Goal: Task Accomplishment & Management: Complete application form

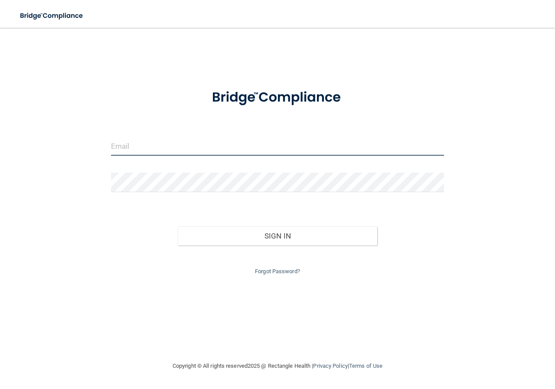
click at [224, 144] on input "email" at bounding box center [277, 146] width 333 height 20
type input "[EMAIL_ADDRESS][DOMAIN_NAME]"
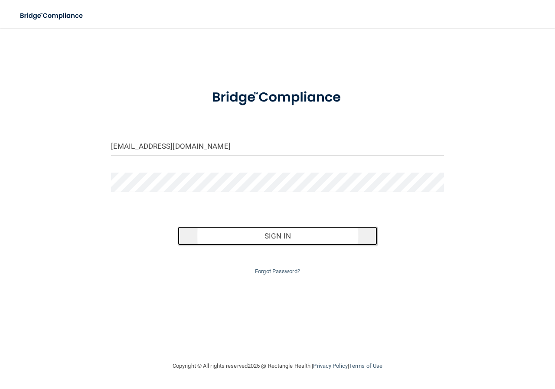
click at [251, 229] on button "Sign In" at bounding box center [278, 235] width 200 height 19
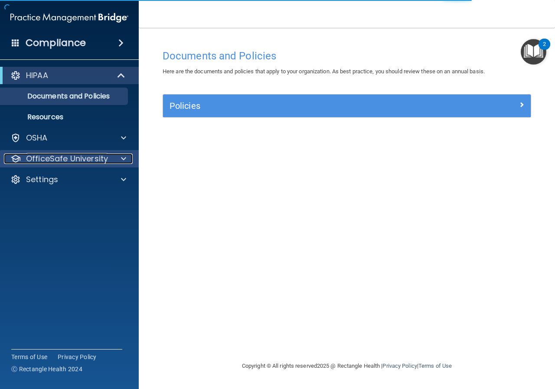
click at [121, 163] on div at bounding box center [122, 158] width 22 height 10
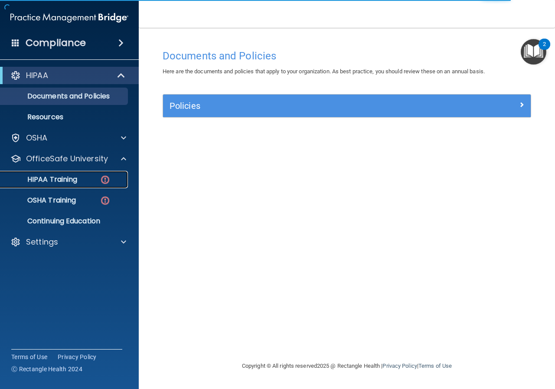
click at [95, 178] on div "HIPAA Training" at bounding box center [65, 179] width 118 height 9
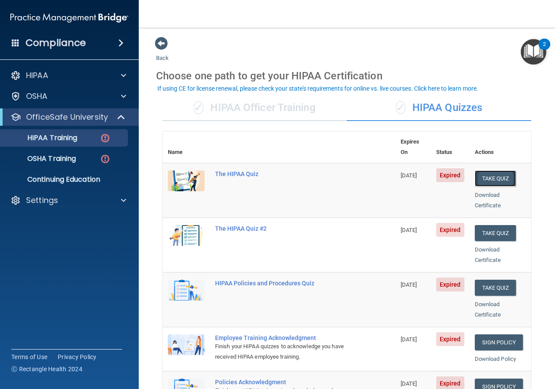
click at [498, 170] on button "Take Quiz" at bounding box center [496, 178] width 42 height 16
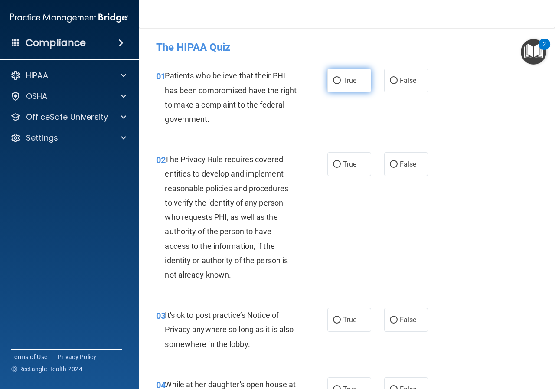
click at [336, 82] on input "True" at bounding box center [337, 81] width 8 height 7
radio input "true"
click at [330, 157] on label "True" at bounding box center [349, 164] width 44 height 24
click at [333, 161] on input "True" at bounding box center [337, 164] width 8 height 7
radio input "true"
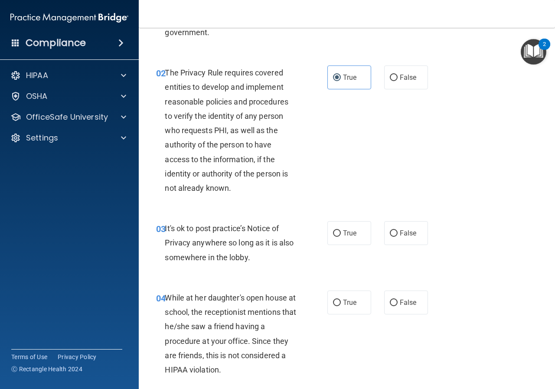
scroll to position [130, 0]
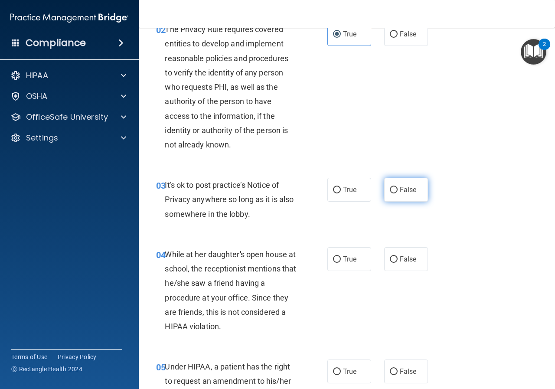
click at [398, 194] on label "False" at bounding box center [406, 190] width 44 height 24
click at [398, 193] on input "False" at bounding box center [394, 190] width 8 height 7
radio input "true"
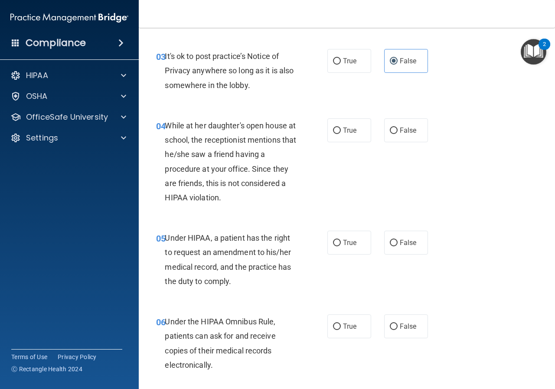
scroll to position [260, 0]
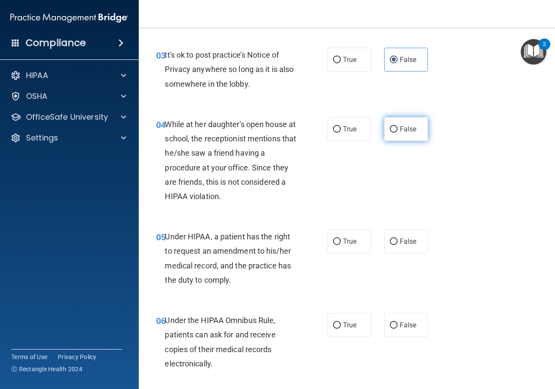
click at [388, 134] on label "False" at bounding box center [406, 129] width 44 height 24
click at [390, 133] on input "False" at bounding box center [394, 129] width 8 height 7
radio input "true"
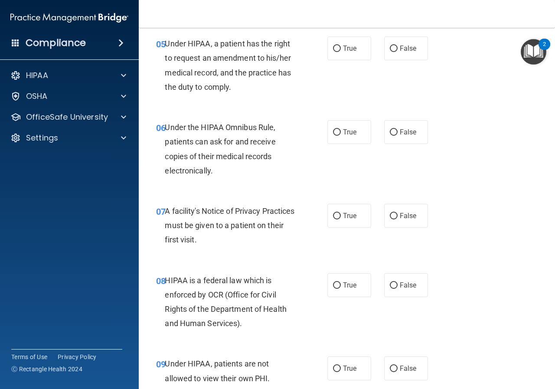
scroll to position [434, 0]
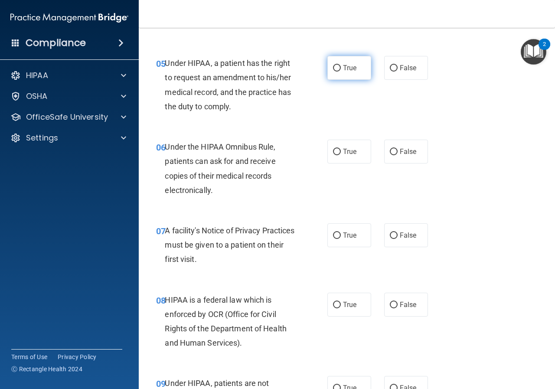
click at [349, 71] on span "True" at bounding box center [349, 68] width 13 height 8
click at [341, 71] on input "True" at bounding box center [337, 68] width 8 height 7
radio input "true"
click at [343, 150] on span "True" at bounding box center [349, 151] width 13 height 8
click at [341, 150] on input "True" at bounding box center [337, 152] width 8 height 7
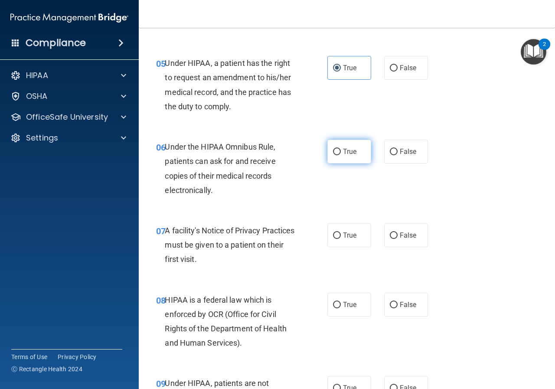
radio input "true"
click at [342, 230] on label "True" at bounding box center [349, 235] width 44 height 24
click at [341, 232] on input "True" at bounding box center [337, 235] width 8 height 7
radio input "true"
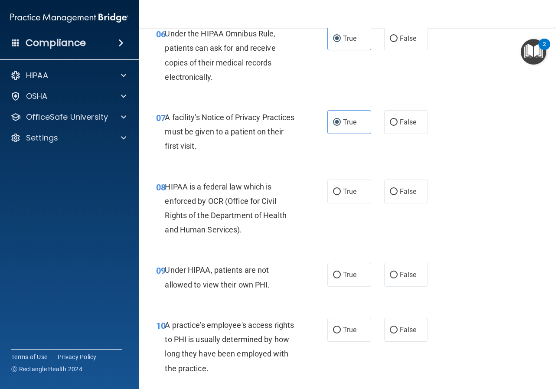
scroll to position [564, 0]
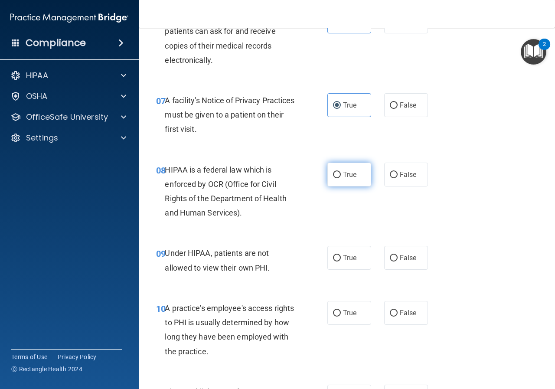
click at [343, 176] on span "True" at bounding box center [349, 174] width 13 height 8
click at [340, 176] on input "True" at bounding box center [337, 175] width 8 height 7
radio input "true"
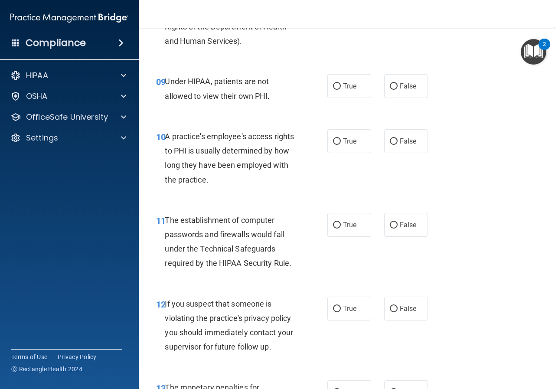
scroll to position [737, 0]
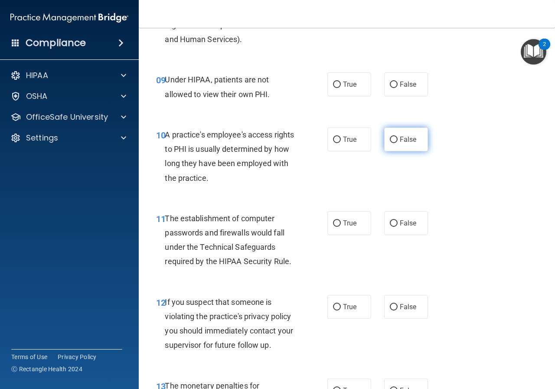
click at [413, 135] on label "False" at bounding box center [406, 139] width 44 height 24
click at [398, 137] on input "False" at bounding box center [394, 140] width 8 height 7
radio input "true"
click at [347, 222] on span "True" at bounding box center [349, 223] width 13 height 8
click at [341, 222] on input "True" at bounding box center [337, 223] width 8 height 7
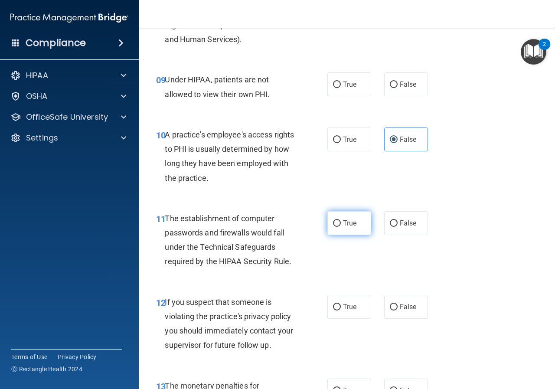
radio input "true"
click at [400, 86] on span "False" at bounding box center [408, 84] width 17 height 8
click at [398, 86] on input "False" at bounding box center [394, 85] width 8 height 7
radio input "true"
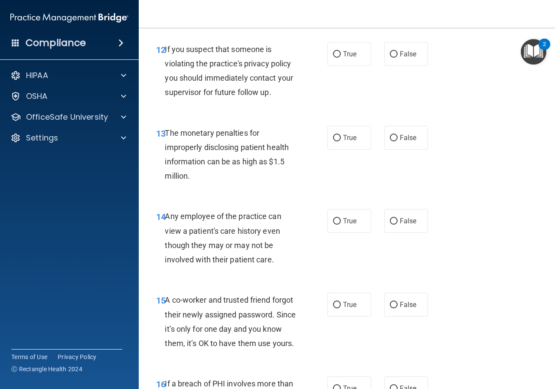
scroll to position [997, 0]
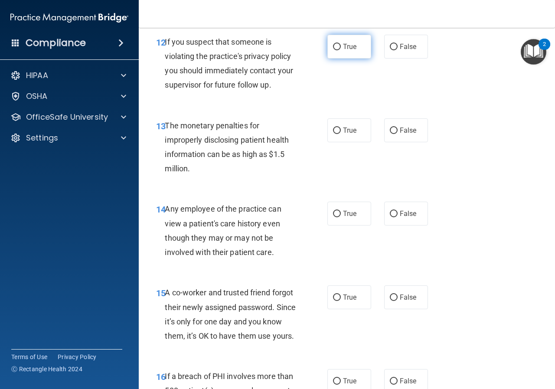
click at [343, 48] on span "True" at bounding box center [349, 46] width 13 height 8
click at [341, 48] on input "True" at bounding box center [337, 47] width 8 height 7
radio input "true"
click at [405, 131] on span "False" at bounding box center [408, 130] width 17 height 8
click at [398, 131] on input "False" at bounding box center [394, 130] width 8 height 7
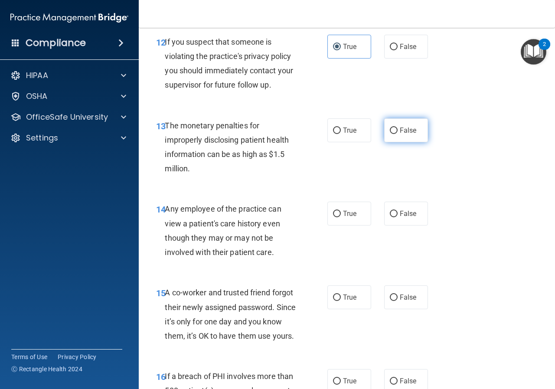
radio input "true"
click at [391, 206] on label "False" at bounding box center [406, 214] width 44 height 24
click at [391, 211] on input "False" at bounding box center [394, 214] width 8 height 7
radio input "true"
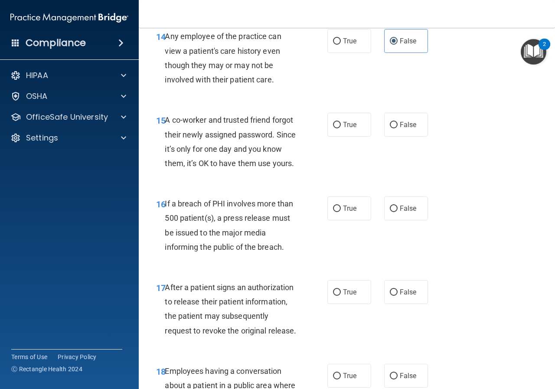
scroll to position [1171, 0]
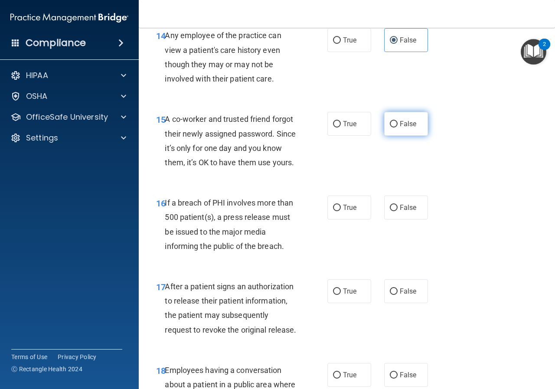
click at [403, 126] on span "False" at bounding box center [408, 124] width 17 height 8
click at [398, 126] on input "False" at bounding box center [394, 124] width 8 height 7
radio input "true"
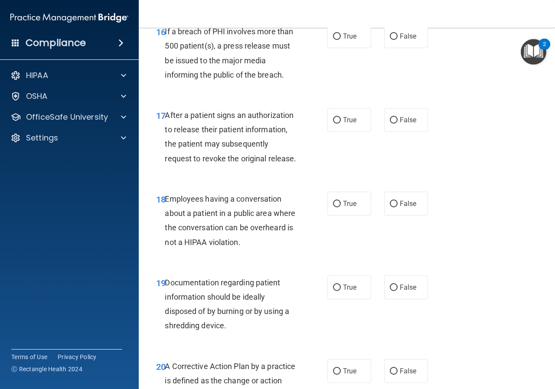
scroll to position [1344, 0]
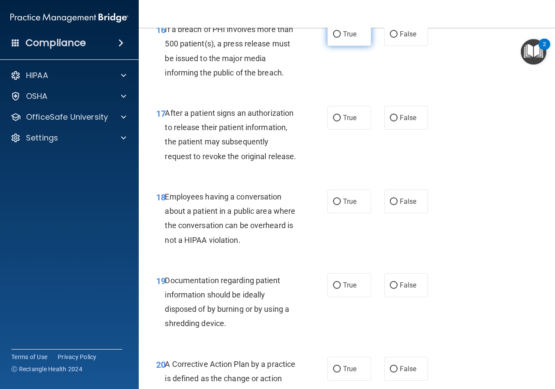
click at [335, 38] on input "True" at bounding box center [337, 34] width 8 height 7
radio input "true"
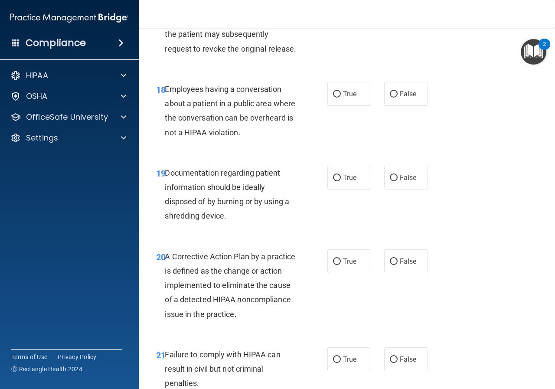
scroll to position [1431, 0]
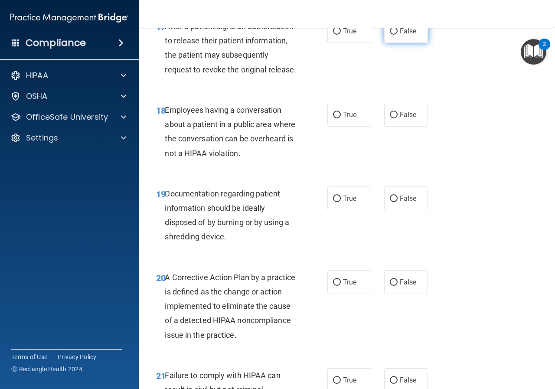
click at [403, 43] on label "False" at bounding box center [406, 31] width 44 height 24
click at [398, 35] on input "False" at bounding box center [394, 31] width 8 height 7
radio input "true"
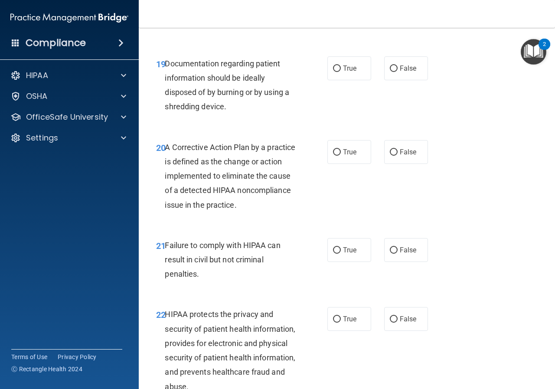
scroll to position [1518, 0]
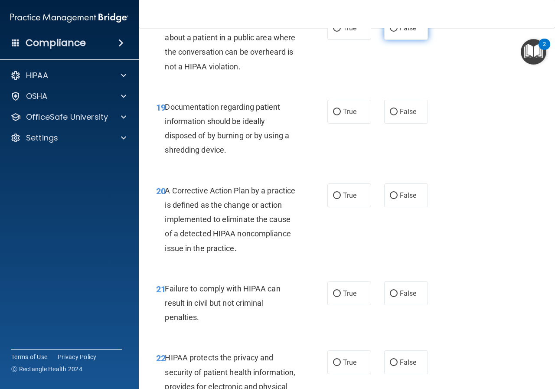
click at [400, 32] on span "False" at bounding box center [408, 28] width 17 height 8
click at [398, 32] on input "False" at bounding box center [394, 28] width 8 height 7
radio input "true"
click at [356, 124] on label "True" at bounding box center [349, 112] width 44 height 24
click at [341, 115] on input "True" at bounding box center [337, 112] width 8 height 7
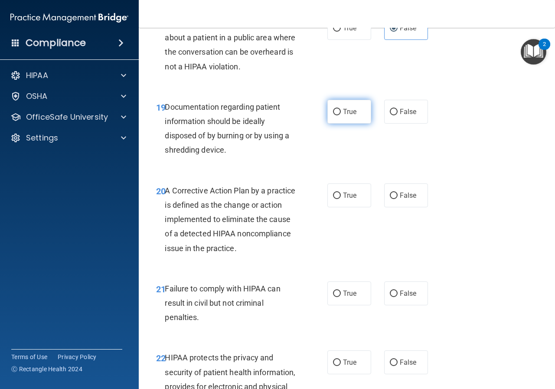
radio input "true"
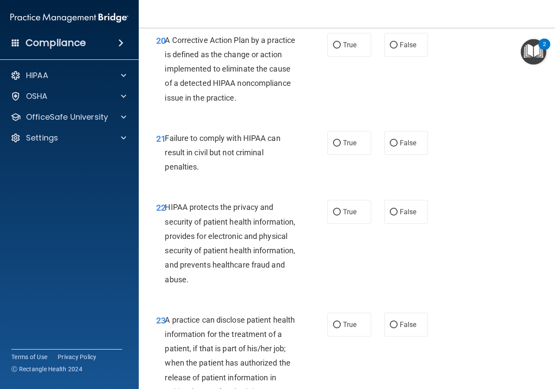
scroll to position [1691, 0]
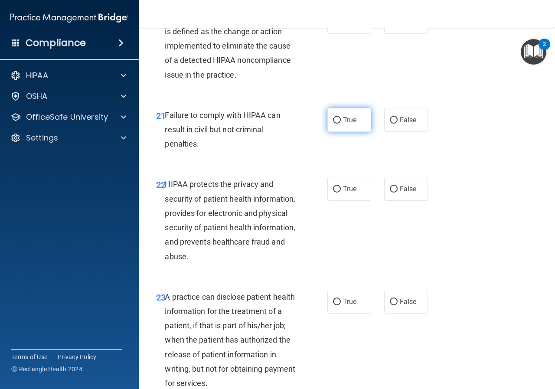
click at [354, 132] on label "True" at bounding box center [349, 120] width 44 height 24
click at [341, 124] on input "True" at bounding box center [337, 120] width 8 height 7
radio input "true"
click at [353, 26] on span "True" at bounding box center [349, 22] width 13 height 8
click at [341, 26] on input "True" at bounding box center [337, 22] width 8 height 7
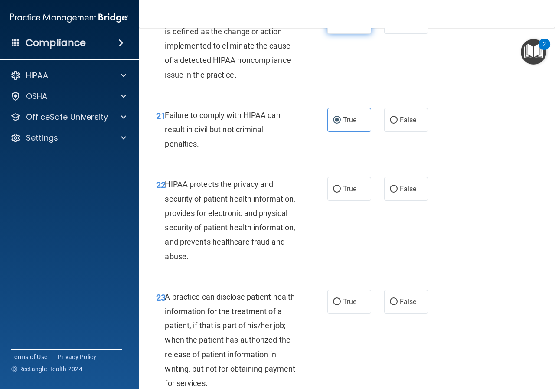
radio input "true"
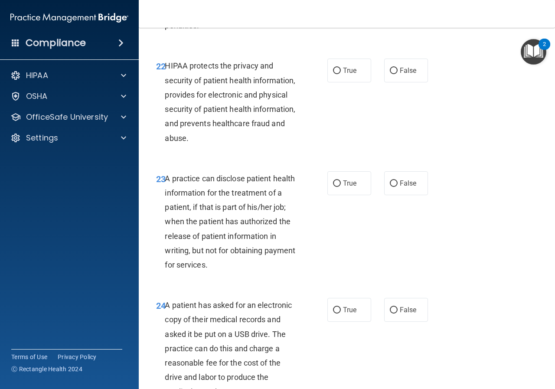
scroll to position [1821, 0]
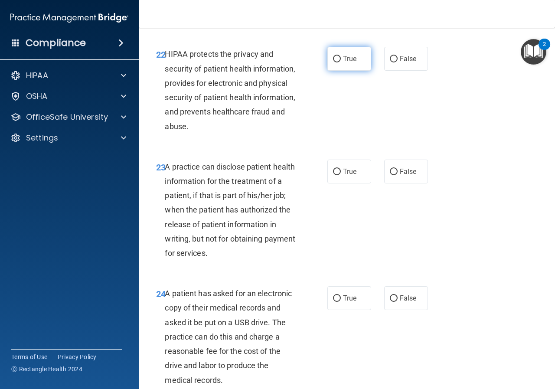
click at [361, 71] on label "True" at bounding box center [349, 59] width 44 height 24
click at [341, 62] on input "True" at bounding box center [337, 59] width 8 height 7
radio input "true"
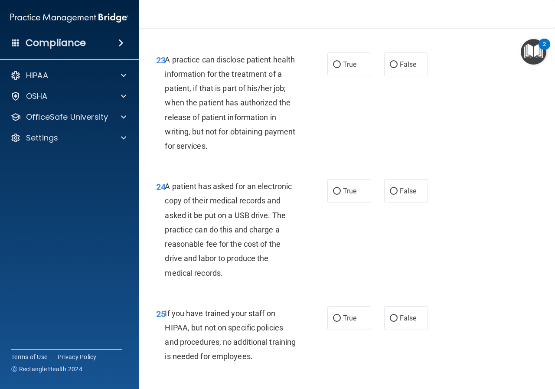
scroll to position [1951, 0]
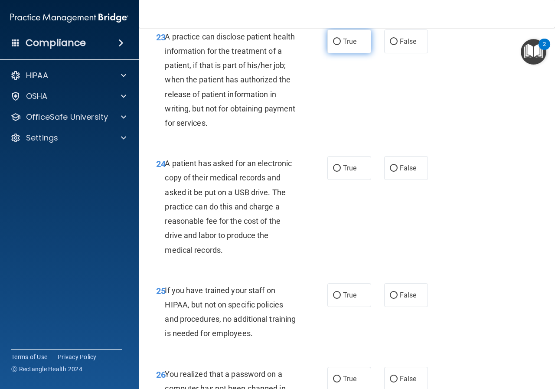
click at [343, 53] on label "True" at bounding box center [349, 41] width 44 height 24
click at [341, 45] on input "True" at bounding box center [337, 42] width 8 height 7
radio input "true"
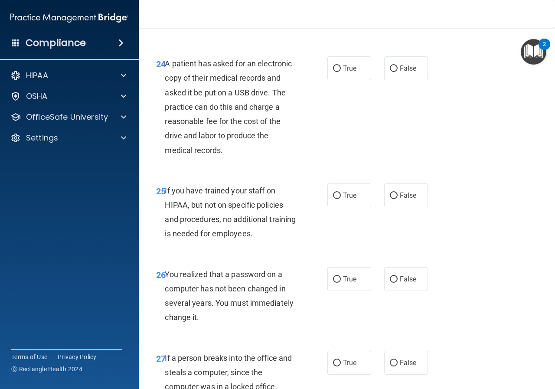
scroll to position [2081, 0]
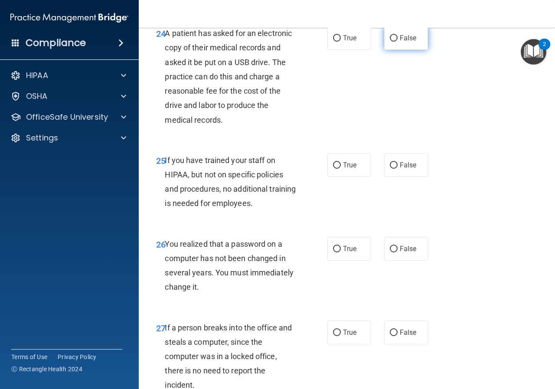
click at [407, 42] on span "False" at bounding box center [408, 38] width 17 height 8
click at [398, 42] on input "False" at bounding box center [394, 38] width 8 height 7
radio input "true"
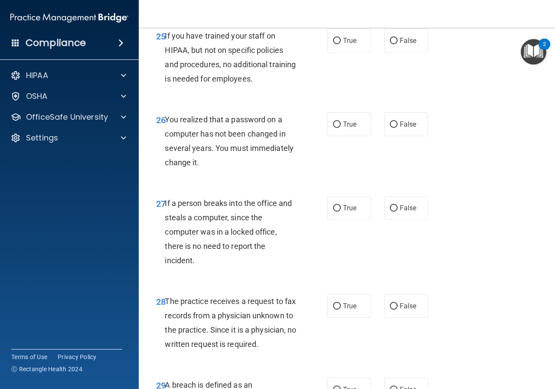
scroll to position [2211, 0]
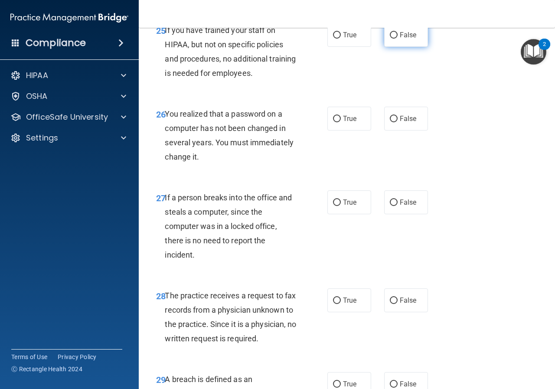
click at [400, 39] on span "False" at bounding box center [408, 35] width 17 height 8
click at [396, 39] on input "False" at bounding box center [394, 35] width 8 height 7
radio input "true"
click at [363, 131] on label "True" at bounding box center [349, 119] width 44 height 24
click at [341, 122] on input "True" at bounding box center [337, 119] width 8 height 7
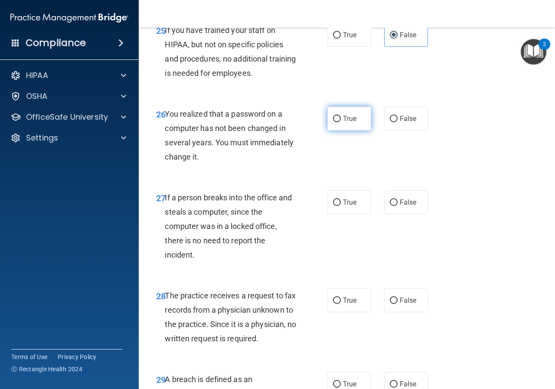
radio input "true"
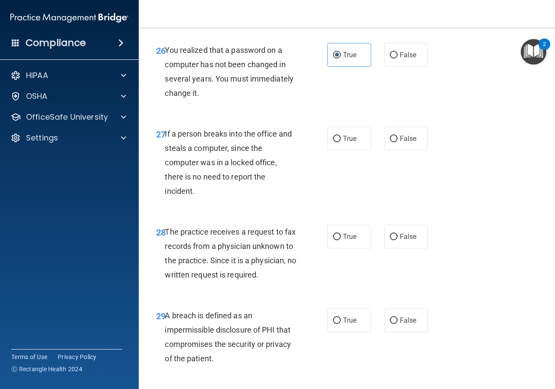
scroll to position [2341, 0]
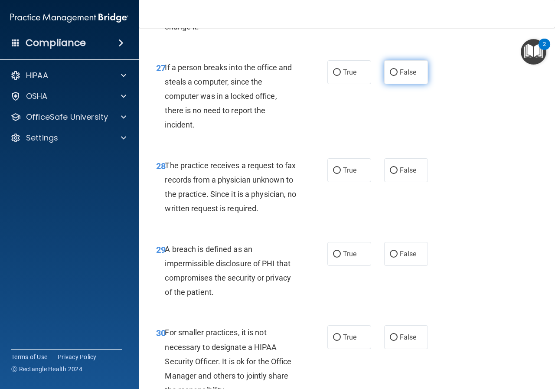
click at [415, 84] on label "False" at bounding box center [406, 72] width 44 height 24
click at [398, 76] on input "False" at bounding box center [394, 72] width 8 height 7
radio input "true"
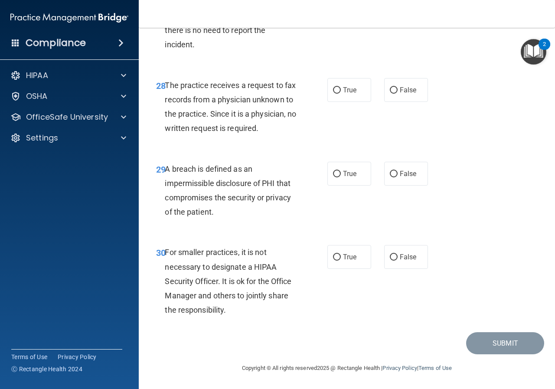
scroll to position [2428, 0]
click at [405, 102] on label "False" at bounding box center [406, 90] width 44 height 24
click at [398, 94] on input "False" at bounding box center [394, 90] width 8 height 7
radio input "true"
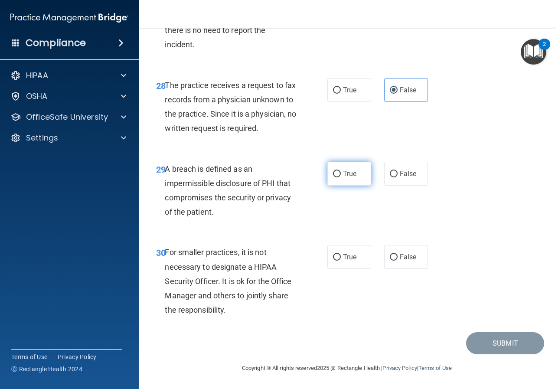
click at [357, 170] on label "True" at bounding box center [349, 174] width 44 height 24
click at [341, 171] on input "True" at bounding box center [337, 174] width 8 height 7
radio input "true"
click at [343, 256] on span "True" at bounding box center [349, 257] width 13 height 8
click at [340, 256] on input "True" at bounding box center [337, 257] width 8 height 7
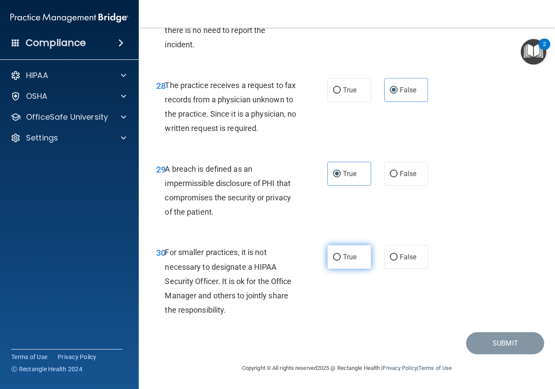
radio input "true"
click at [472, 342] on button "Submit" at bounding box center [505, 343] width 78 height 22
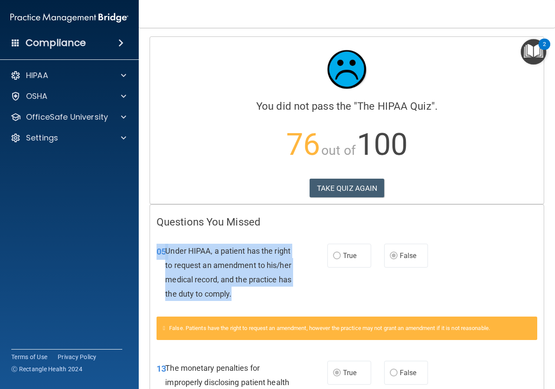
drag, startPoint x: 241, startPoint y: 294, endPoint x: 165, endPoint y: 230, distance: 99.1
copy div "05 Under HIPAA, a patient has the right to request an amendment to his/her medi…"
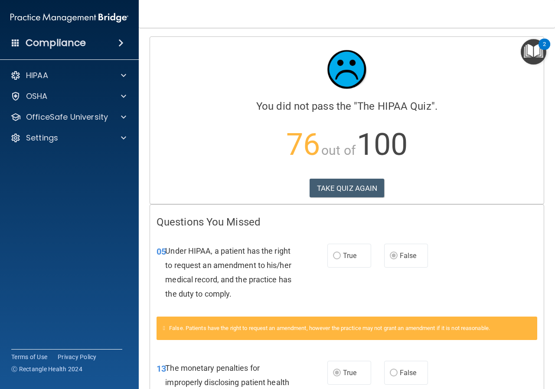
click at [227, 138] on p "76 out of 100" at bounding box center [347, 145] width 381 height 56
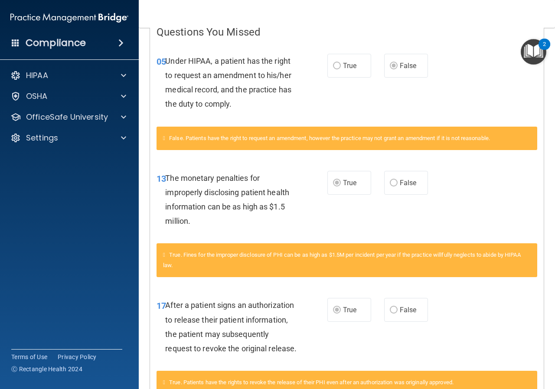
scroll to position [217, 0]
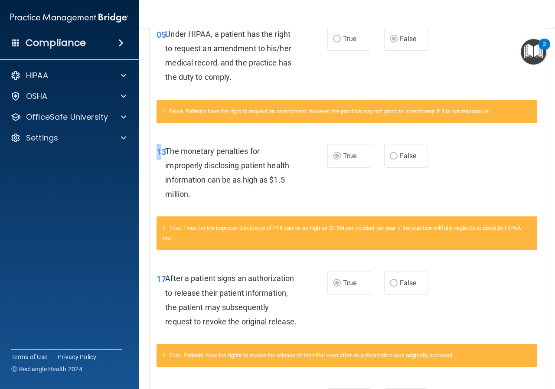
drag, startPoint x: 160, startPoint y: 146, endPoint x: 261, endPoint y: 206, distance: 117.0
click at [261, 206] on div "13 The monetary penalties for improperly disclosing patient health information …" at bounding box center [347, 175] width 394 height 84
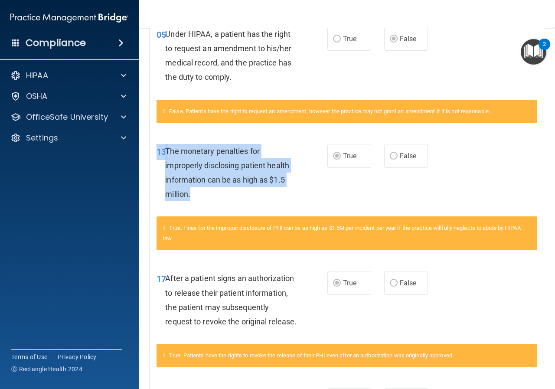
drag, startPoint x: 261, startPoint y: 206, endPoint x: 258, endPoint y: 199, distance: 7.2
click at [258, 199] on div "13 The monetary penalties for improperly disclosing patient health information …" at bounding box center [347, 175] width 394 height 84
copy div "13 The monetary penalties for improperly disclosing patient health information …"
click at [336, 199] on div "13 The monetary penalties for improperly disclosing patient health information …" at bounding box center [242, 175] width 197 height 62
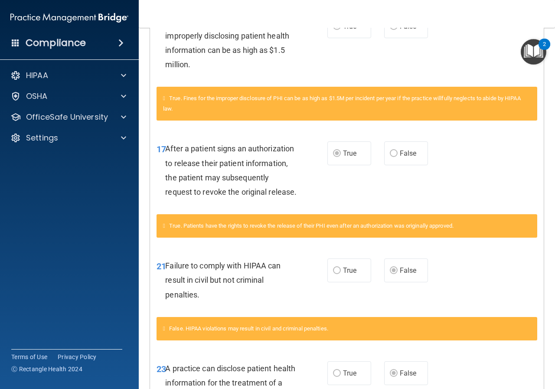
scroll to position [347, 0]
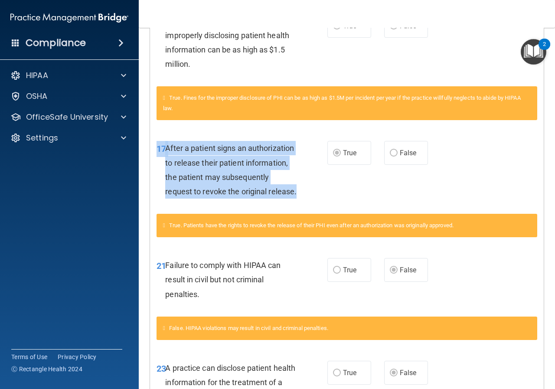
drag, startPoint x: 155, startPoint y: 143, endPoint x: 275, endPoint y: 204, distance: 135.0
click at [275, 203] on div "17 After a patient signs an authorization to release their patient information,…" at bounding box center [242, 172] width 197 height 62
copy div "17 After a patient signs an authorization to release their patient information,…"
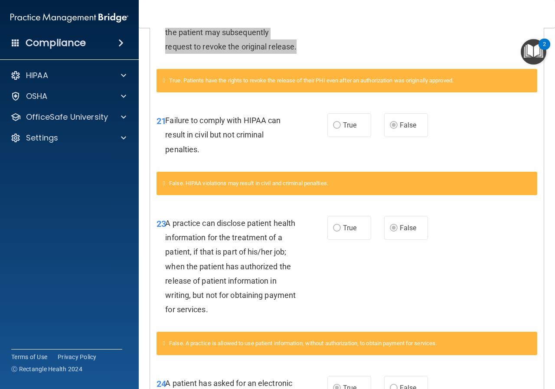
scroll to position [520, 0]
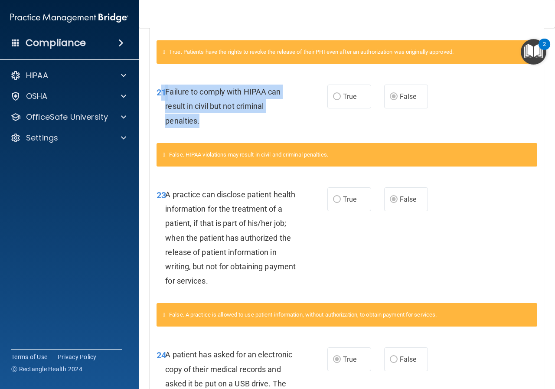
drag, startPoint x: 168, startPoint y: 103, endPoint x: 255, endPoint y: 141, distance: 94.3
click at [255, 132] on div "21 Failure to comply with HIPAA can result in civil but not criminal penalties." at bounding box center [242, 109] width 197 height 48
copy div "1 Failure to comply with HIPAA can result in civil but not criminal penalties."
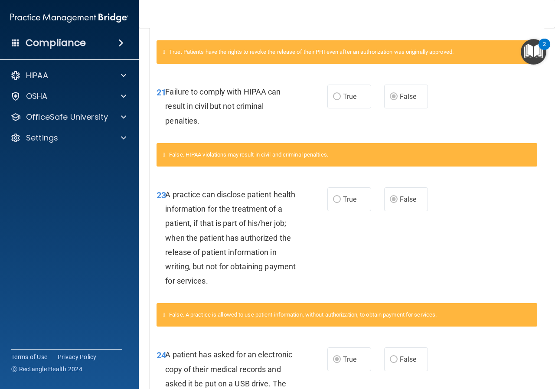
click at [186, 193] on div "23 A practice can disclose patient health information for the treatment of a pa…" at bounding box center [347, 239] width 394 height 127
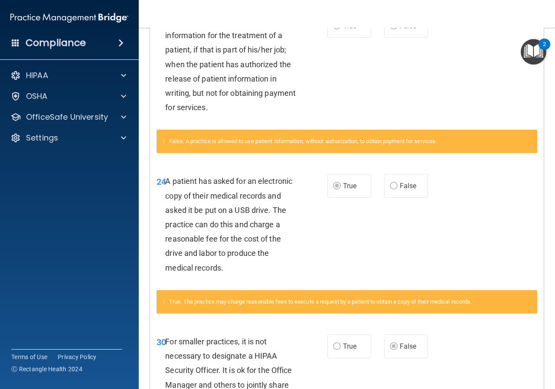
scroll to position [679, 0]
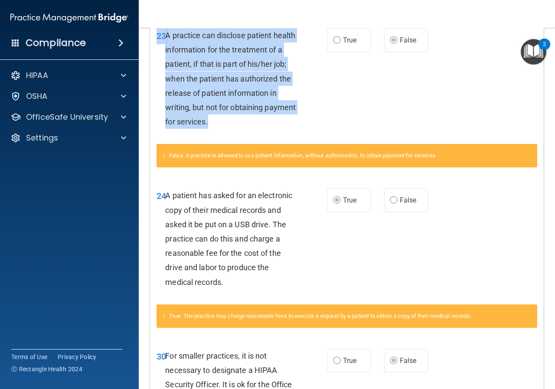
drag, startPoint x: 158, startPoint y: 31, endPoint x: 265, endPoint y: 129, distance: 145.8
click at [265, 129] on div "23 A practice can disclose patient health information for the treatment of a pa…" at bounding box center [242, 80] width 197 height 105
copy div "23 A practice can disclose patient health information for the treatment of a pa…"
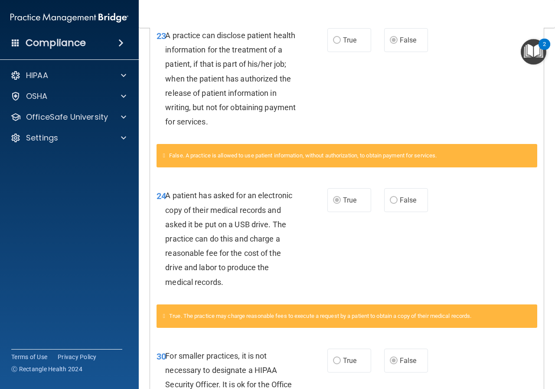
click at [313, 209] on div "24 A patient has asked for an electronic copy of their medical records and aske…" at bounding box center [242, 240] width 197 height 105
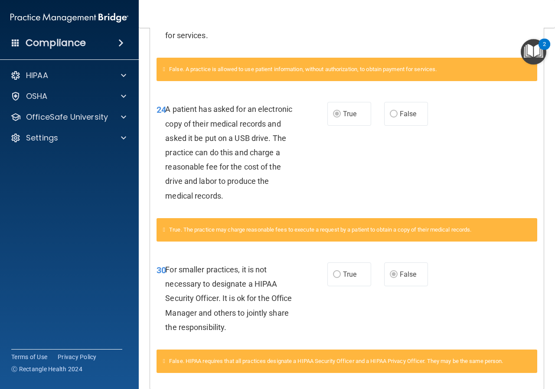
scroll to position [766, 0]
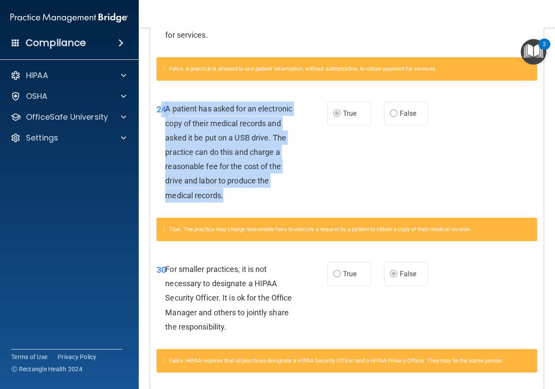
drag, startPoint x: 163, startPoint y: 119, endPoint x: 288, endPoint y: 209, distance: 153.5
click at [288, 207] on div "24 A patient has asked for an electronic copy of their medical records and aske…" at bounding box center [242, 153] width 197 height 105
copy div "4 A patient has asked for an electronic copy of their medical records and asked…"
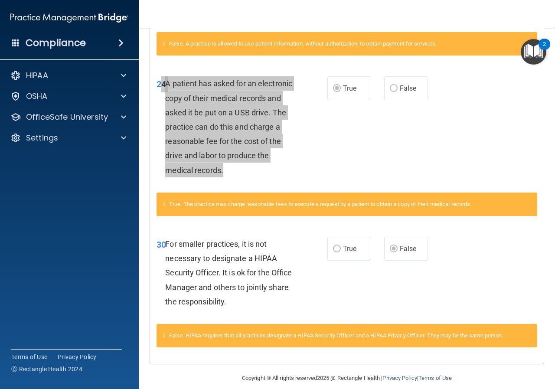
scroll to position [816, 0]
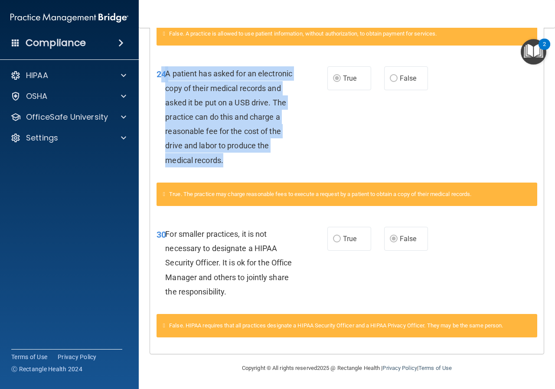
click at [174, 226] on div "30 For smaller practices, it is not necessary to designate a HIPAA Security Off…" at bounding box center [347, 265] width 394 height 98
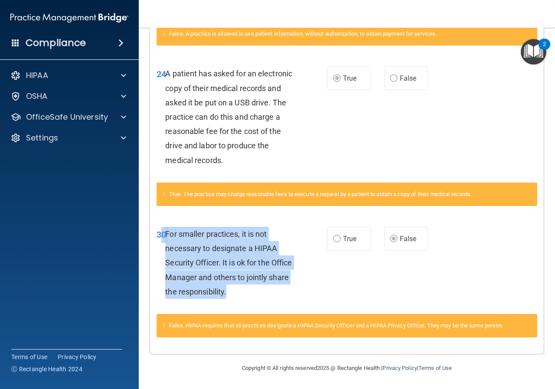
drag, startPoint x: 159, startPoint y: 230, endPoint x: 282, endPoint y: 295, distance: 139.3
click at [282, 295] on div "30 For smaller practices, it is not necessary to designate a HIPAA Security Off…" at bounding box center [242, 265] width 197 height 76
copy div "0 For smaller practices, it is not necessary to designate a HIPAA Security Offi…"
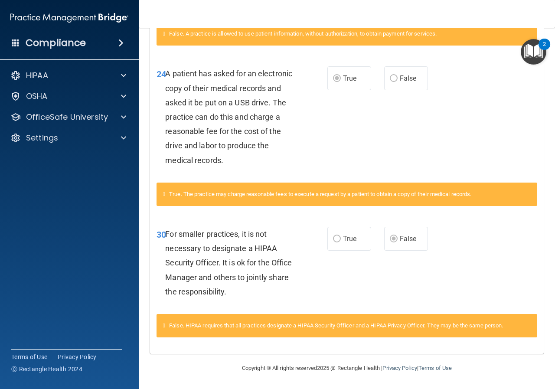
click at [275, 221] on div "30 For smaller practices, it is not necessary to designate a HIPAA Security Off…" at bounding box center [347, 265] width 394 height 98
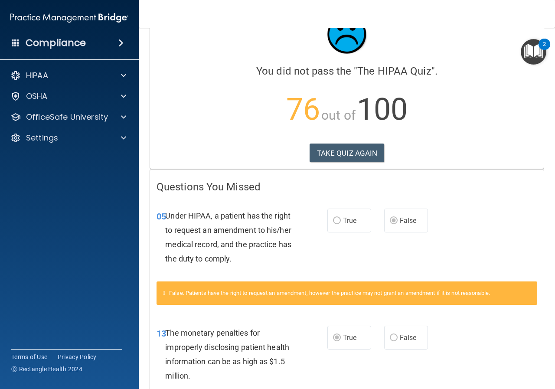
scroll to position [0, 0]
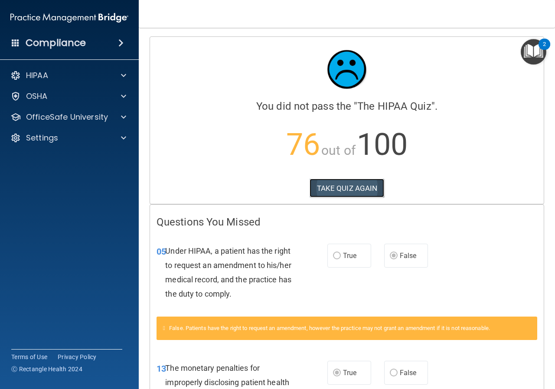
click at [335, 190] on button "TAKE QUIZ AGAIN" at bounding box center [347, 188] width 75 height 19
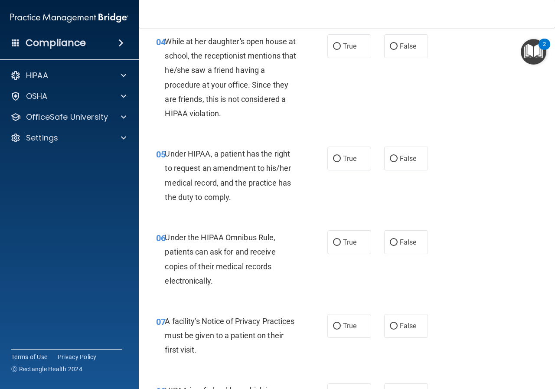
scroll to position [347, 0]
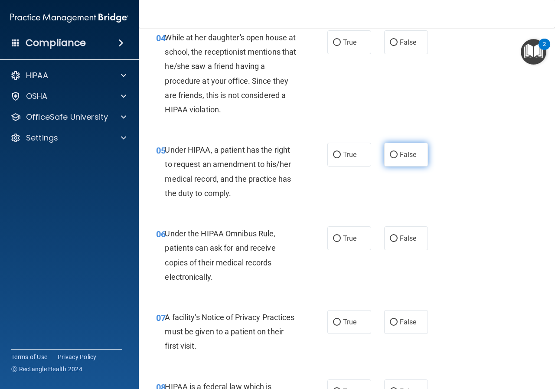
click at [391, 155] on input "False" at bounding box center [394, 155] width 8 height 7
radio input "true"
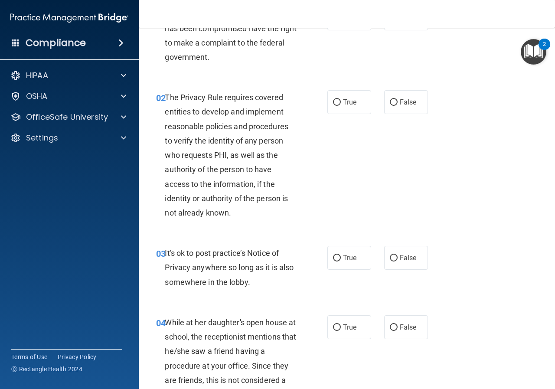
scroll to position [0, 0]
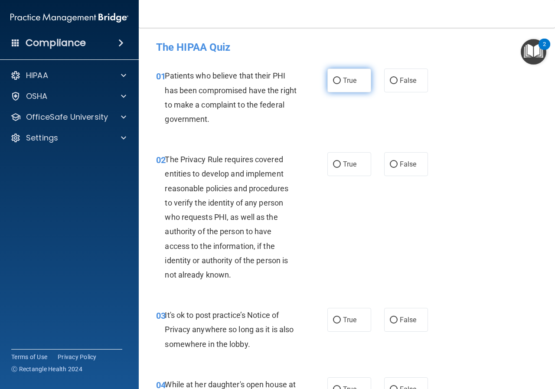
click at [344, 80] on span "True" at bounding box center [349, 80] width 13 height 8
click at [341, 80] on input "True" at bounding box center [337, 81] width 8 height 7
radio input "true"
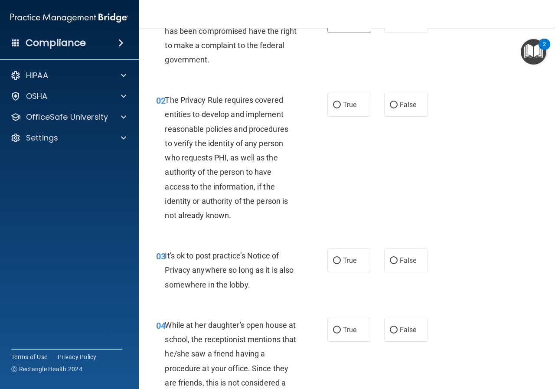
scroll to position [87, 0]
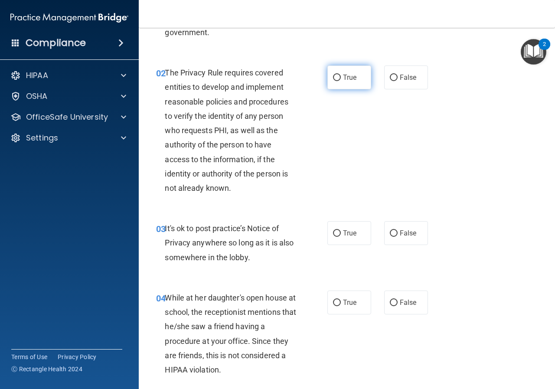
click at [336, 82] on label "True" at bounding box center [349, 77] width 44 height 24
click at [336, 81] on input "True" at bounding box center [337, 78] width 8 height 7
radio input "true"
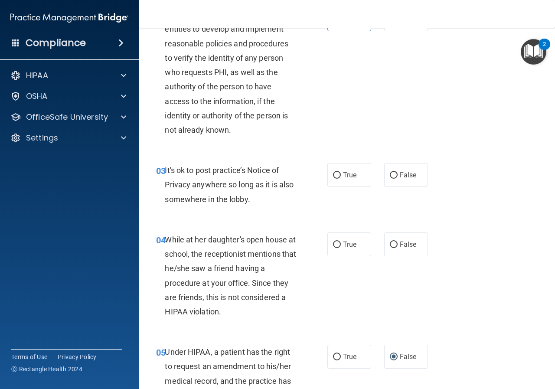
scroll to position [173, 0]
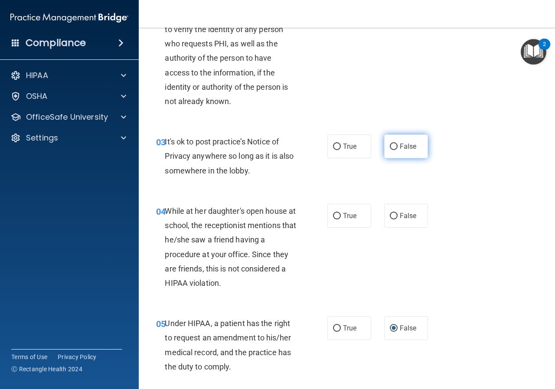
click at [418, 150] on label "False" at bounding box center [406, 146] width 44 height 24
click at [398, 150] on input "False" at bounding box center [394, 147] width 8 height 7
radio input "true"
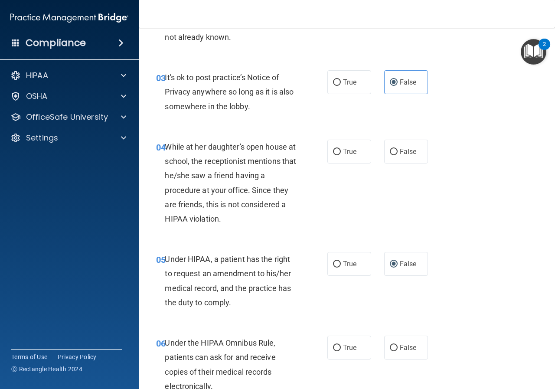
scroll to position [260, 0]
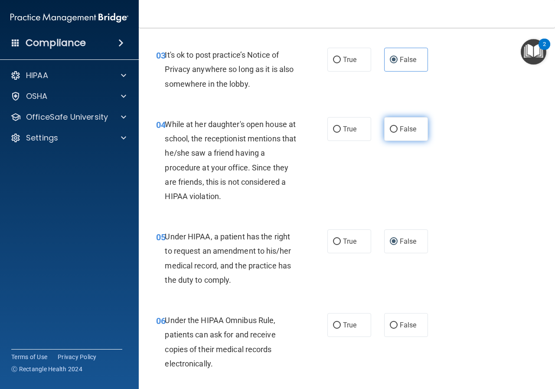
click at [416, 134] on label "False" at bounding box center [406, 129] width 44 height 24
click at [398, 133] on input "False" at bounding box center [394, 129] width 8 height 7
radio input "true"
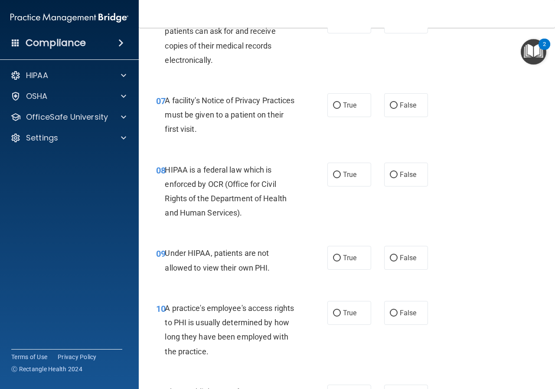
scroll to position [520, 0]
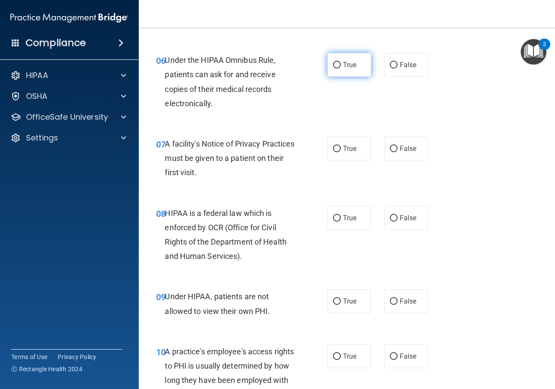
click at [356, 67] on label "True" at bounding box center [349, 65] width 44 height 24
click at [341, 67] on input "True" at bounding box center [337, 65] width 8 height 7
radio input "true"
click at [343, 144] on label "True" at bounding box center [349, 149] width 44 height 24
click at [341, 146] on input "True" at bounding box center [337, 149] width 8 height 7
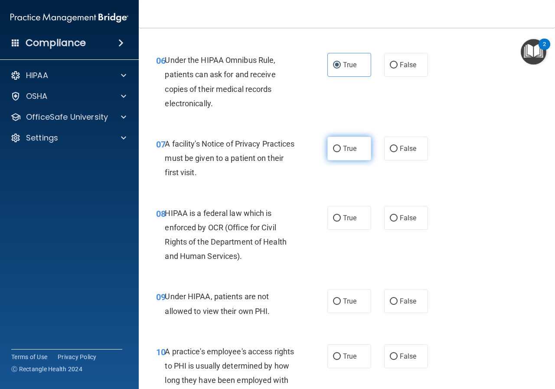
radio input "true"
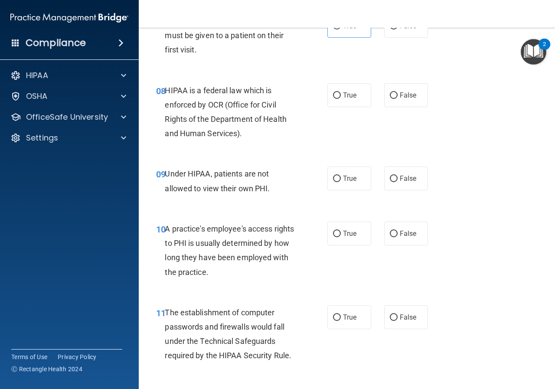
scroll to position [650, 0]
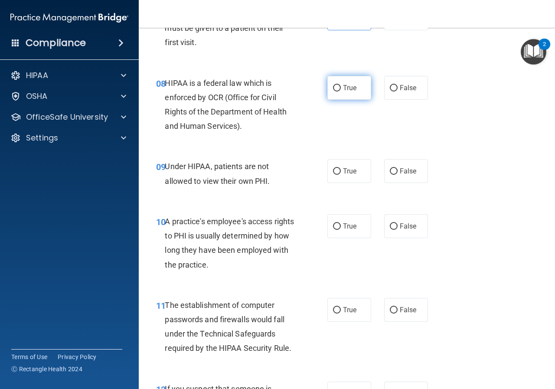
click at [350, 92] on label "True" at bounding box center [349, 88] width 44 height 24
click at [341, 91] on input "True" at bounding box center [337, 88] width 8 height 7
radio input "true"
click at [415, 224] on label "False" at bounding box center [406, 226] width 44 height 24
click at [398, 224] on input "False" at bounding box center [394, 226] width 8 height 7
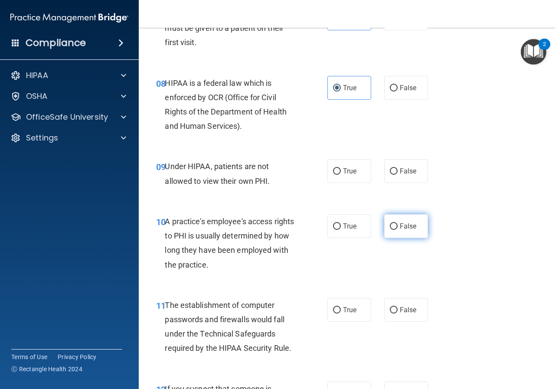
radio input "true"
click at [411, 180] on label "False" at bounding box center [406, 171] width 44 height 24
click at [398, 175] on input "False" at bounding box center [394, 171] width 8 height 7
radio input "true"
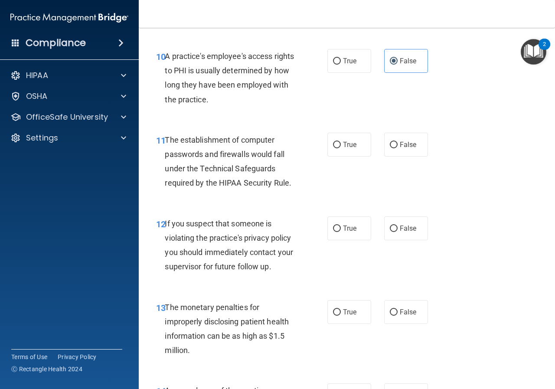
scroll to position [824, 0]
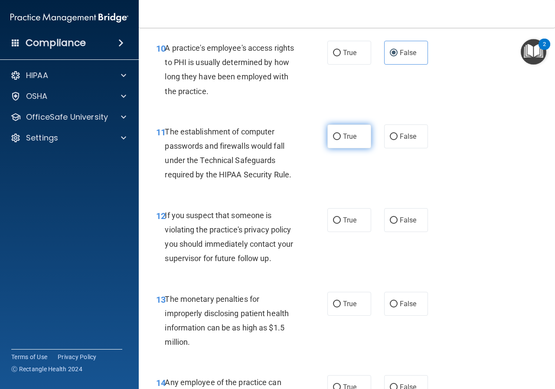
click at [358, 129] on label "True" at bounding box center [349, 136] width 44 height 24
click at [341, 134] on input "True" at bounding box center [337, 137] width 8 height 7
radio input "true"
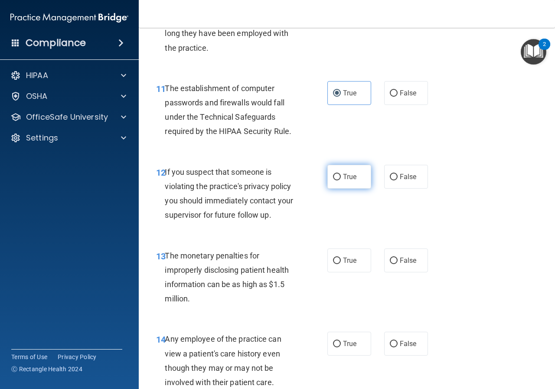
click at [353, 170] on label "True" at bounding box center [349, 177] width 44 height 24
click at [341, 174] on input "True" at bounding box center [337, 177] width 8 height 7
radio input "true"
click at [336, 259] on input "True" at bounding box center [337, 261] width 8 height 7
radio input "true"
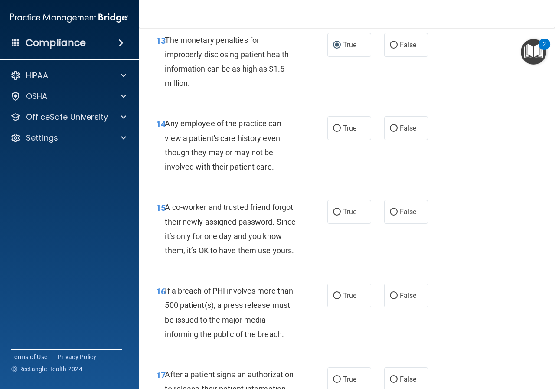
scroll to position [1084, 0]
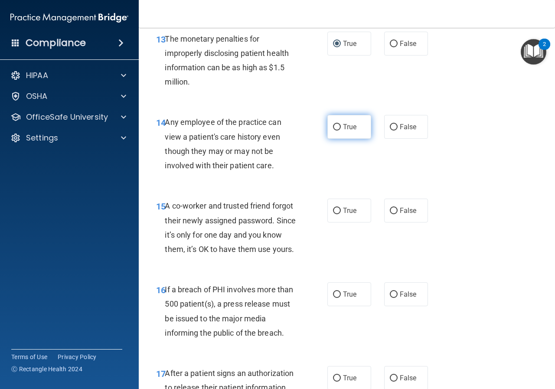
click at [357, 133] on label "True" at bounding box center [349, 127] width 44 height 24
click at [341, 131] on input "True" at bounding box center [337, 127] width 8 height 7
radio input "true"
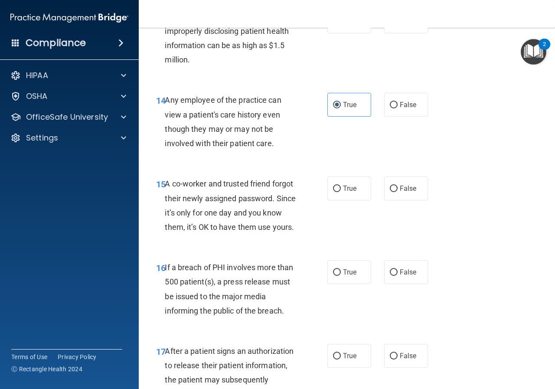
scroll to position [1127, 0]
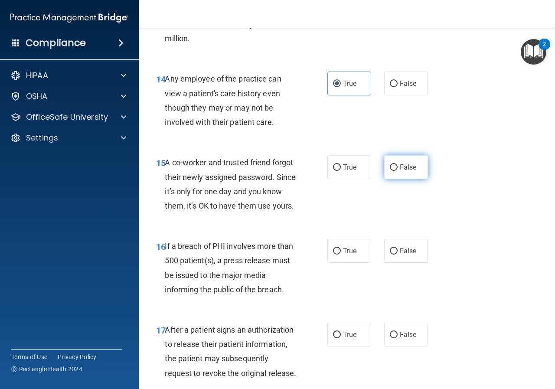
click at [400, 168] on span "False" at bounding box center [408, 167] width 17 height 8
click at [398, 168] on input "False" at bounding box center [394, 167] width 8 height 7
radio input "true"
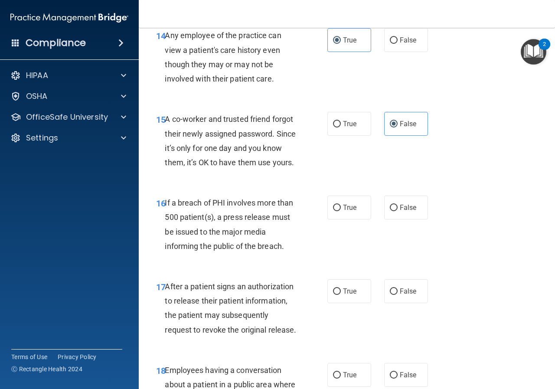
scroll to position [1214, 0]
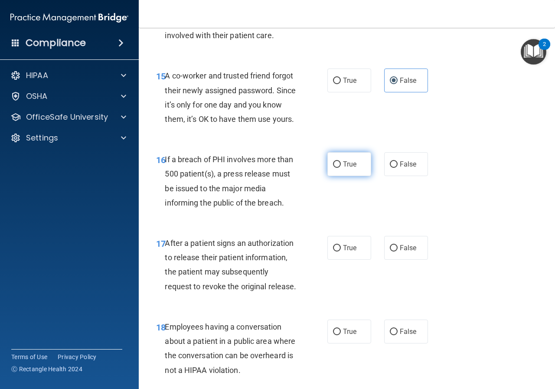
click at [354, 176] on label "True" at bounding box center [349, 164] width 44 height 24
click at [341, 168] on input "True" at bounding box center [337, 164] width 8 height 7
radio input "true"
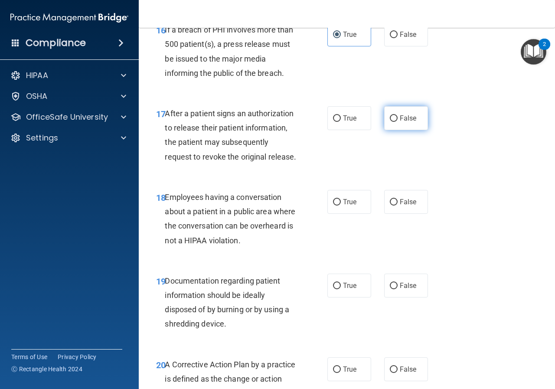
scroll to position [1344, 0]
click at [360, 130] on label "True" at bounding box center [349, 118] width 44 height 24
click at [341, 121] on input "True" at bounding box center [337, 118] width 8 height 7
radio input "true"
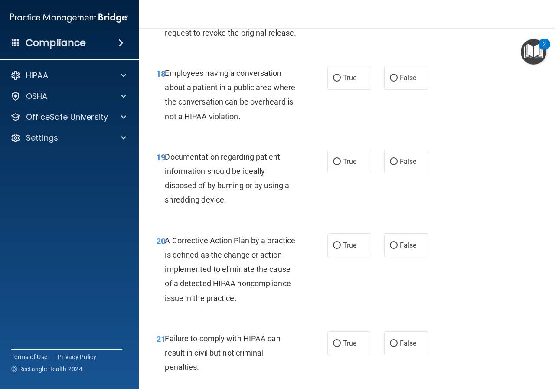
scroll to position [1474, 0]
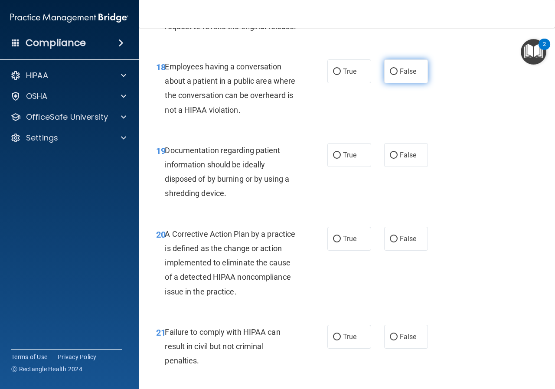
click at [400, 75] on span "False" at bounding box center [408, 71] width 17 height 8
click at [398, 75] on input "False" at bounding box center [394, 72] width 8 height 7
radio input "true"
click at [346, 159] on span "True" at bounding box center [349, 155] width 13 height 8
click at [341, 159] on input "True" at bounding box center [337, 155] width 8 height 7
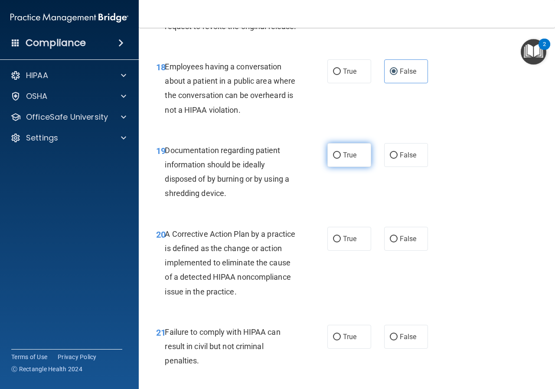
radio input "true"
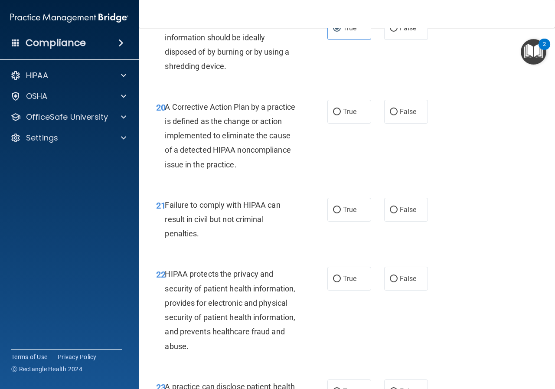
scroll to position [1604, 0]
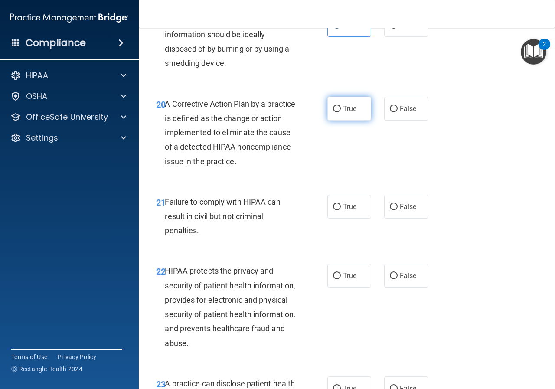
click at [345, 113] on span "True" at bounding box center [349, 108] width 13 height 8
click at [341, 112] on input "True" at bounding box center [337, 109] width 8 height 7
radio input "true"
click at [396, 219] on label "False" at bounding box center [406, 207] width 44 height 24
click at [396, 210] on input "False" at bounding box center [394, 207] width 8 height 7
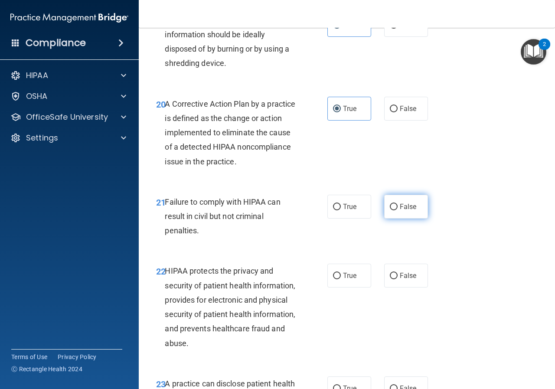
radio input "true"
click at [399, 219] on label "False" at bounding box center [406, 207] width 44 height 24
click at [398, 210] on input "False" at bounding box center [394, 207] width 8 height 7
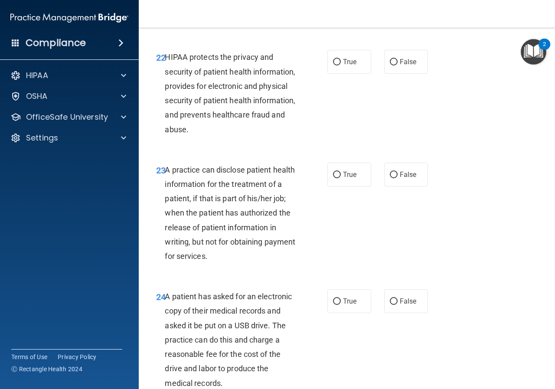
scroll to position [1821, 0]
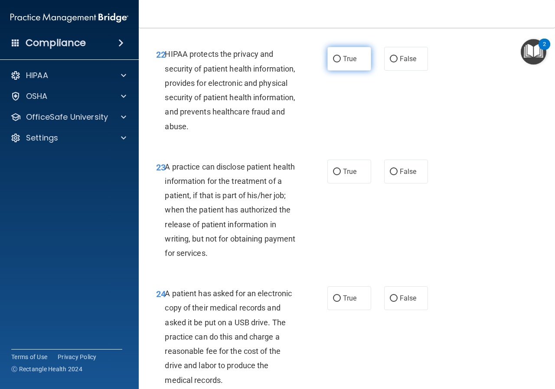
click at [337, 62] on input "True" at bounding box center [337, 59] width 8 height 7
radio input "true"
click at [400, 176] on span "False" at bounding box center [408, 171] width 17 height 8
click at [398, 175] on input "False" at bounding box center [394, 172] width 8 height 7
radio input "true"
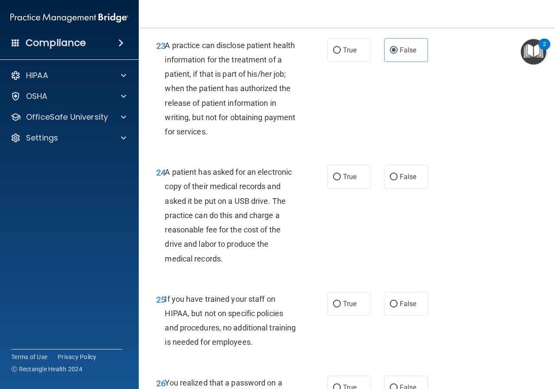
scroll to position [2038, 0]
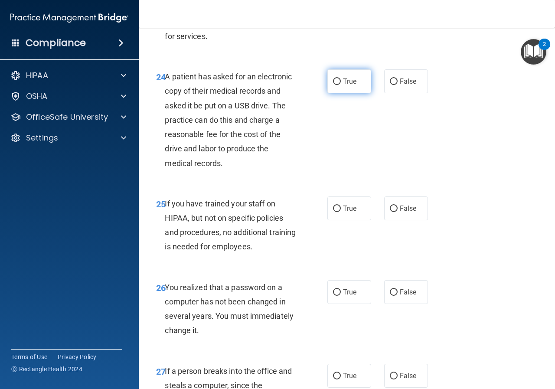
click at [333, 85] on input "True" at bounding box center [337, 81] width 8 height 7
radio input "true"
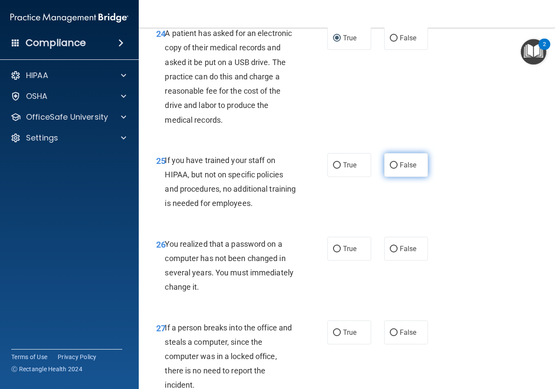
click at [400, 169] on span "False" at bounding box center [408, 165] width 17 height 8
click at [398, 169] on input "False" at bounding box center [394, 165] width 8 height 7
radio input "true"
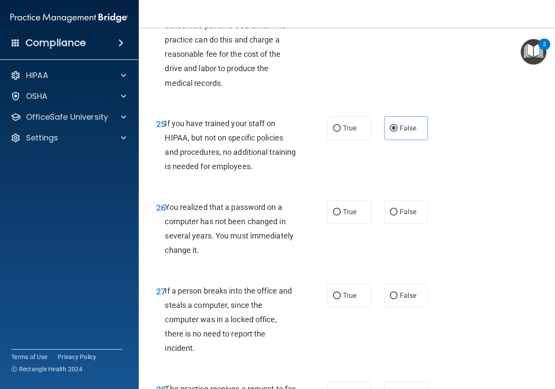
scroll to position [2168, 0]
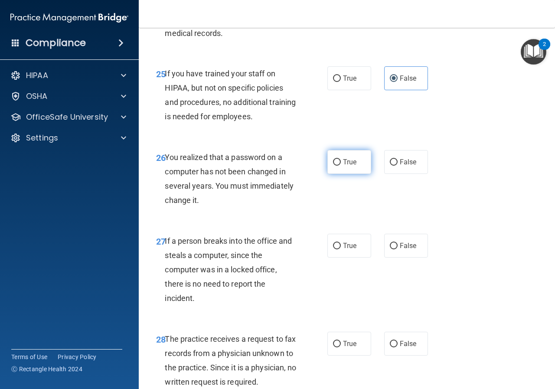
click at [334, 174] on label "True" at bounding box center [349, 162] width 44 height 24
click at [334, 166] on input "True" at bounding box center [337, 162] width 8 height 7
radio input "true"
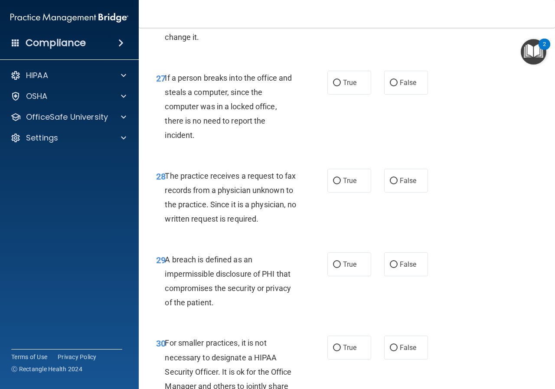
scroll to position [2341, 0]
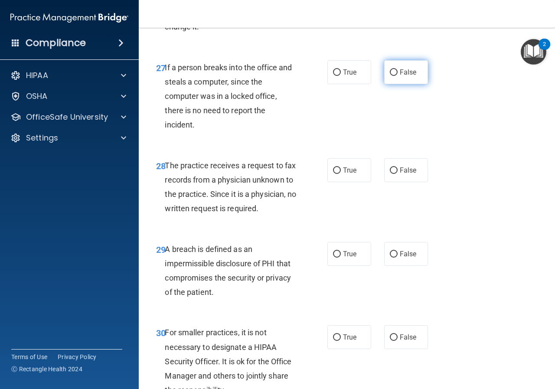
click at [400, 76] on span "False" at bounding box center [408, 72] width 17 height 8
click at [398, 76] on input "False" at bounding box center [394, 72] width 8 height 7
radio input "true"
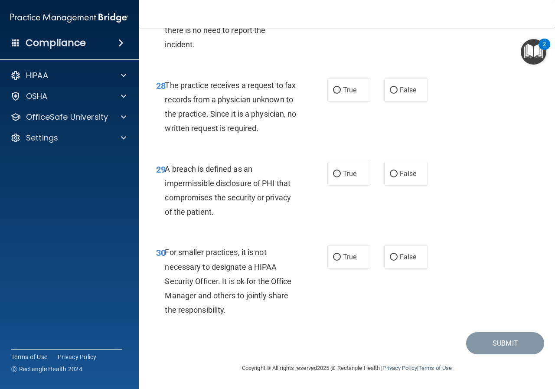
scroll to position [2465, 0]
click at [403, 80] on label "False" at bounding box center [406, 90] width 44 height 24
click at [398, 87] on input "False" at bounding box center [394, 90] width 8 height 7
radio input "true"
click at [348, 165] on label "True" at bounding box center [349, 174] width 44 height 24
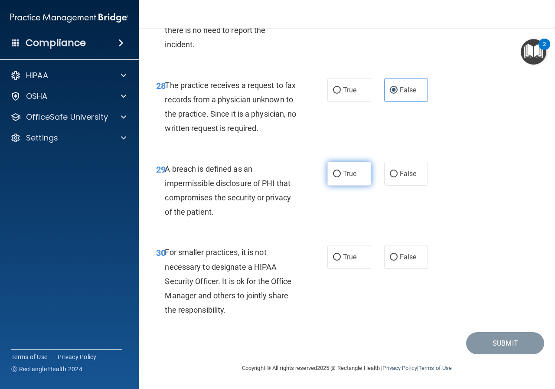
click at [341, 171] on input "True" at bounding box center [337, 174] width 8 height 7
radio input "true"
click at [401, 258] on span "False" at bounding box center [408, 257] width 17 height 8
click at [398, 258] on input "False" at bounding box center [394, 257] width 8 height 7
radio input "true"
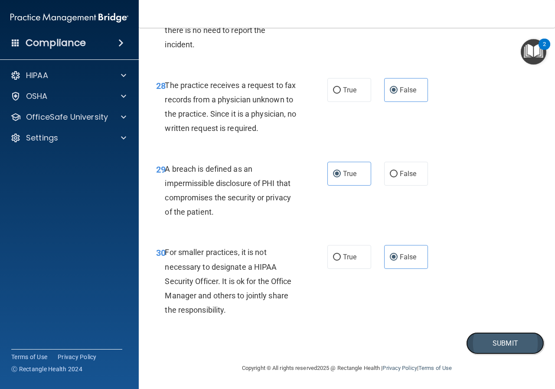
click at [483, 349] on button "Submit" at bounding box center [505, 343] width 78 height 22
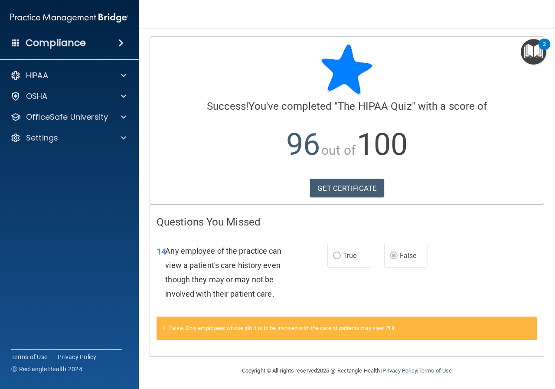
scroll to position [3, 0]
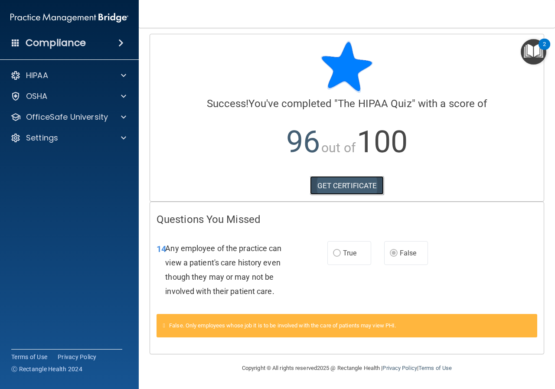
click at [363, 186] on link "GET CERTIFICATE" at bounding box center [347, 185] width 74 height 19
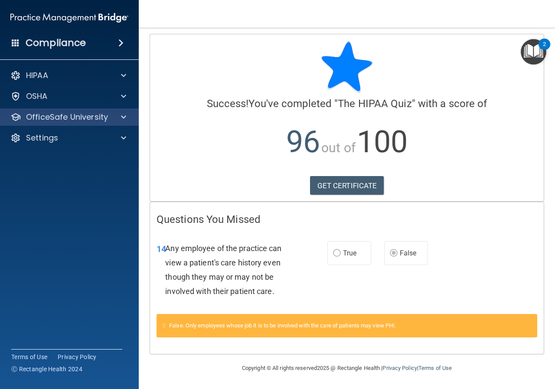
click at [111, 111] on div "OfficeSafe University" at bounding box center [69, 116] width 139 height 17
click at [128, 117] on div at bounding box center [122, 117] width 22 height 10
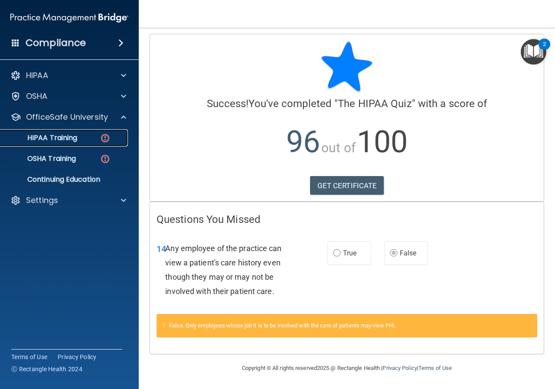
click at [102, 136] on img at bounding box center [105, 138] width 11 height 11
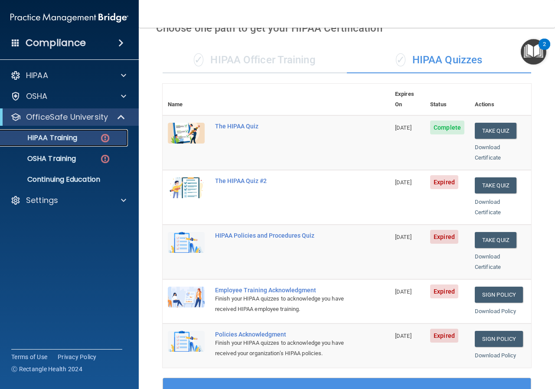
scroll to position [44, 0]
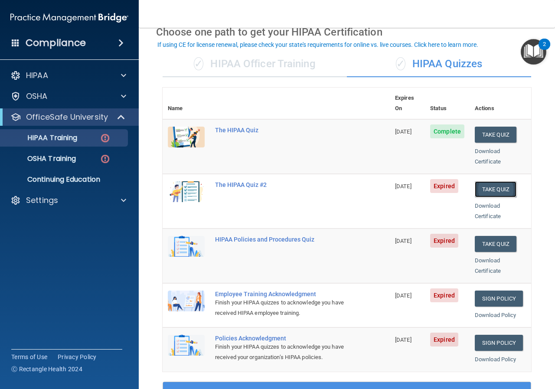
click at [490, 181] on button "Take Quiz" at bounding box center [496, 189] width 42 height 16
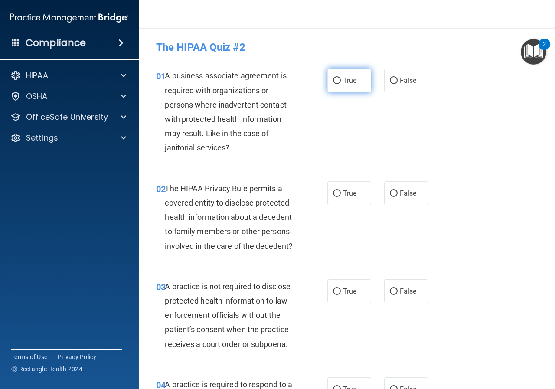
click at [341, 87] on label "True" at bounding box center [349, 81] width 44 height 24
click at [341, 84] on input "True" at bounding box center [337, 81] width 8 height 7
radio input "true"
click at [357, 188] on label "True" at bounding box center [349, 193] width 44 height 24
click at [341, 190] on input "True" at bounding box center [337, 193] width 8 height 7
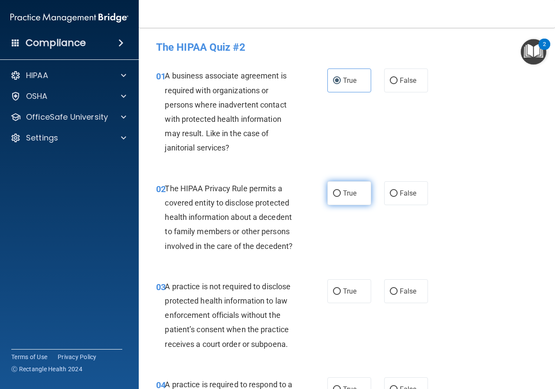
radio input "true"
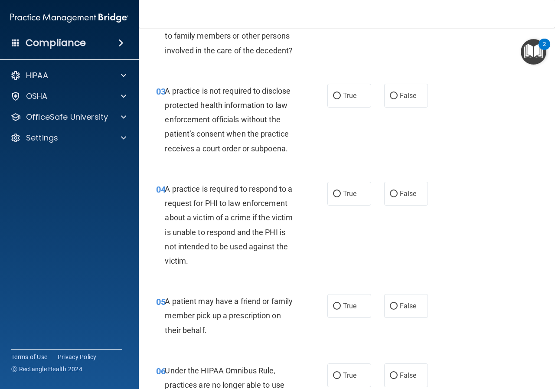
scroll to position [217, 0]
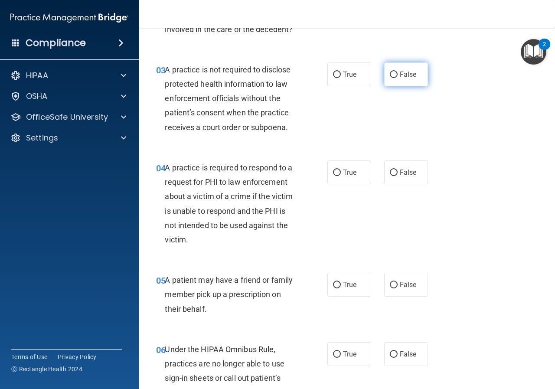
click at [413, 75] on label "False" at bounding box center [406, 74] width 44 height 24
click at [398, 75] on input "False" at bounding box center [394, 75] width 8 height 7
radio input "true"
click at [410, 172] on span "False" at bounding box center [408, 172] width 17 height 8
click at [398, 172] on input "False" at bounding box center [394, 173] width 8 height 7
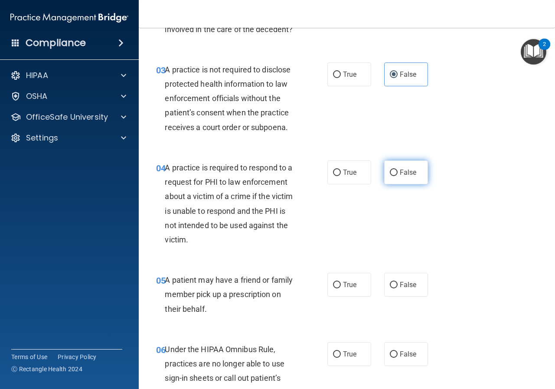
radio input "true"
click at [348, 278] on label "True" at bounding box center [349, 285] width 44 height 24
click at [341, 282] on input "True" at bounding box center [337, 285] width 8 height 7
radio input "true"
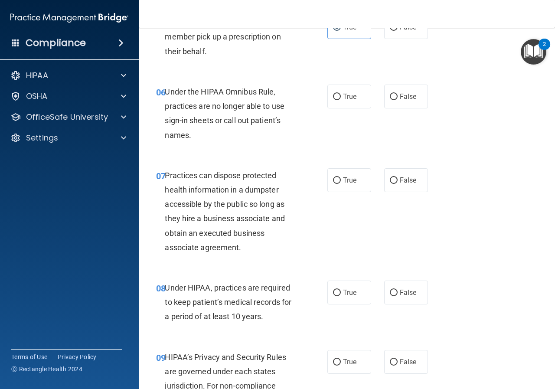
scroll to position [477, 0]
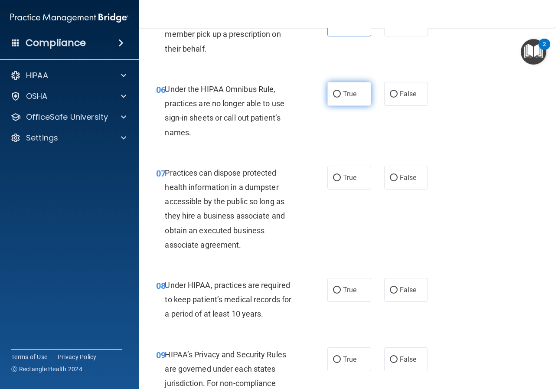
click at [354, 96] on label "True" at bounding box center [349, 94] width 44 height 24
click at [341, 96] on input "True" at bounding box center [337, 94] width 8 height 7
radio input "true"
click at [415, 95] on label "False" at bounding box center [406, 94] width 44 height 24
click at [398, 95] on input "False" at bounding box center [394, 94] width 8 height 7
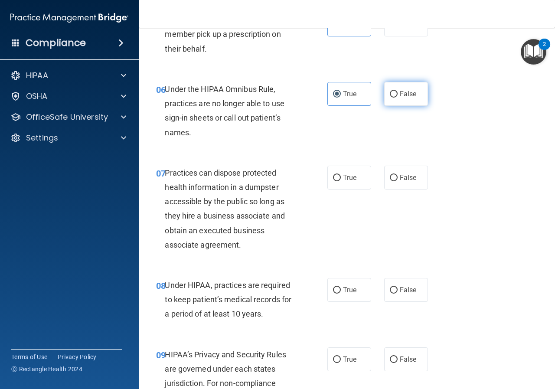
radio input "true"
radio input "false"
click at [402, 169] on label "False" at bounding box center [406, 178] width 44 height 24
click at [398, 175] on input "False" at bounding box center [394, 178] width 8 height 7
radio input "true"
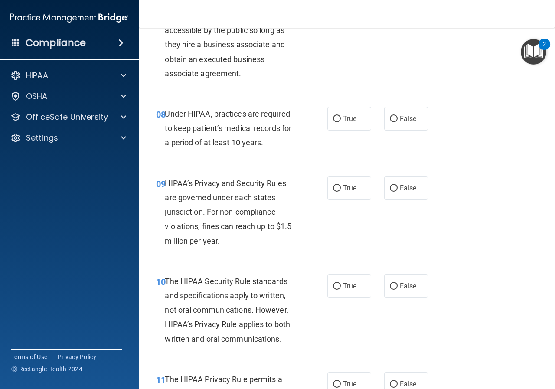
scroll to position [650, 0]
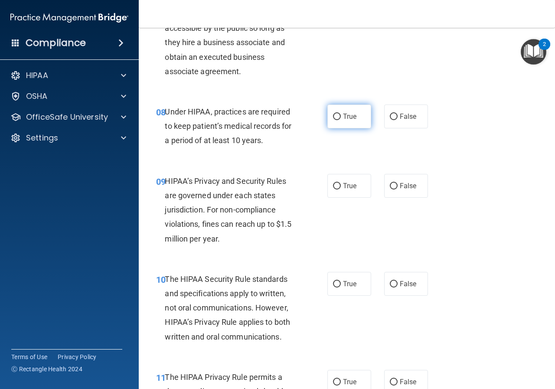
click at [349, 124] on label "True" at bounding box center [349, 116] width 44 height 24
click at [341, 120] on input "True" at bounding box center [337, 117] width 8 height 7
radio input "true"
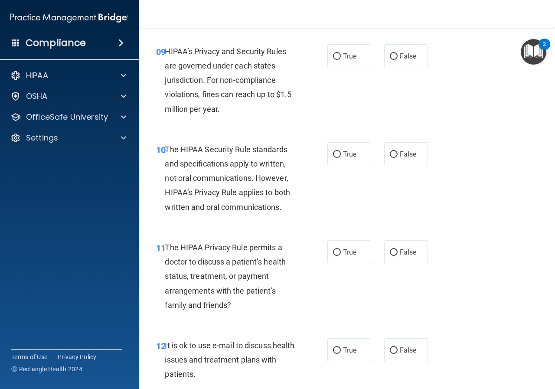
scroll to position [780, 0]
click at [359, 66] on label "True" at bounding box center [349, 56] width 44 height 24
click at [341, 59] on input "True" at bounding box center [337, 56] width 8 height 7
radio input "true"
click at [400, 155] on span "False" at bounding box center [408, 154] width 17 height 8
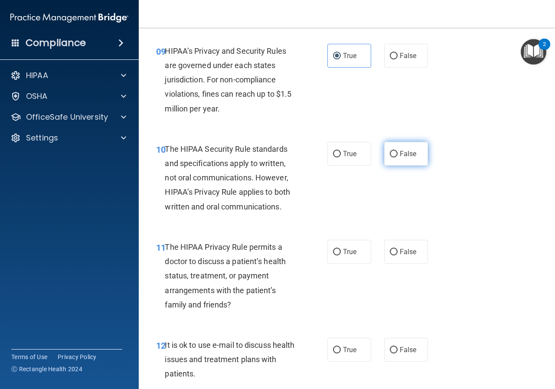
click at [397, 155] on input "False" at bounding box center [394, 154] width 8 height 7
radio input "true"
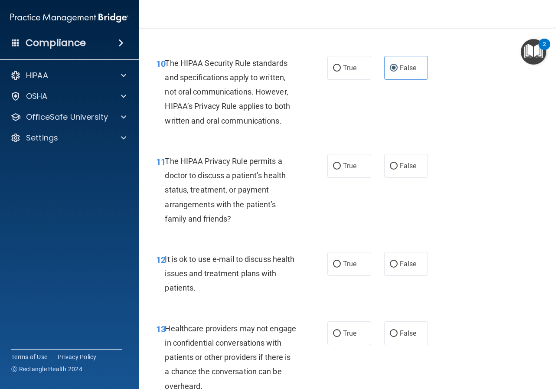
scroll to position [954, 0]
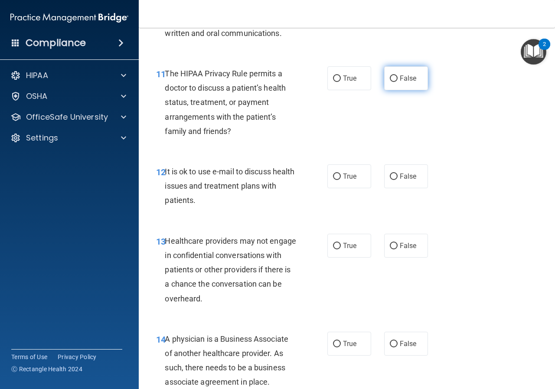
click at [395, 84] on label "False" at bounding box center [406, 78] width 44 height 24
click at [395, 82] on input "False" at bounding box center [394, 78] width 8 height 7
radio input "true"
click at [338, 76] on label "True" at bounding box center [349, 78] width 44 height 24
click at [338, 76] on input "True" at bounding box center [337, 78] width 8 height 7
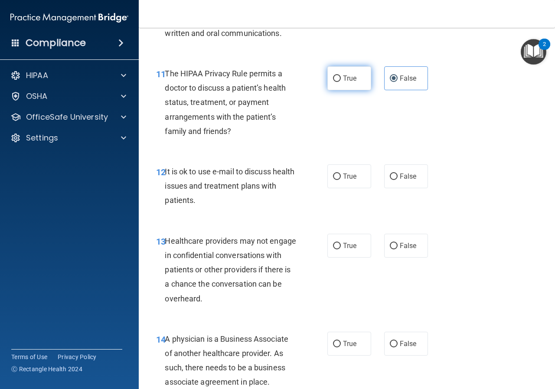
radio input "true"
radio input "false"
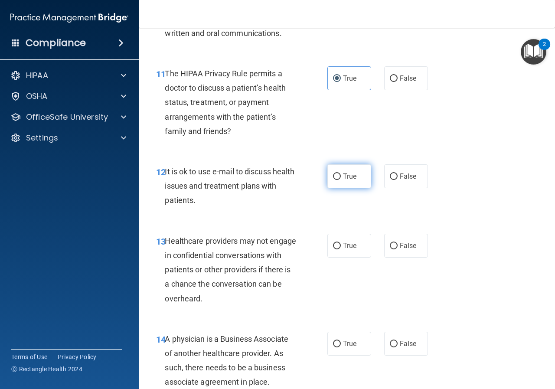
click at [337, 176] on input "True" at bounding box center [337, 176] width 8 height 7
radio input "true"
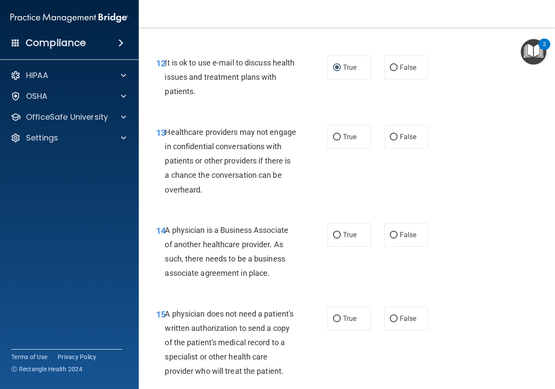
scroll to position [1084, 0]
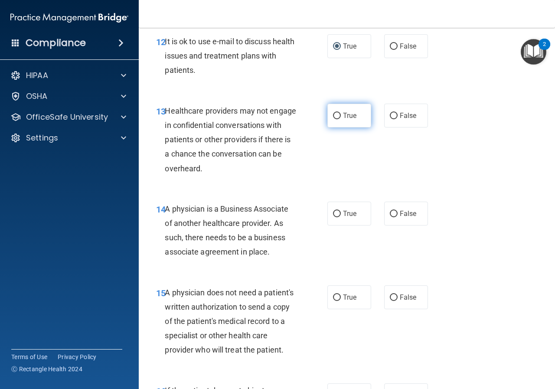
click at [336, 113] on input "True" at bounding box center [337, 116] width 8 height 7
radio input "true"
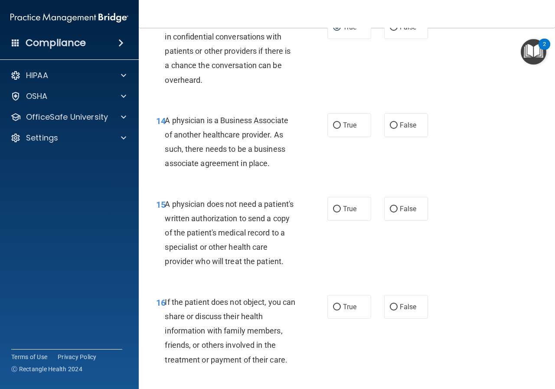
scroll to position [1257, 0]
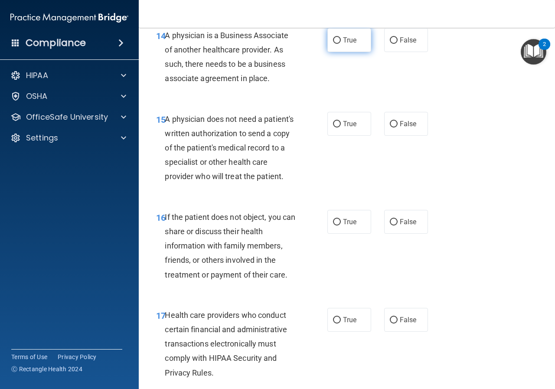
click at [353, 45] on label "True" at bounding box center [349, 40] width 44 height 24
click at [341, 44] on input "True" at bounding box center [337, 40] width 8 height 7
radio input "true"
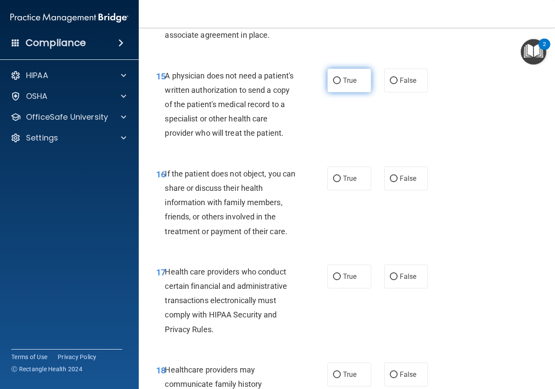
click at [356, 81] on label "True" at bounding box center [349, 81] width 44 height 24
click at [341, 81] on input "True" at bounding box center [337, 81] width 8 height 7
radio input "true"
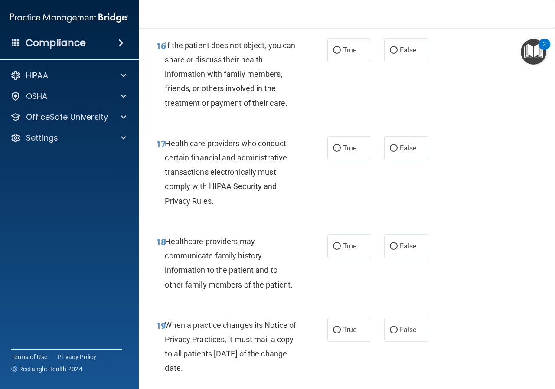
scroll to position [1431, 0]
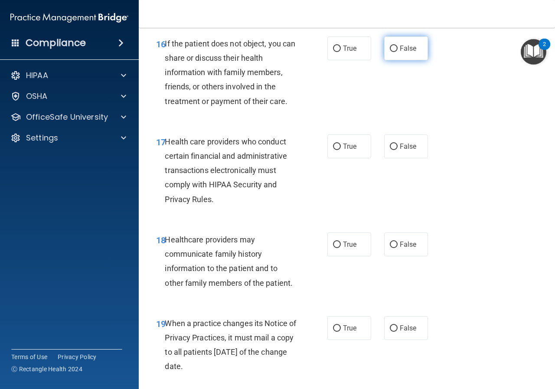
click at [416, 60] on label "False" at bounding box center [406, 48] width 44 height 24
click at [398, 52] on input "False" at bounding box center [394, 49] width 8 height 7
radio input "true"
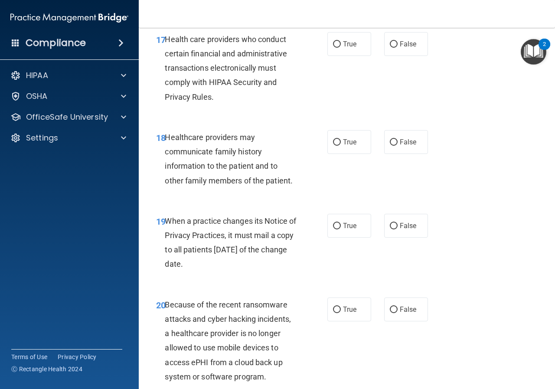
scroll to position [1518, 0]
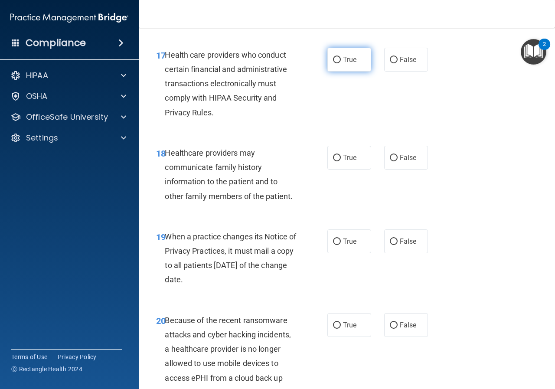
click at [350, 64] on span "True" at bounding box center [349, 60] width 13 height 8
click at [341, 63] on input "True" at bounding box center [337, 60] width 8 height 7
radio input "true"
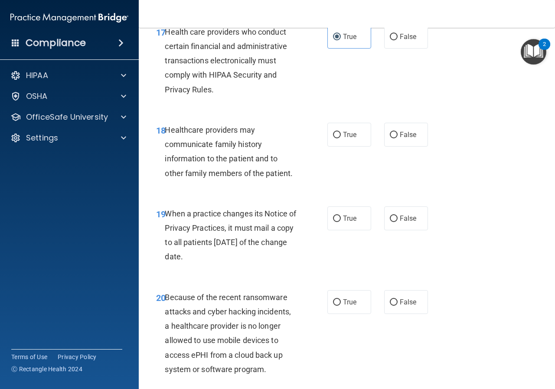
scroll to position [1604, 0]
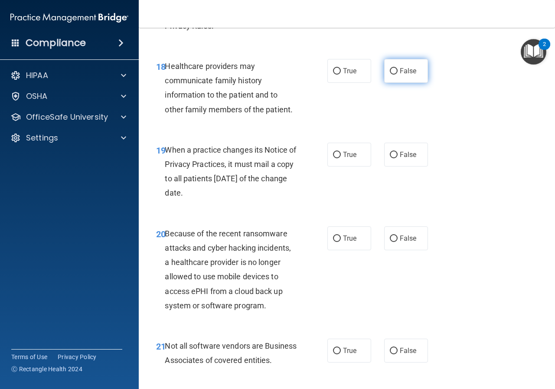
click at [402, 75] on span "False" at bounding box center [408, 71] width 17 height 8
click at [398, 75] on input "False" at bounding box center [394, 71] width 8 height 7
radio input "true"
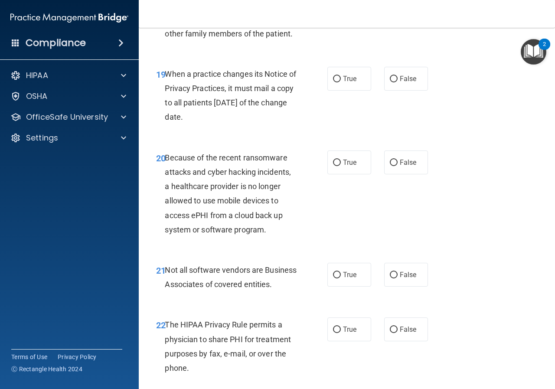
scroll to position [1691, 0]
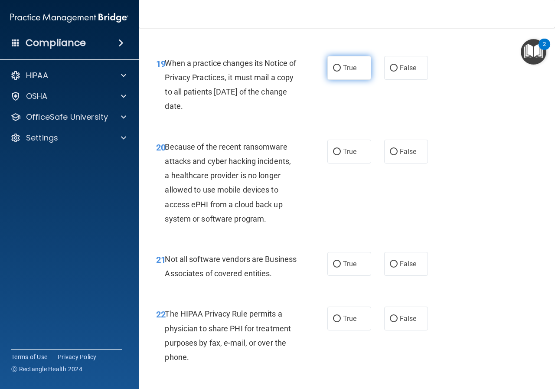
click at [343, 72] on span "True" at bounding box center [349, 68] width 13 height 8
click at [340, 72] on input "True" at bounding box center [337, 68] width 8 height 7
radio input "true"
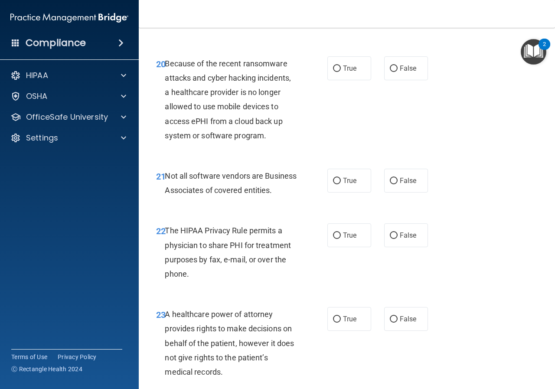
scroll to position [1778, 0]
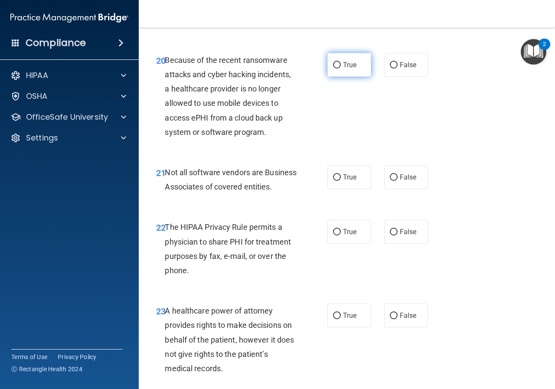
click at [348, 77] on label "True" at bounding box center [349, 65] width 44 height 24
click at [341, 69] on input "True" at bounding box center [337, 65] width 8 height 7
radio input "true"
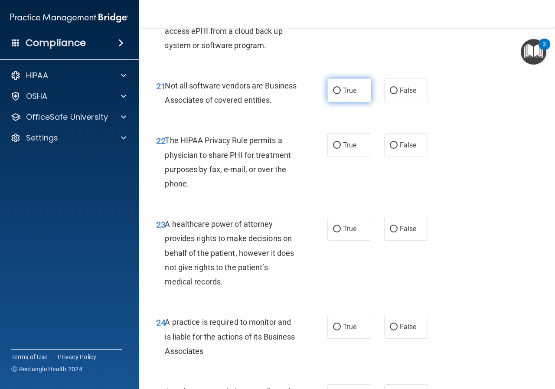
scroll to position [1908, 0]
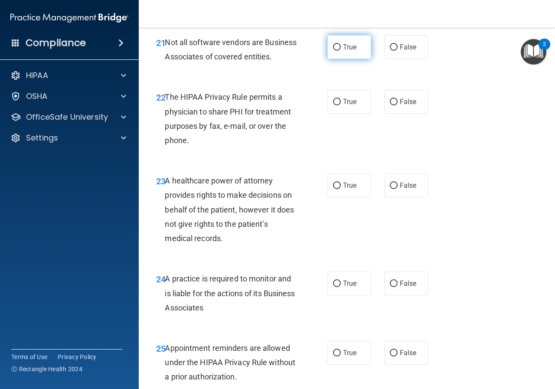
click at [336, 51] on input "True" at bounding box center [337, 47] width 8 height 7
radio input "true"
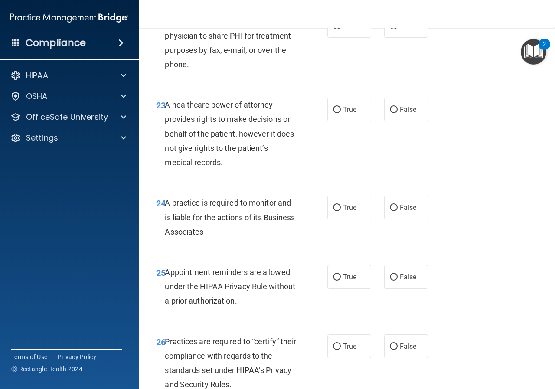
scroll to position [1995, 0]
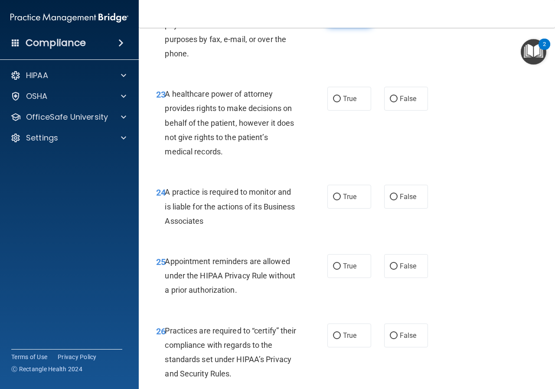
click at [339, 27] on label "True" at bounding box center [349, 15] width 44 height 24
click at [339, 19] on input "True" at bounding box center [337, 15] width 8 height 7
radio input "true"
click at [414, 111] on label "False" at bounding box center [406, 99] width 44 height 24
click at [398, 102] on input "False" at bounding box center [394, 99] width 8 height 7
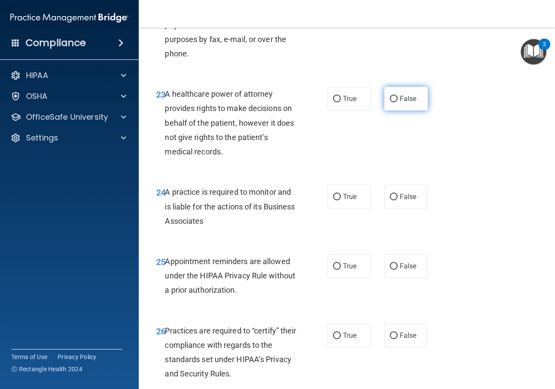
radio input "true"
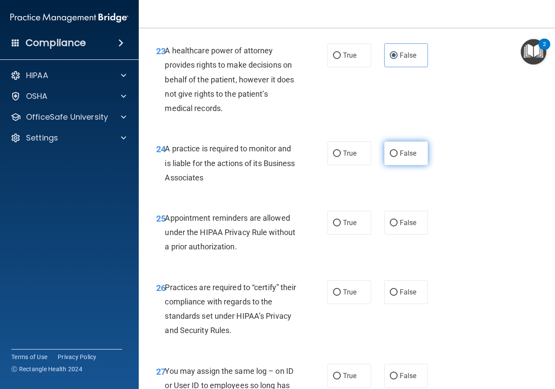
click at [385, 165] on label "False" at bounding box center [406, 153] width 44 height 24
click at [390, 157] on input "False" at bounding box center [394, 153] width 8 height 7
radio input "true"
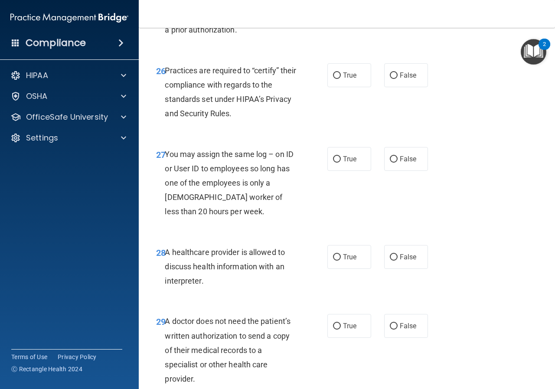
scroll to position [2211, 0]
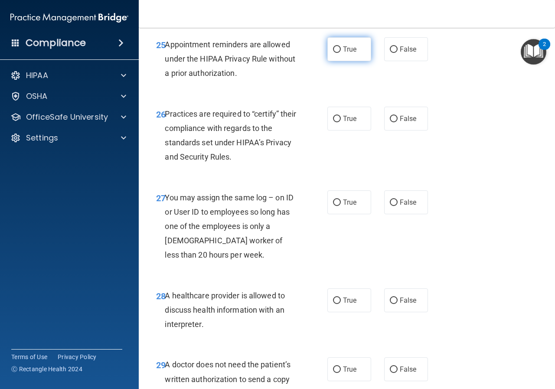
click at [353, 53] on span "True" at bounding box center [349, 49] width 13 height 8
click at [341, 53] on input "True" at bounding box center [337, 49] width 8 height 7
radio input "true"
click at [349, 131] on label "True" at bounding box center [349, 119] width 44 height 24
click at [341, 122] on input "True" at bounding box center [337, 119] width 8 height 7
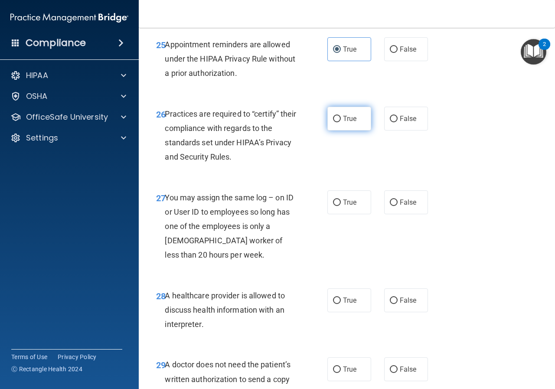
radio input "true"
click at [400, 206] on span "False" at bounding box center [408, 202] width 17 height 8
click at [398, 206] on input "False" at bounding box center [394, 202] width 8 height 7
radio input "true"
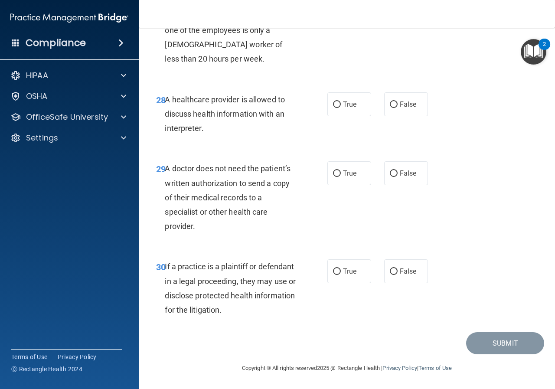
scroll to position [2385, 0]
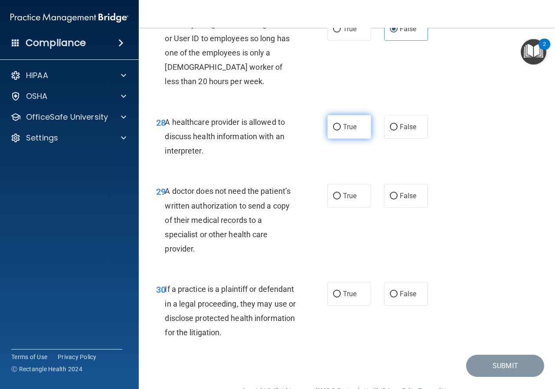
click at [348, 131] on span "True" at bounding box center [349, 127] width 13 height 8
click at [341, 131] on input "True" at bounding box center [337, 127] width 8 height 7
radio input "true"
click at [348, 200] on span "True" at bounding box center [349, 196] width 13 height 8
click at [341, 199] on input "True" at bounding box center [337, 196] width 8 height 7
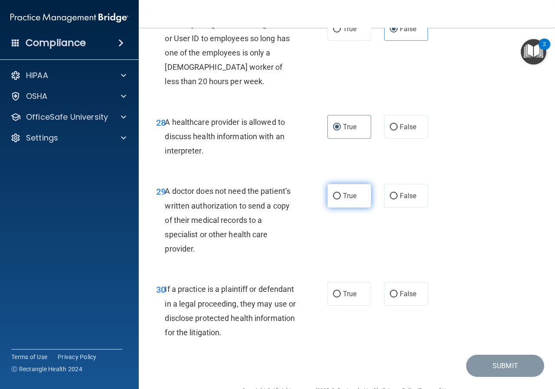
radio input "true"
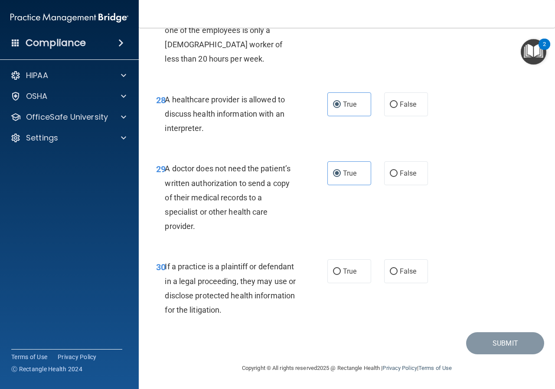
scroll to position [2436, 0]
click at [402, 265] on label "False" at bounding box center [406, 271] width 44 height 24
click at [398, 268] on input "False" at bounding box center [394, 271] width 8 height 7
radio input "true"
click at [482, 343] on button "Submit" at bounding box center [505, 343] width 78 height 22
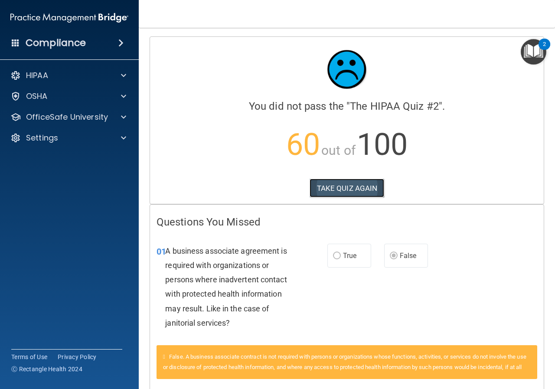
click at [355, 183] on button "TAKE QUIZ AGAIN" at bounding box center [347, 188] width 75 height 19
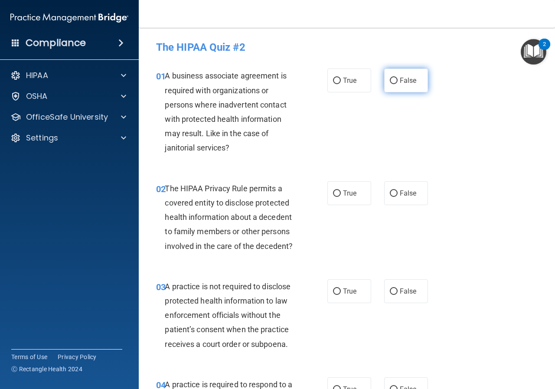
click at [400, 81] on span "False" at bounding box center [408, 80] width 17 height 8
click at [398, 81] on input "False" at bounding box center [394, 81] width 8 height 7
radio input "true"
click at [339, 197] on label "True" at bounding box center [349, 193] width 44 height 24
click at [339, 197] on input "True" at bounding box center [337, 193] width 8 height 7
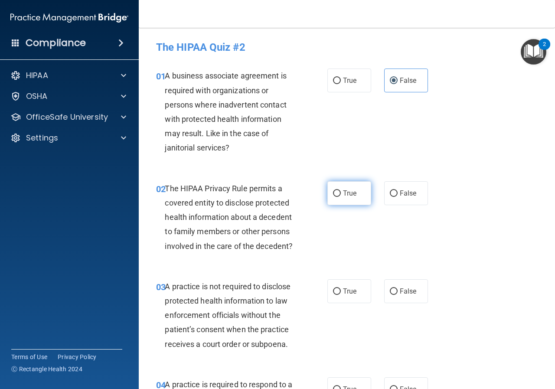
radio input "true"
click at [400, 293] on span "False" at bounding box center [408, 291] width 17 height 8
click at [398, 293] on input "False" at bounding box center [394, 291] width 8 height 7
radio input "true"
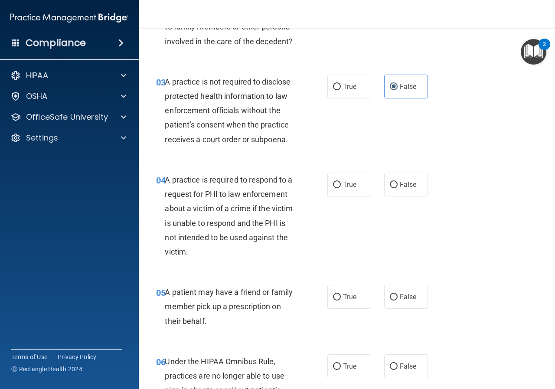
scroll to position [260, 0]
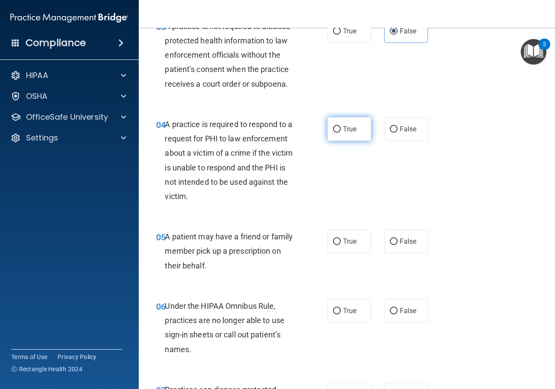
click at [347, 133] on span "True" at bounding box center [349, 129] width 13 height 8
click at [341, 133] on input "True" at bounding box center [337, 129] width 8 height 7
radio input "true"
click at [348, 239] on span "True" at bounding box center [349, 241] width 13 height 8
click at [341, 239] on input "True" at bounding box center [337, 241] width 8 height 7
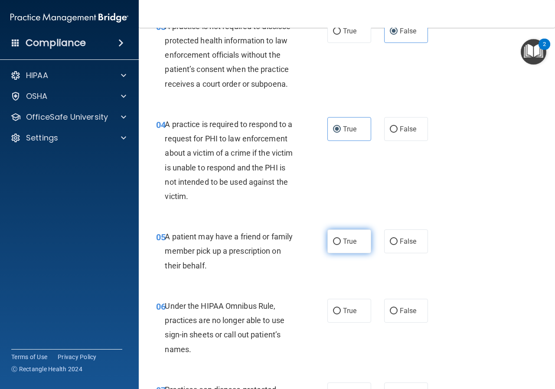
radio input "true"
click at [405, 311] on span "False" at bounding box center [408, 311] width 17 height 8
click at [398, 311] on input "False" at bounding box center [394, 311] width 8 height 7
radio input "true"
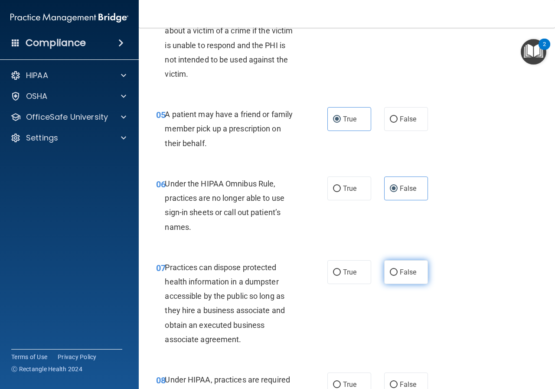
scroll to position [390, 0]
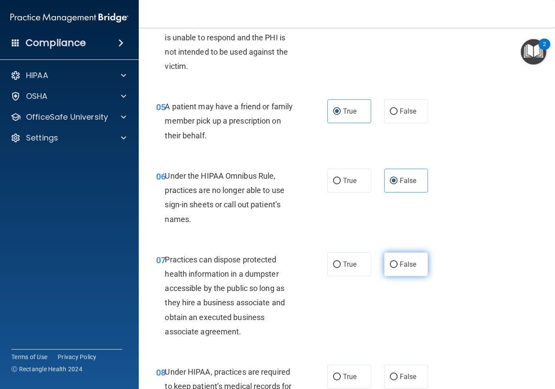
click at [403, 275] on label "False" at bounding box center [406, 264] width 44 height 24
click at [398, 268] on input "False" at bounding box center [394, 264] width 8 height 7
radio input "true"
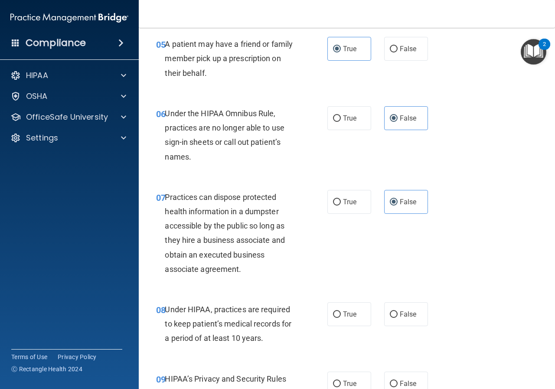
scroll to position [520, 0]
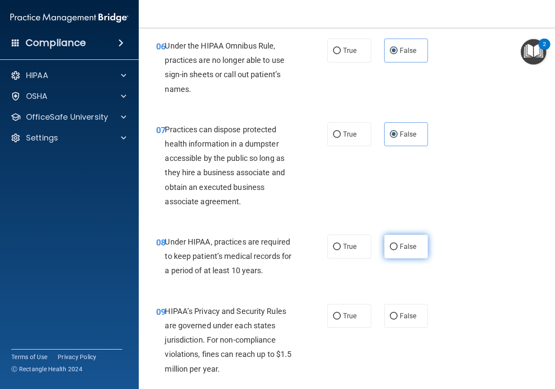
click at [404, 247] on span "False" at bounding box center [408, 246] width 17 height 8
click at [398, 247] on input "False" at bounding box center [394, 247] width 8 height 7
radio input "true"
click at [395, 319] on label "False" at bounding box center [406, 316] width 44 height 24
click at [395, 319] on input "False" at bounding box center [394, 316] width 8 height 7
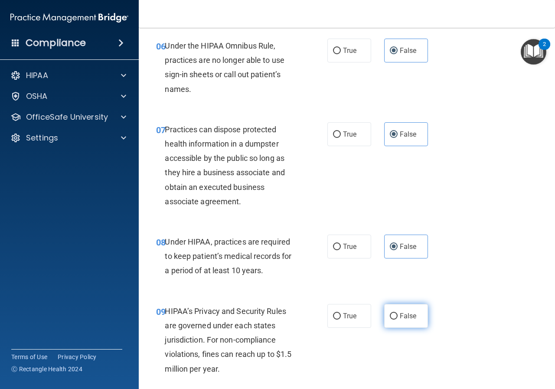
radio input "true"
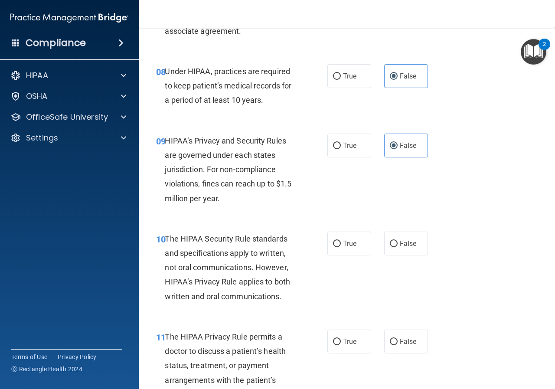
scroll to position [780, 0]
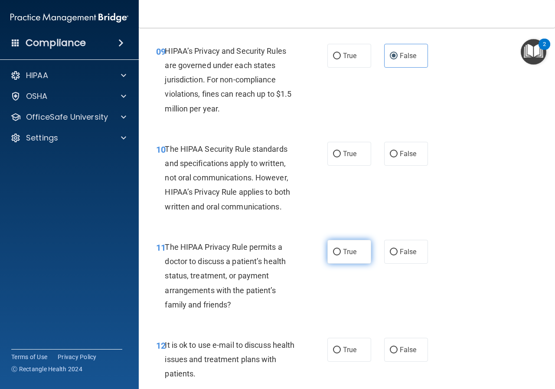
click at [343, 255] on span "True" at bounding box center [349, 252] width 13 height 8
click at [340, 255] on input "True" at bounding box center [337, 252] width 8 height 7
radio input "true"
click at [343, 157] on span "True" at bounding box center [349, 154] width 13 height 8
click at [341, 157] on input "True" at bounding box center [337, 154] width 8 height 7
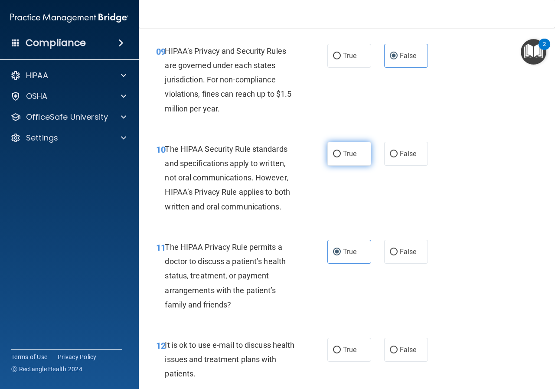
radio input "true"
click at [352, 355] on label "True" at bounding box center [349, 350] width 44 height 24
click at [341, 353] on input "True" at bounding box center [337, 350] width 8 height 7
radio input "true"
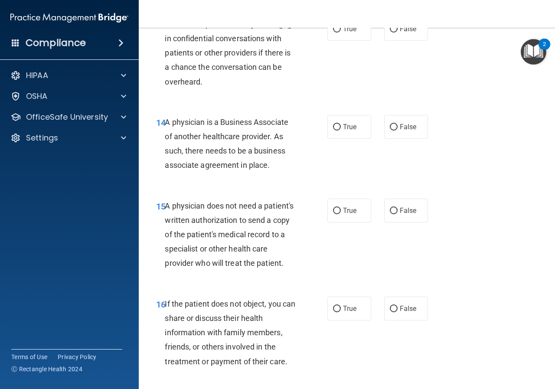
scroll to position [1127, 0]
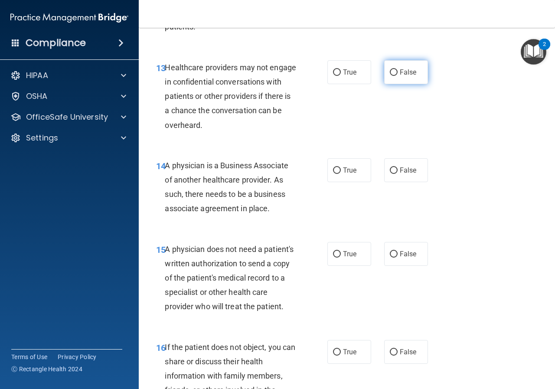
click at [395, 68] on label "False" at bounding box center [406, 72] width 44 height 24
click at [395, 69] on input "False" at bounding box center [394, 72] width 8 height 7
radio input "true"
click at [400, 170] on span "False" at bounding box center [408, 170] width 17 height 8
click at [397, 170] on input "False" at bounding box center [394, 170] width 8 height 7
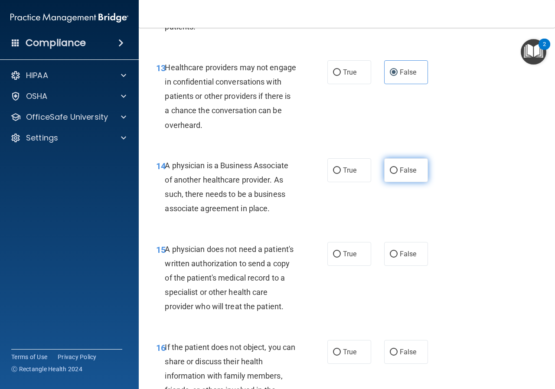
radio input "true"
click at [352, 248] on label "True" at bounding box center [349, 254] width 44 height 24
click at [341, 251] on input "True" at bounding box center [337, 254] width 8 height 7
radio input "true"
click at [337, 356] on input "True" at bounding box center [337, 352] width 8 height 7
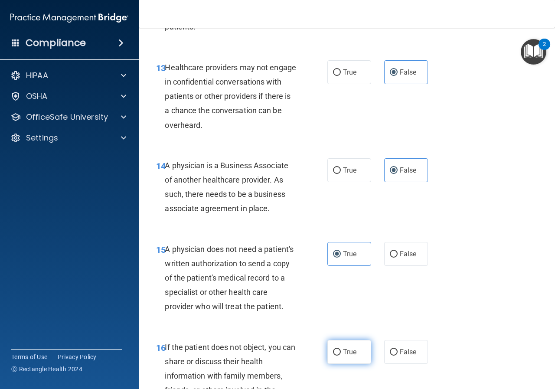
radio input "true"
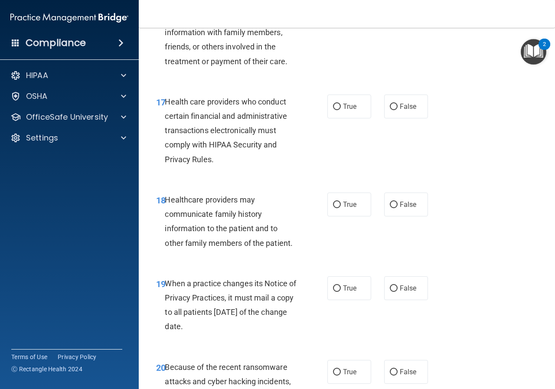
scroll to position [1474, 0]
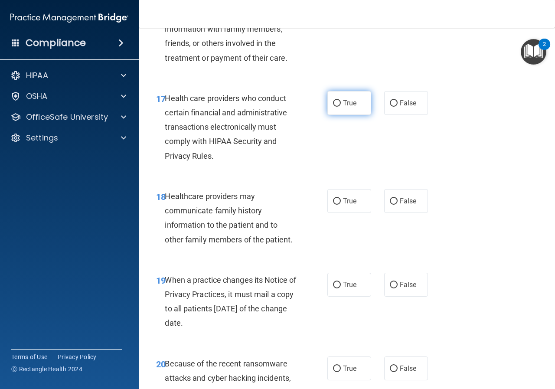
click at [346, 107] on span "True" at bounding box center [349, 103] width 13 height 8
click at [341, 107] on input "True" at bounding box center [337, 103] width 8 height 7
radio input "true"
click at [395, 211] on label "False" at bounding box center [406, 201] width 44 height 24
click at [395, 205] on input "False" at bounding box center [394, 201] width 8 height 7
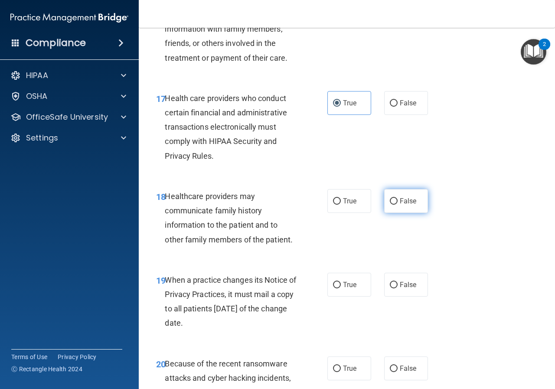
radio input "true"
click at [402, 289] on span "False" at bounding box center [408, 285] width 17 height 8
click at [398, 288] on input "False" at bounding box center [394, 285] width 8 height 7
radio input "true"
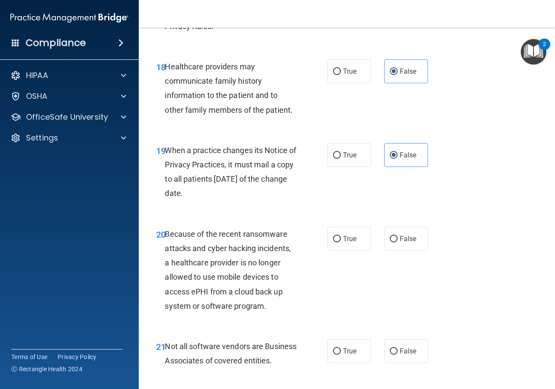
scroll to position [1604, 0]
click at [402, 242] on span "False" at bounding box center [408, 238] width 17 height 8
click at [398, 242] on input "False" at bounding box center [394, 238] width 8 height 7
radio input "true"
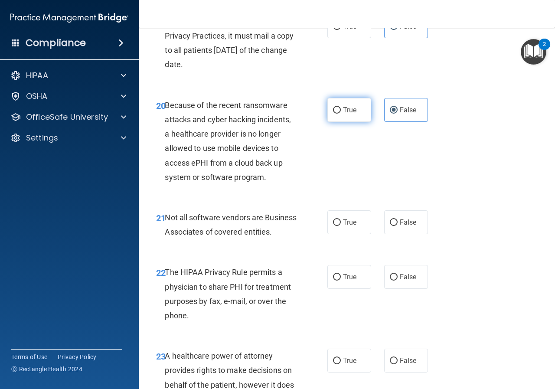
scroll to position [1734, 0]
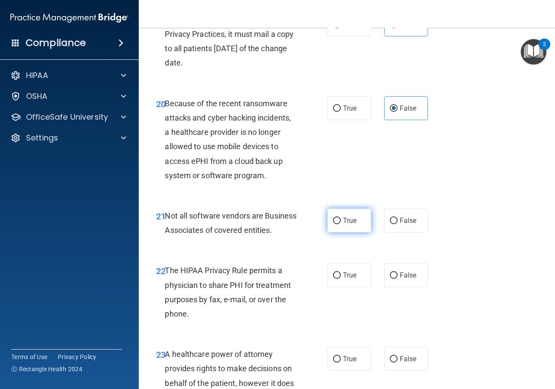
click at [351, 225] on span "True" at bounding box center [349, 220] width 13 height 8
click at [341, 224] on input "True" at bounding box center [337, 221] width 8 height 7
radio input "true"
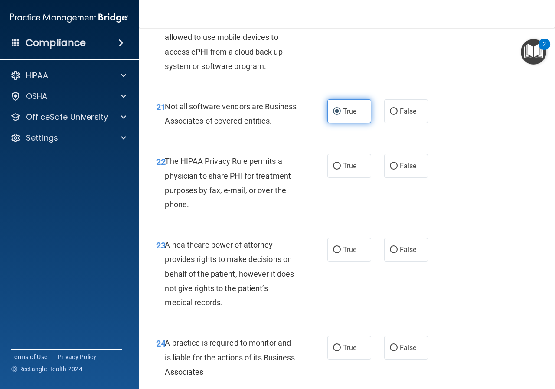
scroll to position [1865, 0]
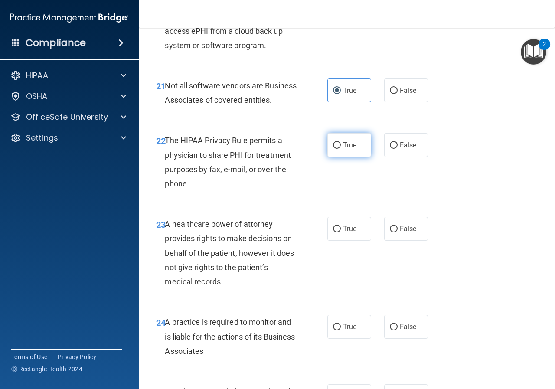
click at [351, 157] on label "True" at bounding box center [349, 145] width 44 height 24
click at [341, 149] on input "True" at bounding box center [337, 145] width 8 height 7
radio input "true"
click at [400, 233] on span "False" at bounding box center [408, 229] width 17 height 8
click at [398, 232] on input "False" at bounding box center [394, 229] width 8 height 7
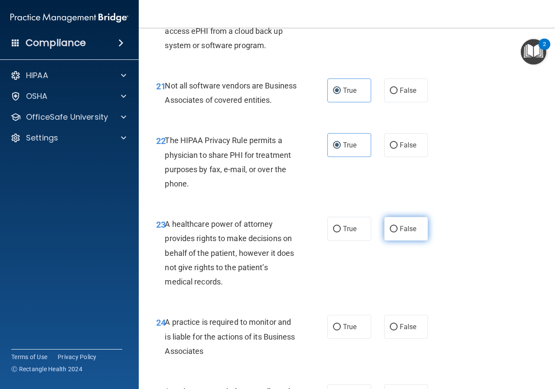
radio input "true"
click at [403, 331] on span "False" at bounding box center [408, 327] width 17 height 8
click at [398, 330] on input "False" at bounding box center [394, 327] width 8 height 7
radio input "true"
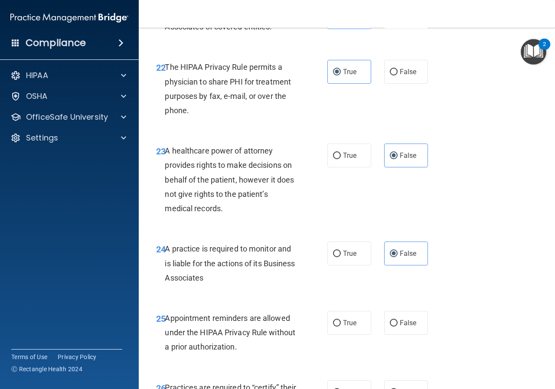
scroll to position [2081, 0]
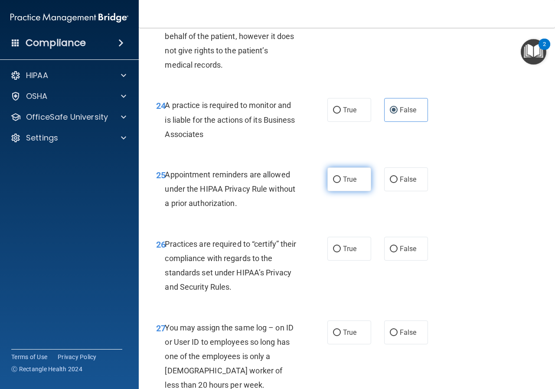
click at [346, 191] on label "True" at bounding box center [349, 179] width 44 height 24
click at [341, 183] on input "True" at bounding box center [337, 179] width 8 height 7
radio input "true"
click at [394, 261] on label "False" at bounding box center [406, 249] width 44 height 24
click at [394, 252] on input "False" at bounding box center [394, 249] width 8 height 7
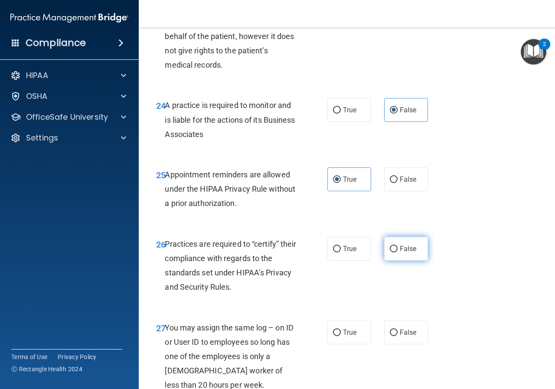
radio input "true"
click at [393, 344] on label "False" at bounding box center [406, 332] width 44 height 24
click at [393, 336] on input "False" at bounding box center [394, 333] width 8 height 7
radio input "true"
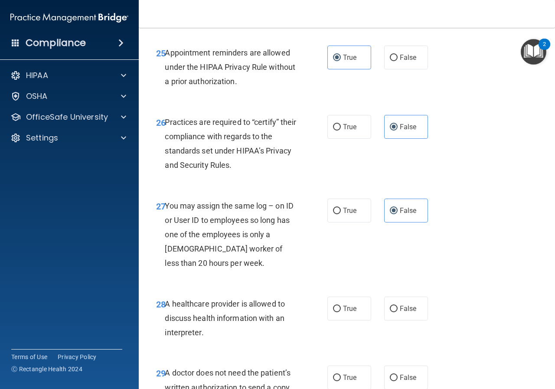
scroll to position [2211, 0]
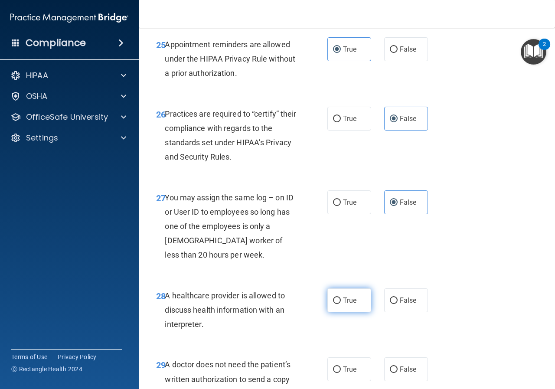
click at [358, 312] on label "True" at bounding box center [349, 300] width 44 height 24
click at [341, 304] on input "True" at bounding box center [337, 300] width 8 height 7
radio input "true"
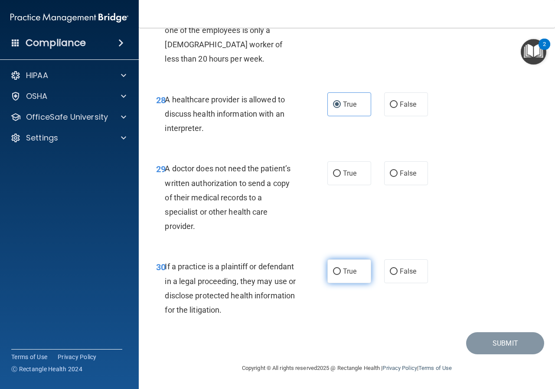
scroll to position [2436, 0]
click at [348, 178] on label "True" at bounding box center [349, 173] width 44 height 24
click at [341, 177] on input "True" at bounding box center [337, 173] width 8 height 7
radio input "true"
click at [355, 276] on label "True" at bounding box center [349, 271] width 44 height 24
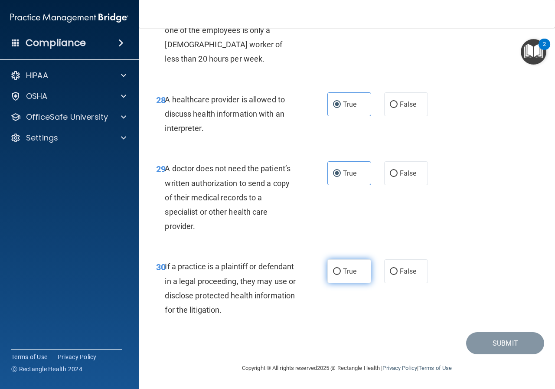
click at [341, 275] on input "True" at bounding box center [337, 271] width 8 height 7
radio input "true"
click at [480, 340] on button "Submit" at bounding box center [505, 343] width 78 height 22
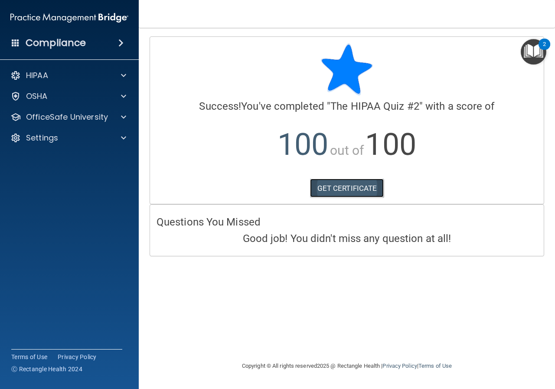
click at [359, 193] on link "GET CERTIFICATE" at bounding box center [347, 188] width 74 height 19
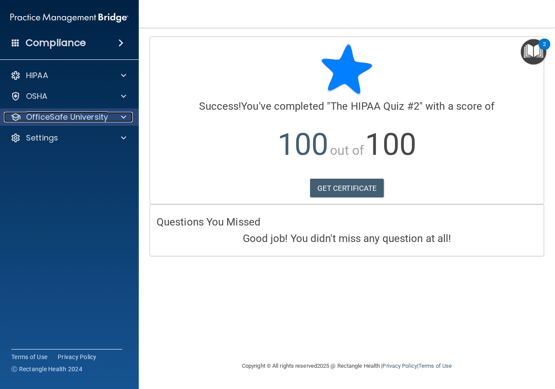
click at [115, 118] on div at bounding box center [122, 117] width 22 height 10
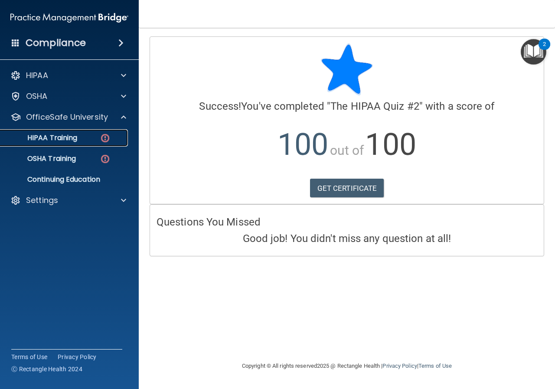
click at [105, 139] on img at bounding box center [105, 138] width 11 height 11
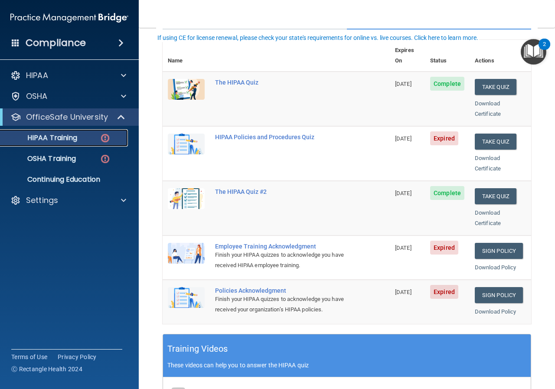
scroll to position [130, 0]
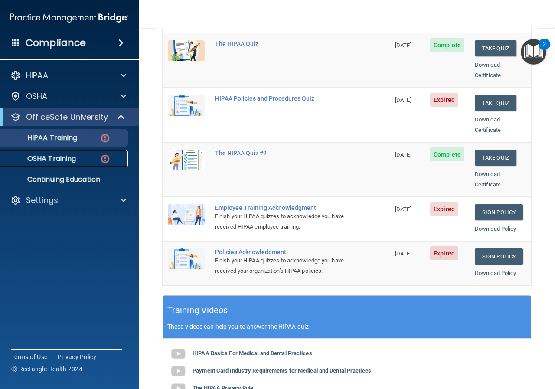
click at [75, 156] on p "OSHA Training" at bounding box center [41, 158] width 70 height 9
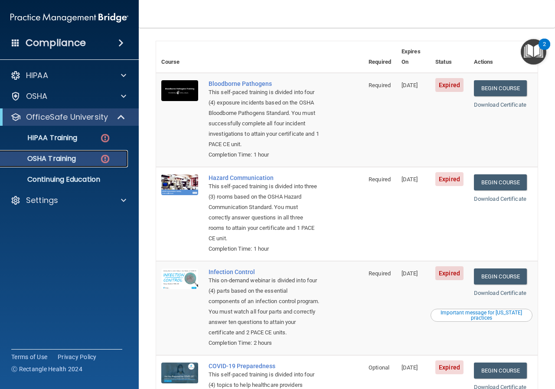
scroll to position [166, 0]
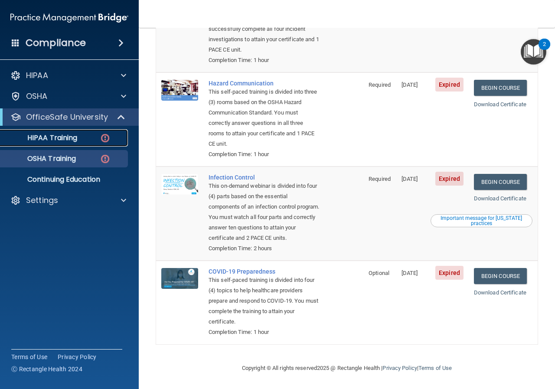
click at [66, 137] on p "HIPAA Training" at bounding box center [42, 138] width 72 height 9
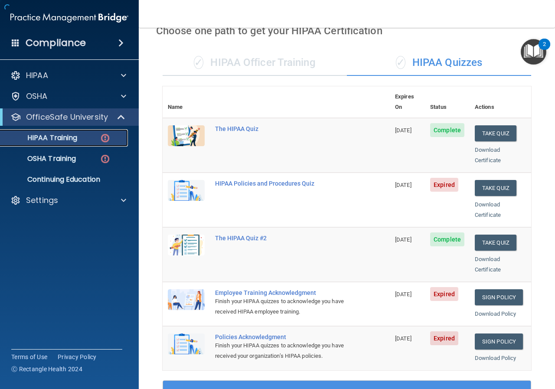
scroll to position [44, 0]
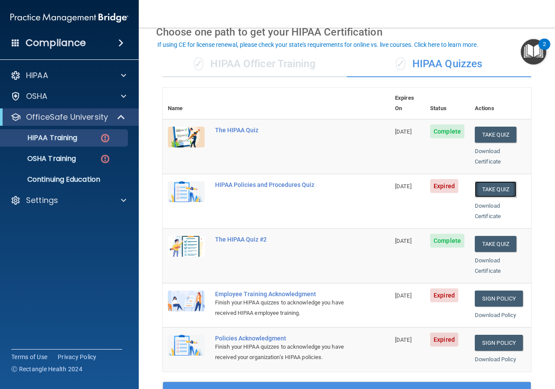
click at [484, 181] on button "Take Quiz" at bounding box center [496, 189] width 42 height 16
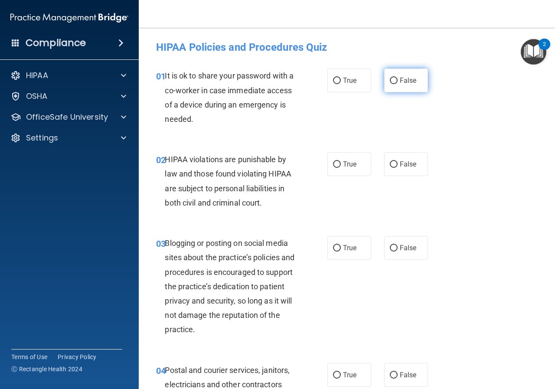
click at [411, 83] on span "False" at bounding box center [408, 80] width 17 height 8
click at [398, 83] on input "False" at bounding box center [394, 81] width 8 height 7
radio input "true"
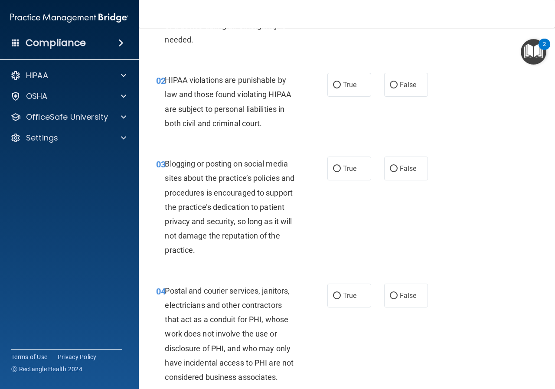
scroll to position [87, 0]
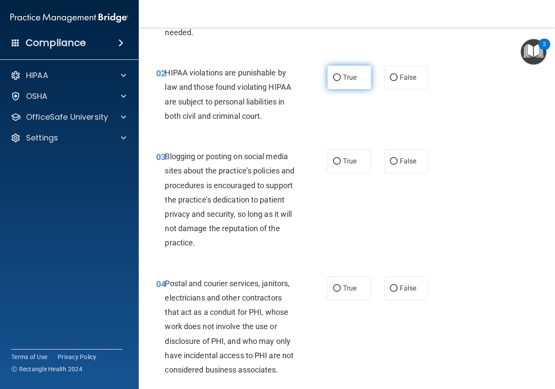
click at [356, 85] on label "True" at bounding box center [349, 77] width 44 height 24
click at [341, 81] on input "True" at bounding box center [337, 78] width 8 height 7
radio input "true"
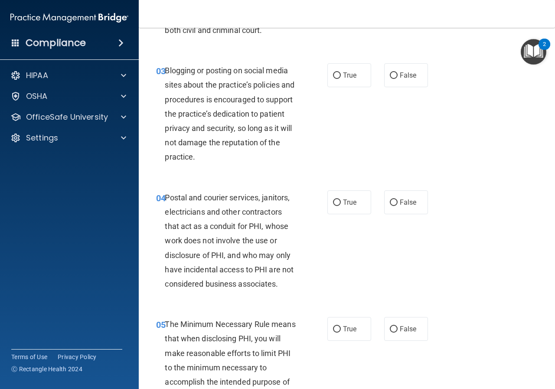
scroll to position [173, 0]
click at [409, 73] on span "False" at bounding box center [408, 74] width 17 height 8
click at [398, 73] on input "False" at bounding box center [394, 75] width 8 height 7
radio input "true"
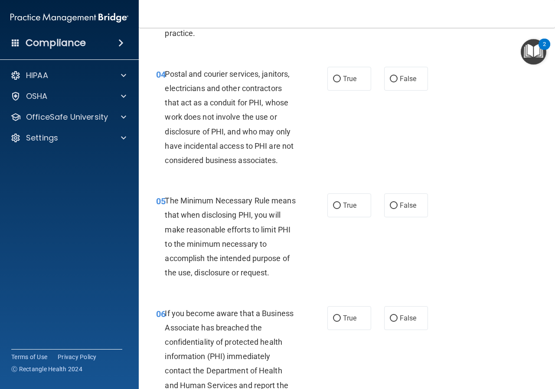
scroll to position [304, 0]
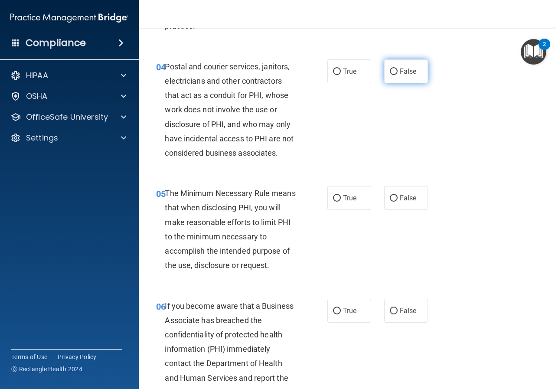
click at [391, 79] on label "False" at bounding box center [406, 71] width 44 height 24
click at [391, 75] on input "False" at bounding box center [394, 72] width 8 height 7
radio input "true"
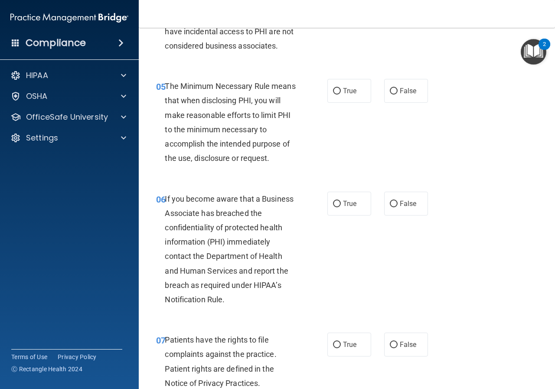
scroll to position [434, 0]
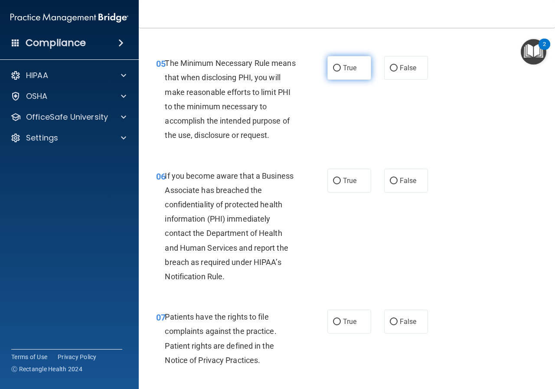
click at [357, 73] on label "True" at bounding box center [349, 68] width 44 height 24
click at [341, 72] on input "True" at bounding box center [337, 68] width 8 height 7
radio input "true"
click at [348, 186] on label "True" at bounding box center [349, 181] width 44 height 24
click at [341, 184] on input "True" at bounding box center [337, 181] width 8 height 7
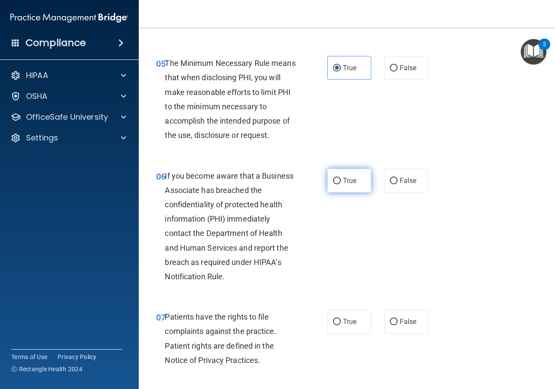
radio input "true"
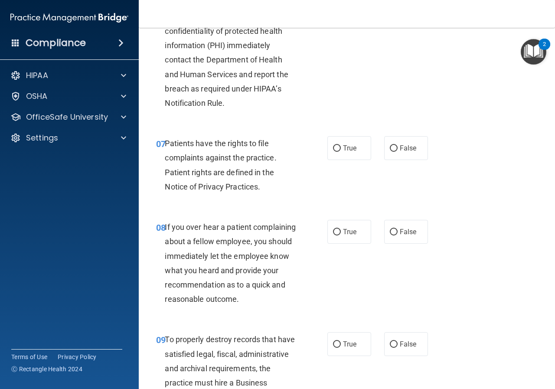
scroll to position [650, 0]
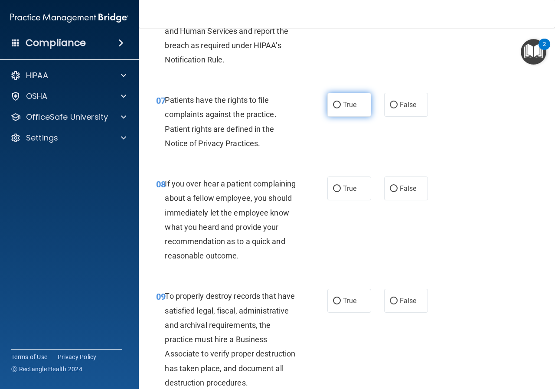
click at [347, 109] on label "True" at bounding box center [349, 105] width 44 height 24
click at [341, 108] on input "True" at bounding box center [337, 105] width 8 height 7
radio input "true"
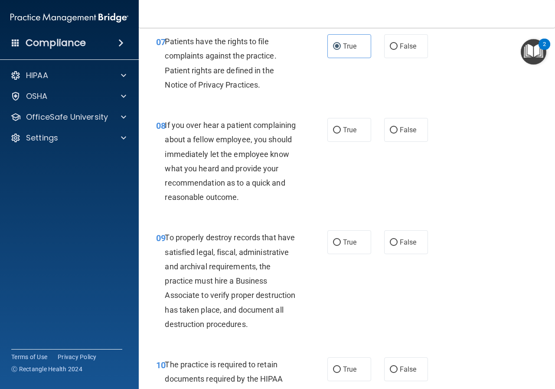
scroll to position [737, 0]
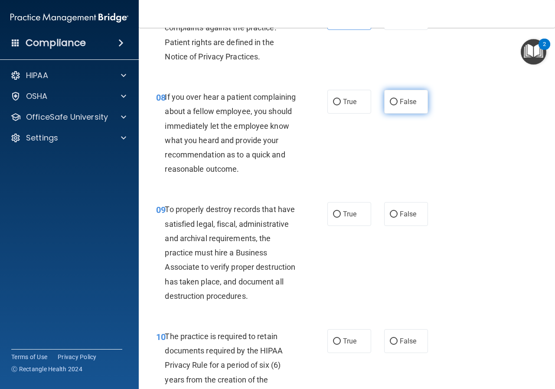
click at [393, 108] on label "False" at bounding box center [406, 102] width 44 height 24
click at [393, 105] on input "False" at bounding box center [394, 102] width 8 height 7
radio input "true"
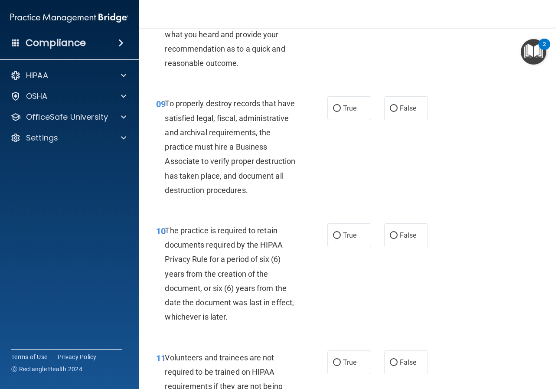
scroll to position [911, 0]
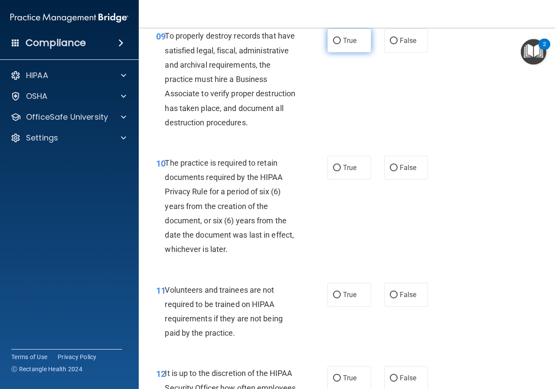
click at [351, 45] on span "True" at bounding box center [349, 40] width 13 height 8
click at [341, 44] on input "True" at bounding box center [337, 41] width 8 height 7
radio input "true"
click at [335, 171] on input "True" at bounding box center [337, 168] width 8 height 7
radio input "true"
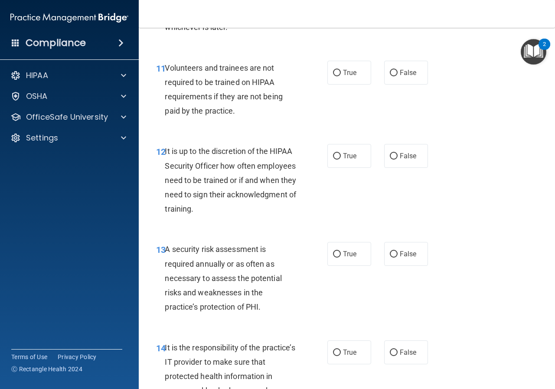
scroll to position [1171, 0]
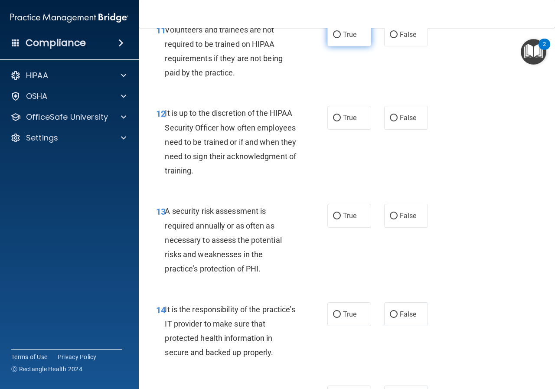
click at [353, 46] on label "True" at bounding box center [349, 35] width 44 height 24
click at [341, 38] on input "True" at bounding box center [337, 35] width 8 height 7
radio input "true"
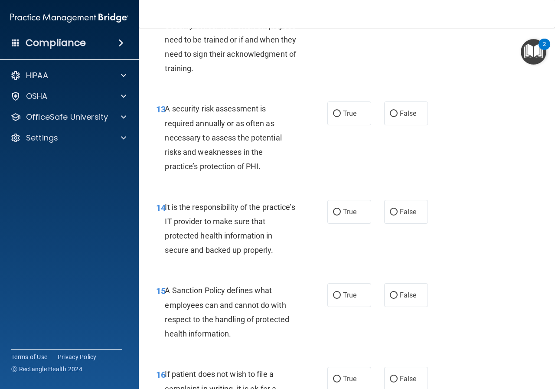
scroll to position [1257, 0]
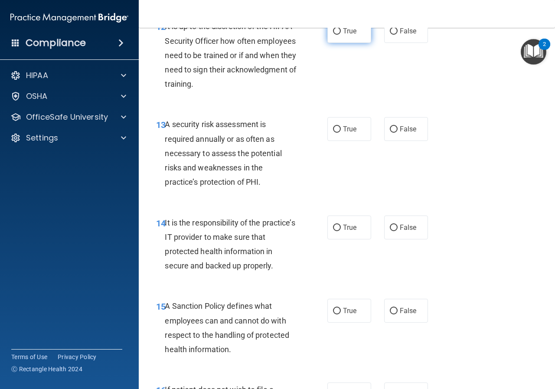
click at [338, 43] on label "True" at bounding box center [349, 31] width 44 height 24
click at [338, 35] on input "True" at bounding box center [337, 31] width 8 height 7
radio input "true"
click at [408, 43] on label "False" at bounding box center [406, 31] width 44 height 24
click at [398, 35] on input "False" at bounding box center [394, 31] width 8 height 7
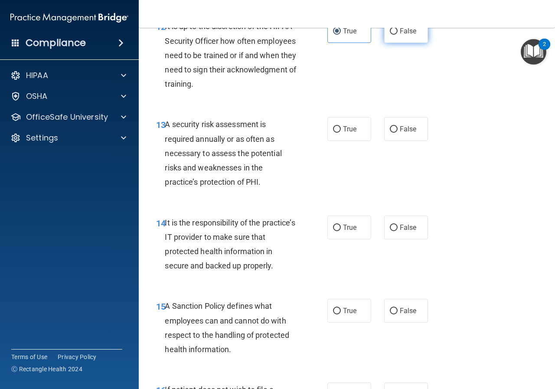
radio input "true"
radio input "false"
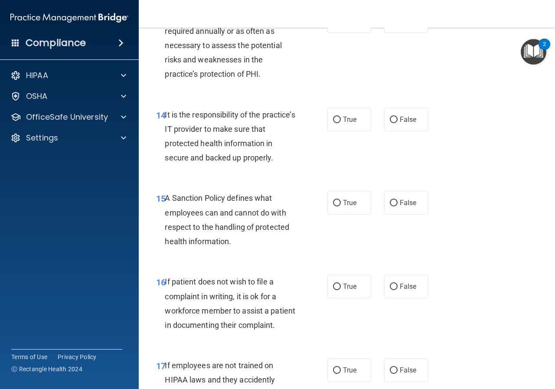
scroll to position [1344, 0]
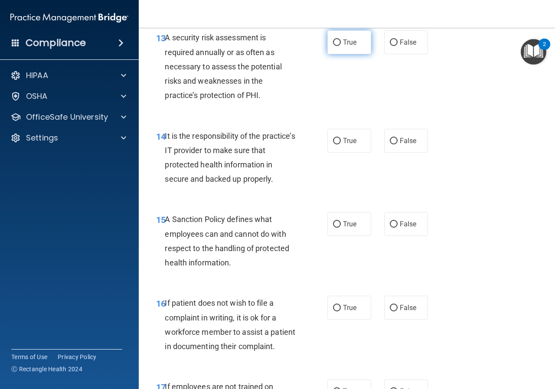
click at [340, 54] on label "True" at bounding box center [349, 42] width 44 height 24
click at [340, 46] on input "True" at bounding box center [337, 42] width 8 height 7
radio input "true"
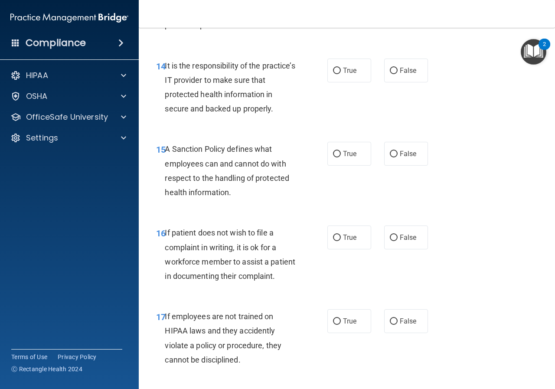
scroll to position [1431, 0]
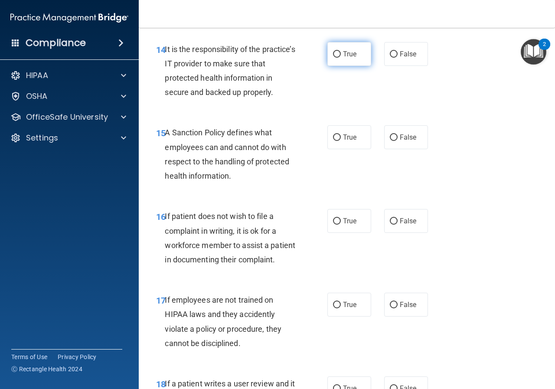
click at [349, 58] on span "True" at bounding box center [349, 54] width 13 height 8
click at [341, 58] on input "True" at bounding box center [337, 54] width 8 height 7
radio input "true"
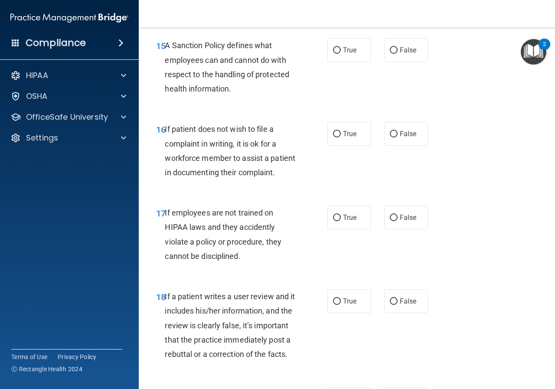
scroll to position [1518, 0]
click at [343, 55] on span "True" at bounding box center [349, 50] width 13 height 8
click at [340, 54] on input "True" at bounding box center [337, 51] width 8 height 7
radio input "true"
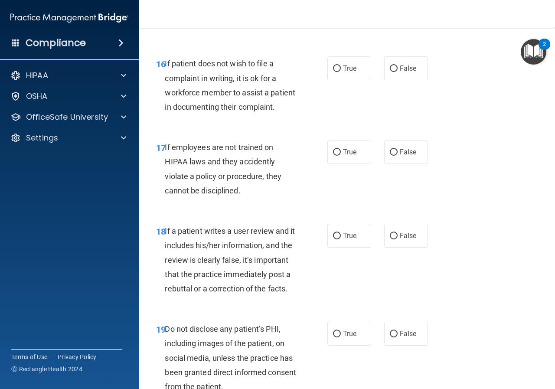
scroll to position [1604, 0]
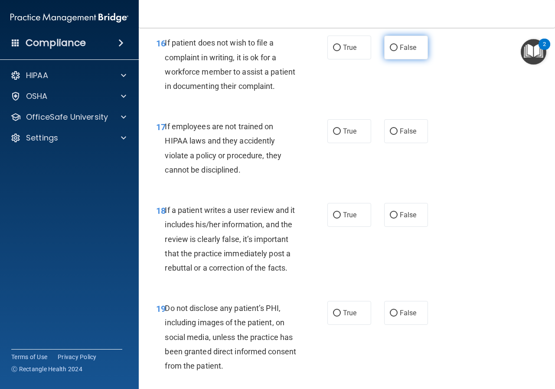
click at [392, 59] on label "False" at bounding box center [406, 48] width 44 height 24
click at [392, 51] on input "False" at bounding box center [394, 48] width 8 height 7
radio input "true"
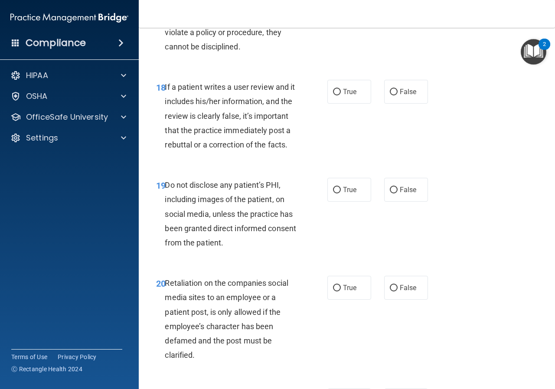
scroll to position [1734, 0]
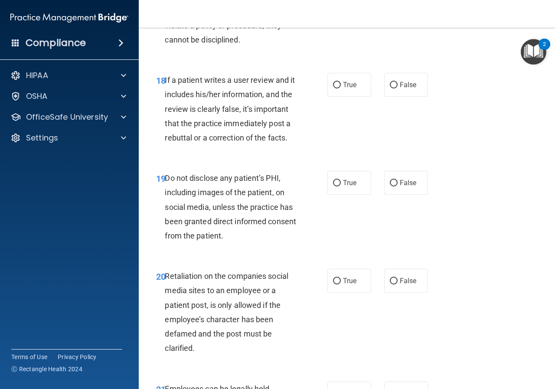
click at [346, 13] on label "True" at bounding box center [349, 1] width 44 height 24
click at [341, 5] on input "True" at bounding box center [337, 1] width 8 height 7
radio input "true"
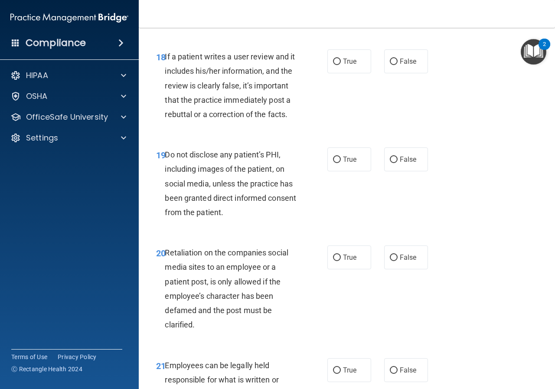
scroll to position [1778, 0]
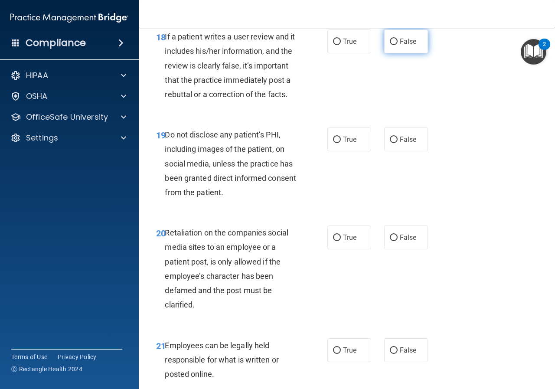
click at [392, 53] on label "False" at bounding box center [406, 41] width 44 height 24
click at [392, 45] on input "False" at bounding box center [394, 42] width 8 height 7
radio input "true"
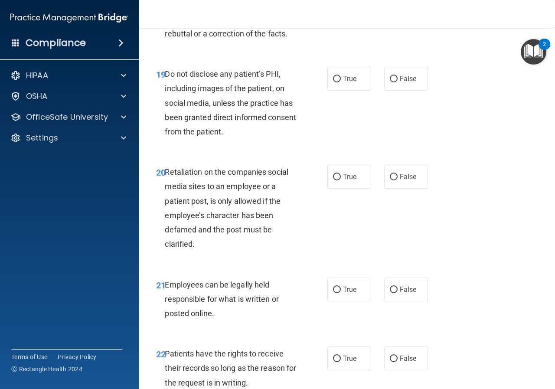
scroll to position [1865, 0]
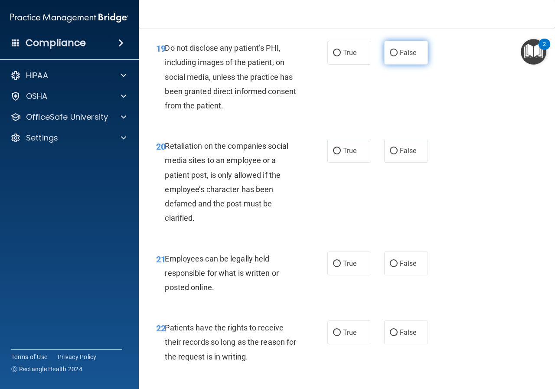
click at [390, 56] on input "False" at bounding box center [394, 53] width 8 height 7
radio input "true"
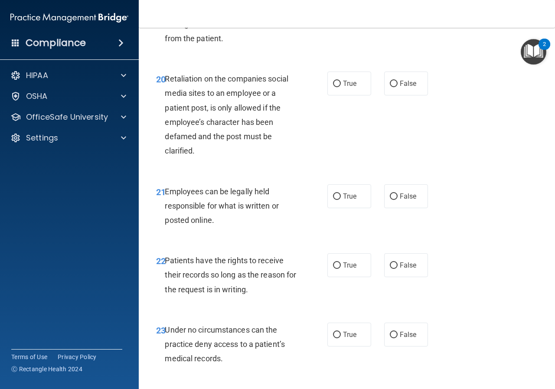
scroll to position [1951, 0]
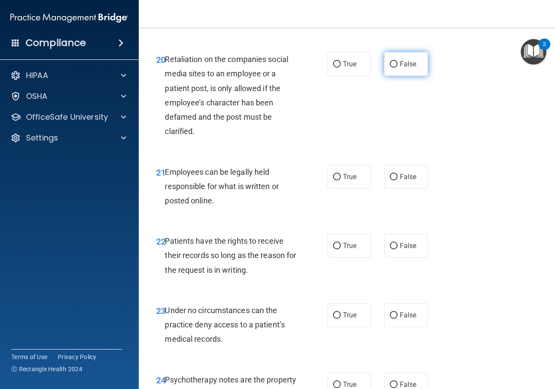
click at [402, 76] on label "False" at bounding box center [406, 64] width 44 height 24
click at [398, 68] on input "False" at bounding box center [394, 64] width 8 height 7
radio input "true"
click at [343, 181] on span "True" at bounding box center [349, 177] width 13 height 8
click at [341, 180] on input "True" at bounding box center [337, 177] width 8 height 7
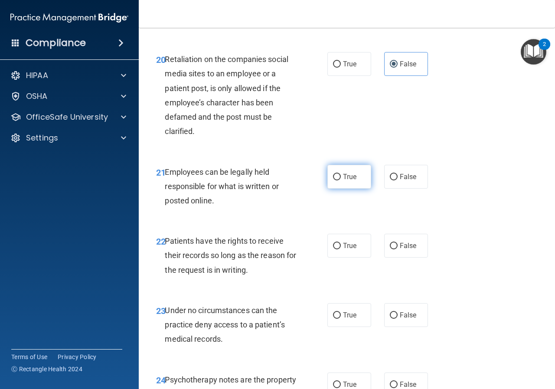
radio input "true"
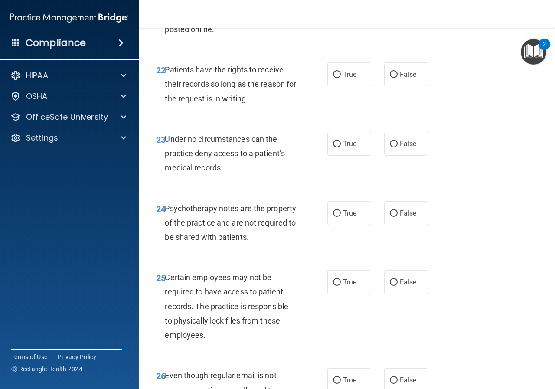
scroll to position [2125, 0]
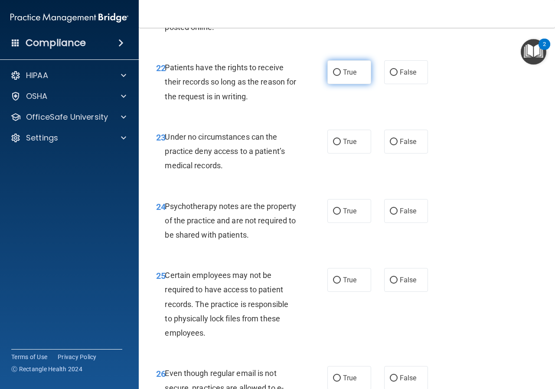
click at [328, 84] on label "True" at bounding box center [349, 72] width 44 height 24
click at [333, 76] on input "True" at bounding box center [337, 72] width 8 height 7
radio input "true"
click at [343, 146] on span "True" at bounding box center [349, 141] width 13 height 8
click at [341, 145] on input "True" at bounding box center [337, 142] width 8 height 7
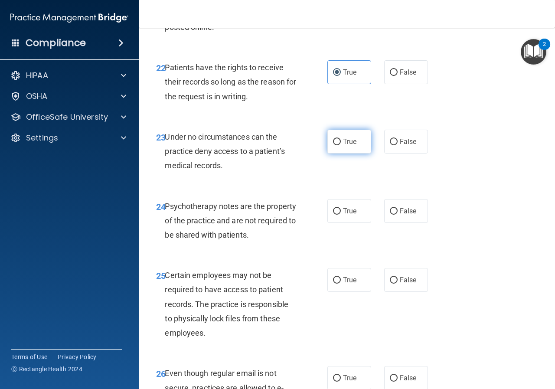
radio input "true"
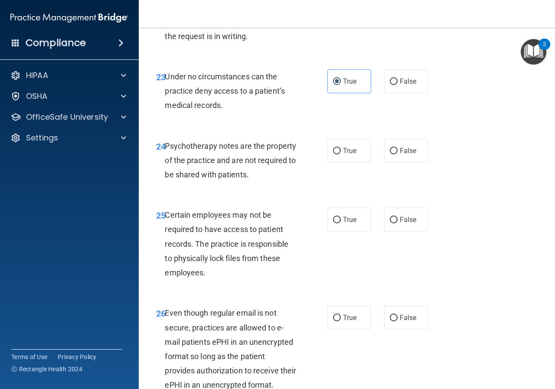
scroll to position [2211, 0]
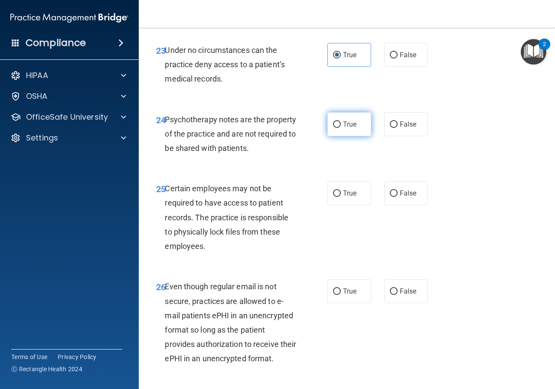
click at [345, 136] on label "True" at bounding box center [349, 124] width 44 height 24
click at [341, 128] on input "True" at bounding box center [337, 124] width 8 height 7
radio input "true"
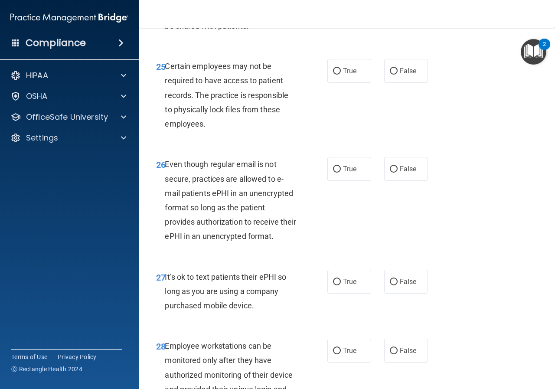
scroll to position [2341, 0]
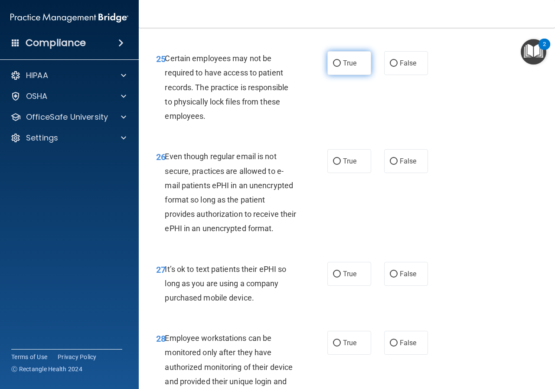
click at [350, 75] on label "True" at bounding box center [349, 63] width 44 height 24
click at [341, 67] on input "True" at bounding box center [337, 63] width 8 height 7
radio input "true"
click at [407, 165] on span "False" at bounding box center [408, 161] width 17 height 8
click at [398, 165] on input "False" at bounding box center [394, 161] width 8 height 7
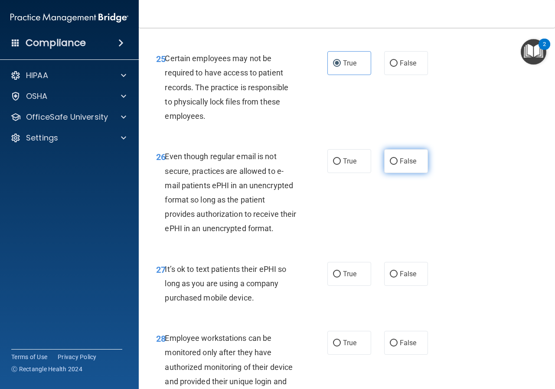
radio input "true"
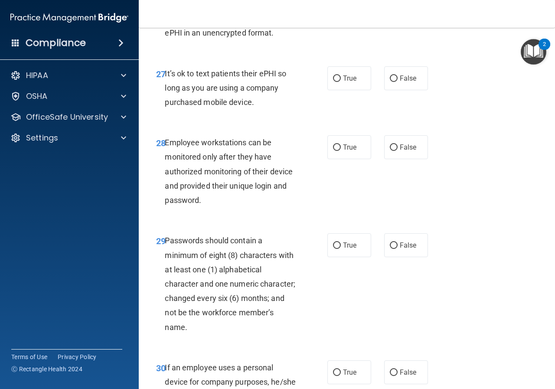
scroll to position [2558, 0]
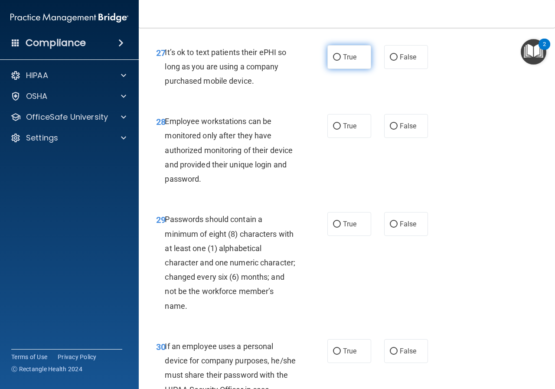
click at [349, 61] on span "True" at bounding box center [349, 57] width 13 height 8
click at [341, 61] on input "True" at bounding box center [337, 57] width 8 height 7
radio input "true"
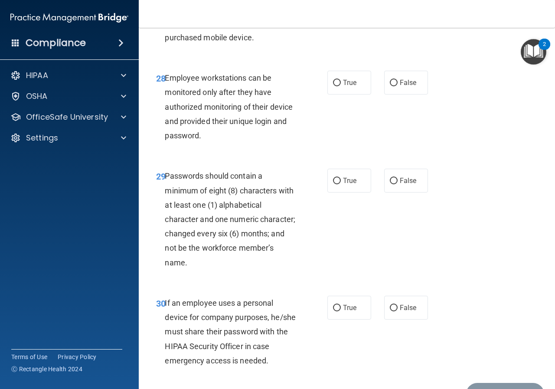
scroll to position [2645, 0]
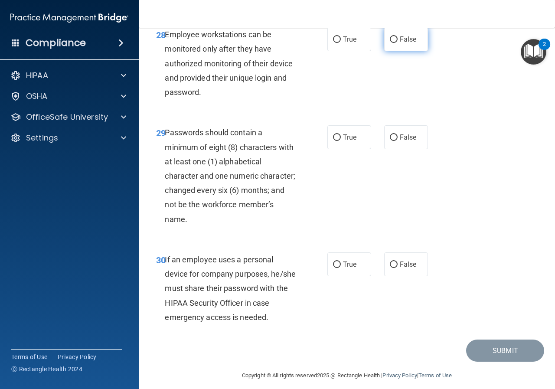
click at [392, 43] on input "False" at bounding box center [394, 39] width 8 height 7
radio input "true"
click at [352, 141] on span "True" at bounding box center [349, 137] width 13 height 8
click at [341, 141] on input "True" at bounding box center [337, 137] width 8 height 7
radio input "true"
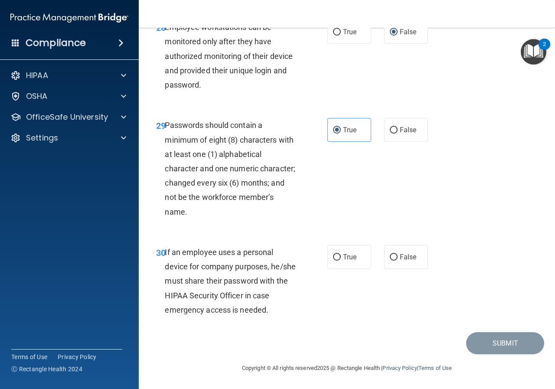
scroll to position [2710, 0]
click at [400, 257] on span "False" at bounding box center [408, 257] width 17 height 8
click at [398, 257] on input "False" at bounding box center [394, 257] width 8 height 7
radio input "true"
click at [466, 345] on button "Submit" at bounding box center [505, 343] width 78 height 22
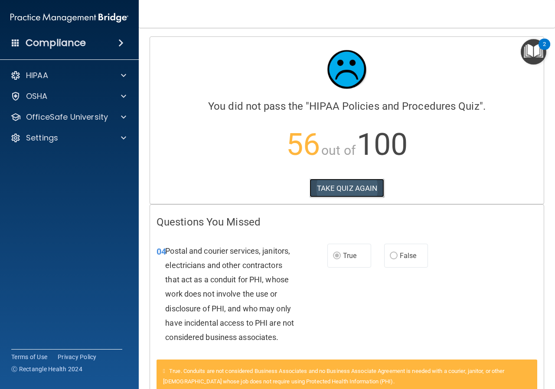
click at [351, 181] on button "TAKE QUIZ AGAIN" at bounding box center [347, 188] width 75 height 19
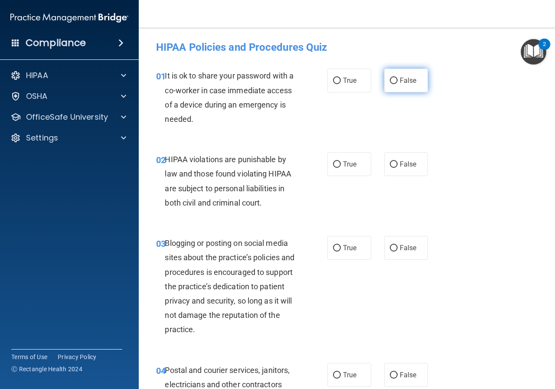
click at [400, 82] on span "False" at bounding box center [408, 80] width 17 height 8
click at [398, 82] on input "False" at bounding box center [394, 81] width 8 height 7
radio input "true"
click at [352, 167] on span "True" at bounding box center [349, 164] width 13 height 8
click at [400, 247] on span "False" at bounding box center [408, 248] width 17 height 8
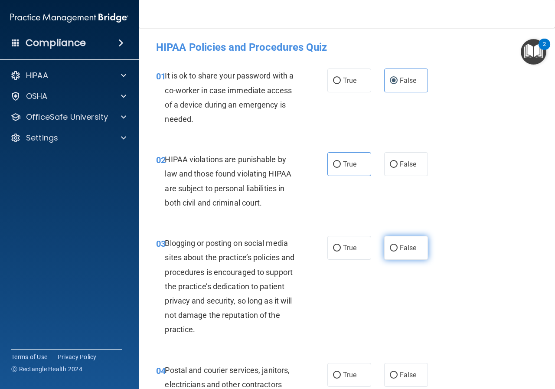
click at [396, 247] on input "False" at bounding box center [394, 248] width 8 height 7
radio input "true"
click at [349, 372] on span "True" at bounding box center [349, 375] width 13 height 8
click at [341, 372] on input "True" at bounding box center [337, 375] width 8 height 7
radio input "true"
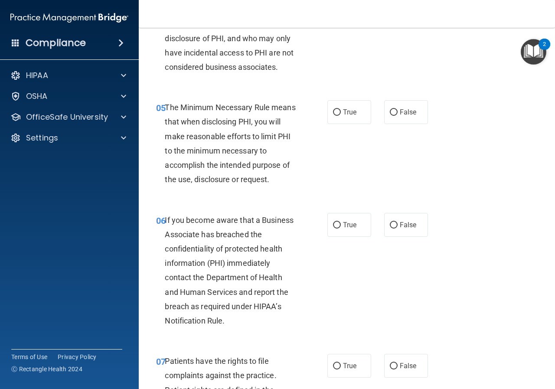
scroll to position [390, 0]
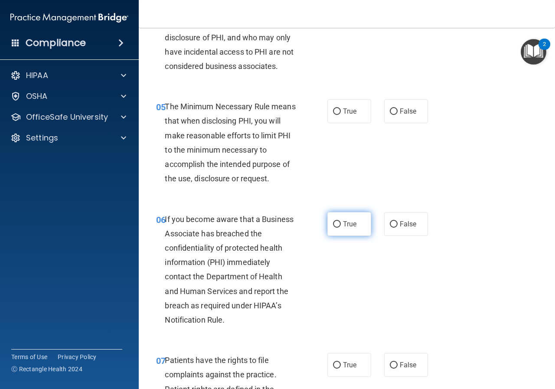
click at [350, 221] on span "True" at bounding box center [349, 224] width 13 height 8
click at [341, 221] on input "True" at bounding box center [337, 224] width 8 height 7
radio input "true"
click at [345, 111] on span "True" at bounding box center [349, 111] width 13 height 8
click at [341, 111] on input "True" at bounding box center [337, 111] width 8 height 7
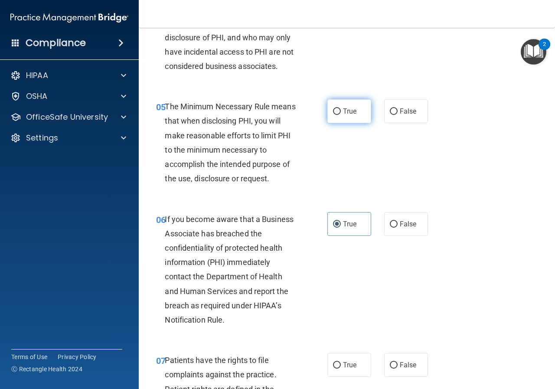
radio input "true"
click at [405, 226] on span "False" at bounding box center [408, 224] width 17 height 8
click at [398, 226] on input "False" at bounding box center [394, 224] width 8 height 7
radio input "true"
radio input "false"
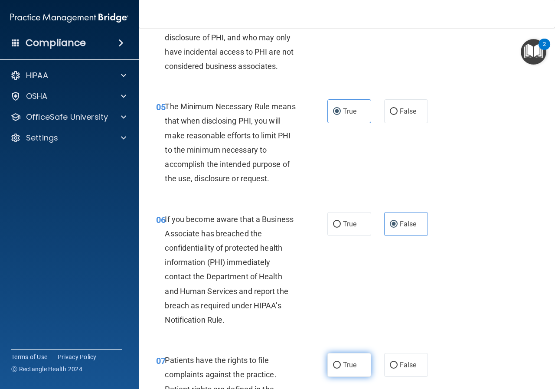
click at [348, 364] on span "True" at bounding box center [349, 365] width 13 height 8
click at [341, 364] on input "True" at bounding box center [337, 365] width 8 height 7
radio input "true"
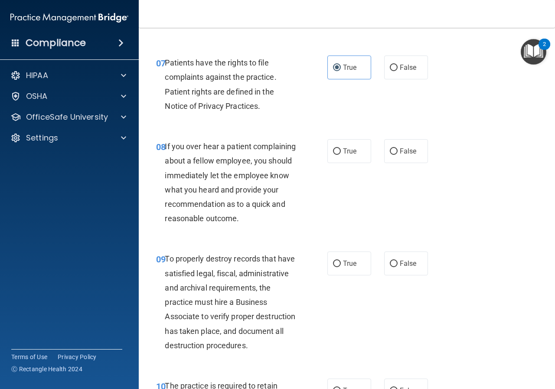
scroll to position [694, 0]
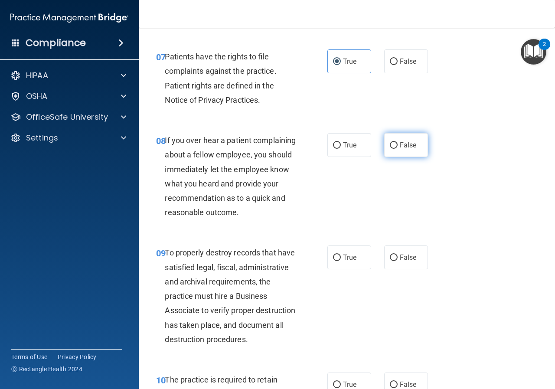
click at [393, 140] on label "False" at bounding box center [406, 145] width 44 height 24
click at [393, 142] on input "False" at bounding box center [394, 145] width 8 height 7
radio input "true"
click at [400, 261] on span "False" at bounding box center [408, 257] width 17 height 8
click at [397, 261] on input "False" at bounding box center [394, 258] width 8 height 7
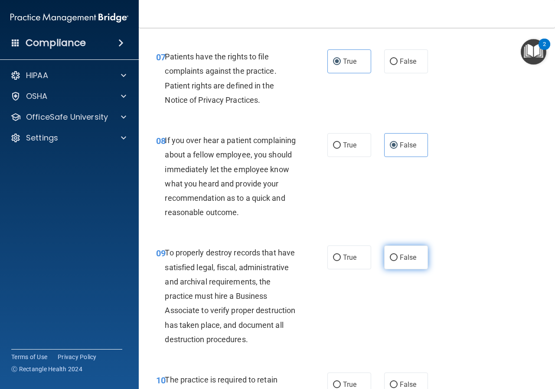
radio input "true"
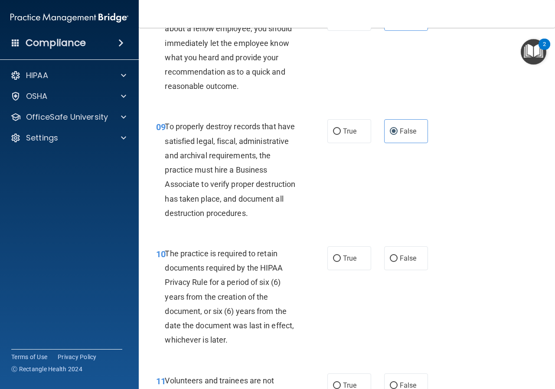
scroll to position [867, 0]
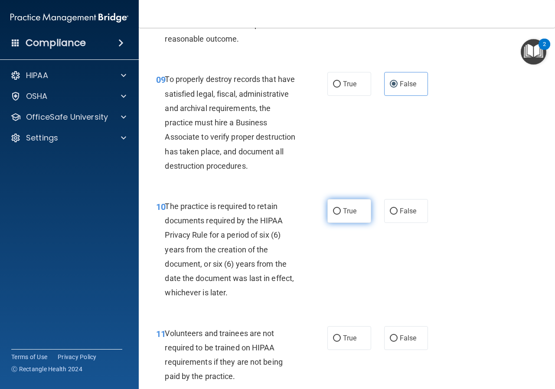
click at [336, 215] on input "True" at bounding box center [337, 211] width 8 height 7
radio input "true"
click at [393, 350] on label "False" at bounding box center [406, 338] width 44 height 24
click at [393, 342] on input "False" at bounding box center [394, 338] width 8 height 7
radio input "true"
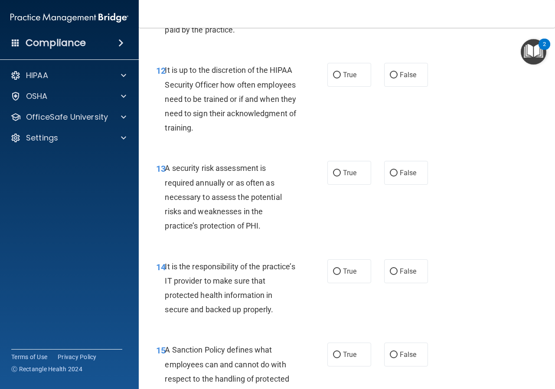
scroll to position [1214, 0]
click at [400, 176] on span "False" at bounding box center [408, 172] width 17 height 8
click at [398, 176] on input "False" at bounding box center [394, 173] width 8 height 7
radio input "true"
click at [400, 78] on span "False" at bounding box center [408, 74] width 17 height 8
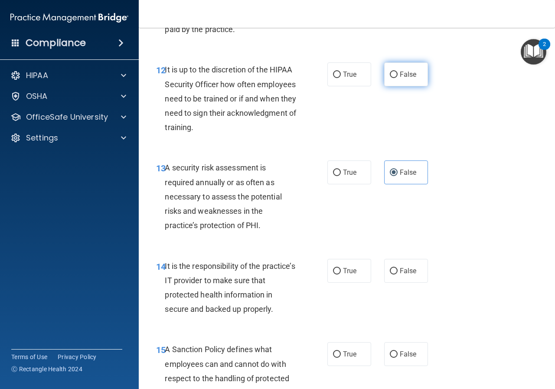
click at [398, 78] on input "False" at bounding box center [394, 75] width 8 height 7
radio input "true"
click at [348, 176] on span "True" at bounding box center [349, 172] width 13 height 8
click at [341, 176] on input "True" at bounding box center [337, 173] width 8 height 7
radio input "true"
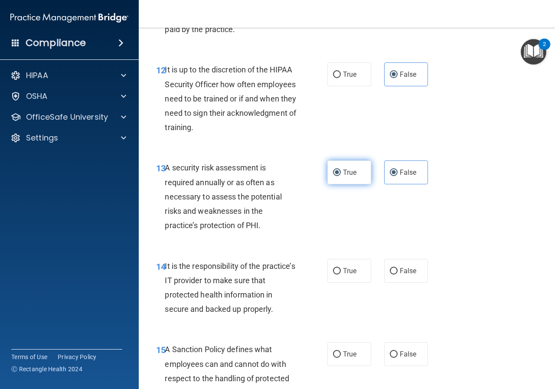
radio input "false"
click at [400, 275] on span "False" at bounding box center [408, 271] width 17 height 8
click at [398, 274] on input "False" at bounding box center [394, 271] width 8 height 7
radio input "true"
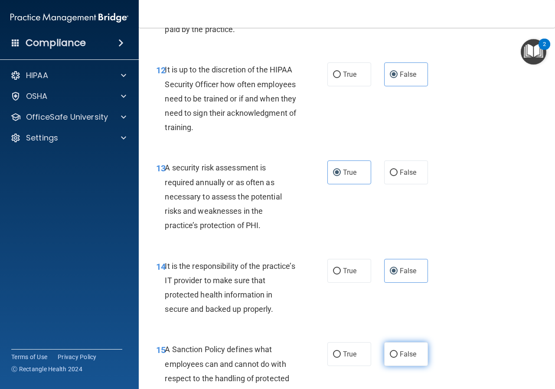
drag, startPoint x: 396, startPoint y: 379, endPoint x: 392, endPoint y: 372, distance: 7.6
click at [400, 358] on span "False" at bounding box center [408, 354] width 17 height 8
click at [396, 358] on input "False" at bounding box center [394, 354] width 8 height 7
radio input "true"
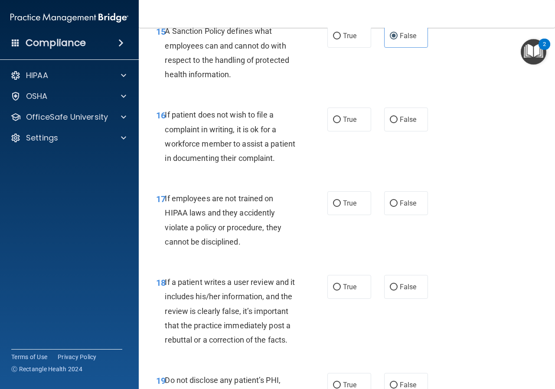
scroll to position [1561, 0]
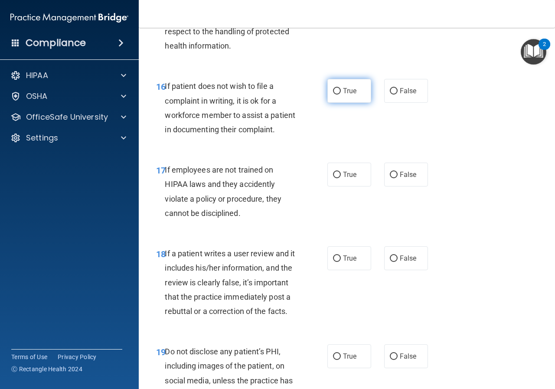
click at [348, 95] on span "True" at bounding box center [349, 91] width 13 height 8
click at [341, 95] on input "True" at bounding box center [337, 91] width 8 height 7
radio input "true"
click at [400, 179] on span "False" at bounding box center [408, 174] width 17 height 8
click at [397, 178] on input "False" at bounding box center [394, 175] width 8 height 7
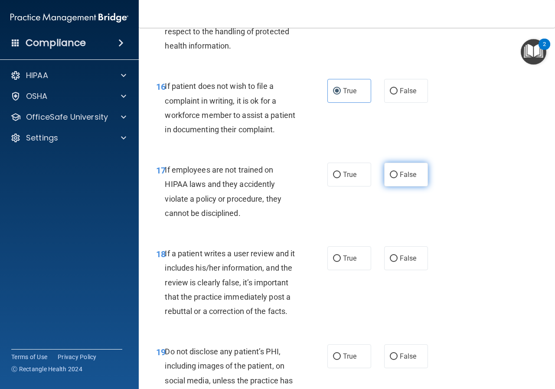
radio input "true"
click at [394, 270] on label "False" at bounding box center [406, 258] width 44 height 24
click at [394, 262] on input "False" at bounding box center [394, 258] width 8 height 7
radio input "true"
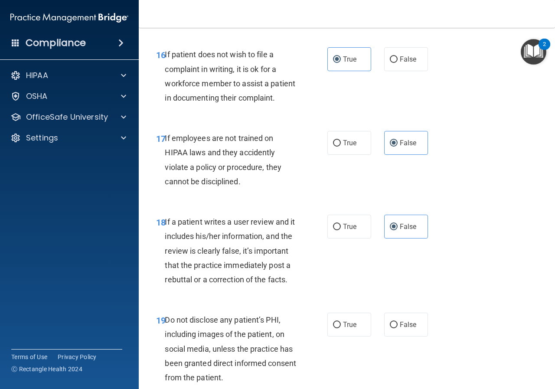
scroll to position [1734, 0]
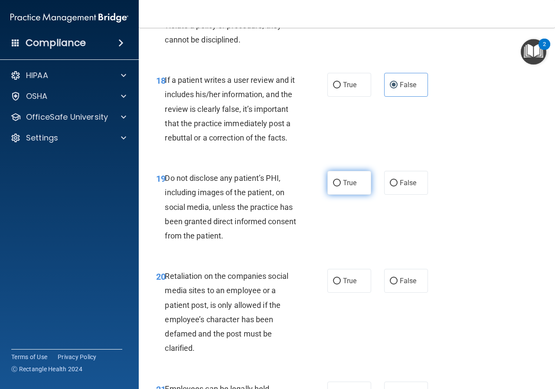
click at [344, 195] on label "True" at bounding box center [349, 183] width 44 height 24
click at [341, 186] on input "True" at bounding box center [337, 183] width 8 height 7
radio input "true"
click at [397, 293] on label "False" at bounding box center [406, 281] width 44 height 24
click at [397, 284] on input "False" at bounding box center [394, 281] width 8 height 7
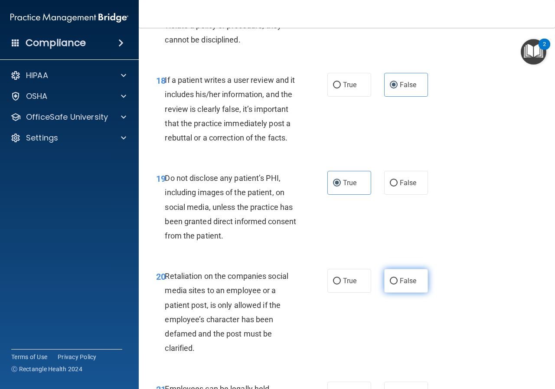
radio input "true"
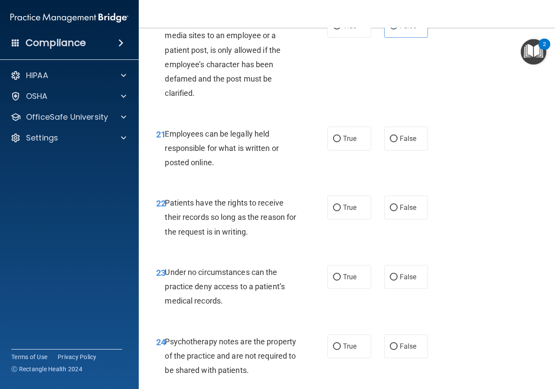
scroll to position [1995, 0]
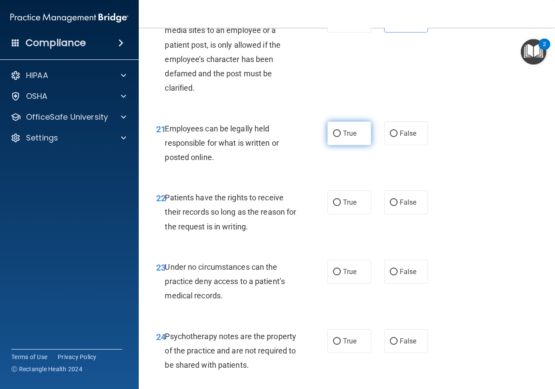
click at [345, 137] on span "True" at bounding box center [349, 133] width 13 height 8
click at [341, 137] on input "True" at bounding box center [337, 134] width 8 height 7
radio input "true"
click at [400, 206] on span "False" at bounding box center [408, 202] width 17 height 8
click at [398, 206] on input "False" at bounding box center [394, 202] width 8 height 7
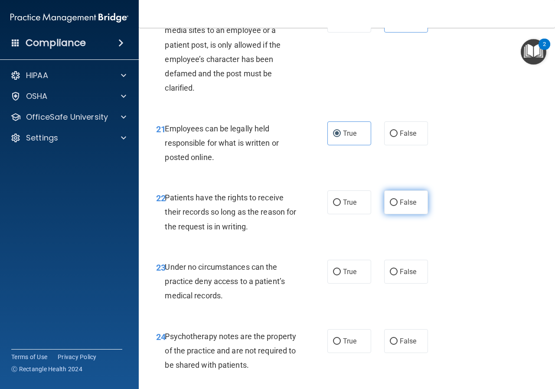
radio input "true"
click at [400, 284] on label "False" at bounding box center [406, 272] width 44 height 24
click at [398, 275] on input "False" at bounding box center [394, 272] width 8 height 7
radio input "true"
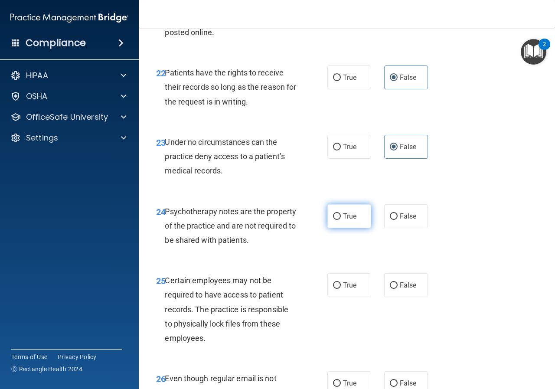
scroll to position [2125, 0]
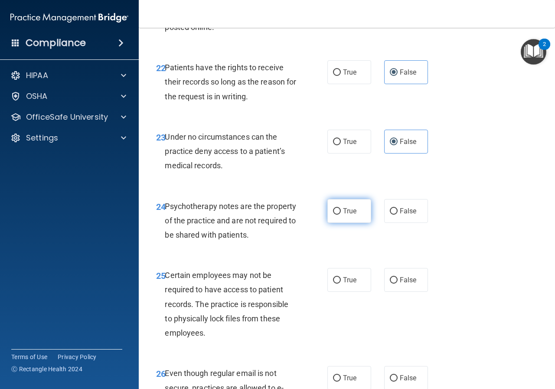
click at [346, 223] on label "True" at bounding box center [349, 211] width 44 height 24
click at [341, 215] on input "True" at bounding box center [337, 211] width 8 height 7
radio input "true"
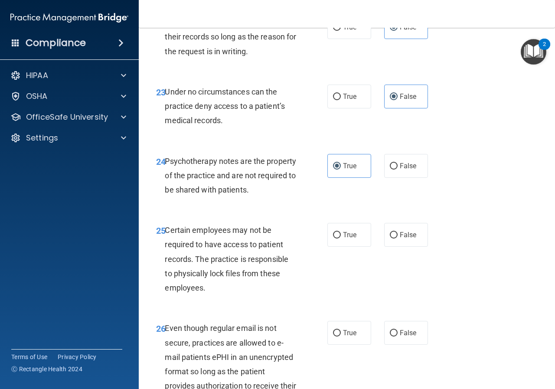
scroll to position [2255, 0]
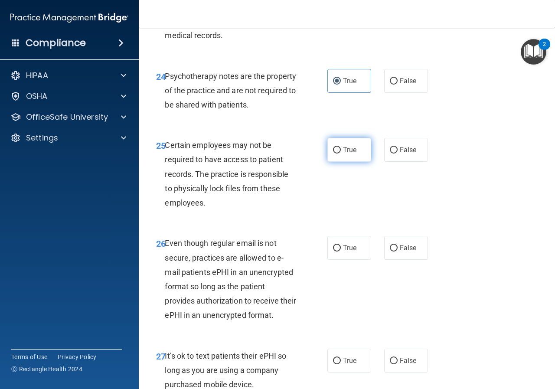
click at [343, 154] on span "True" at bounding box center [349, 150] width 13 height 8
click at [341, 153] on input "True" at bounding box center [337, 150] width 8 height 7
radio input "true"
click at [346, 252] on span "True" at bounding box center [349, 248] width 13 height 8
click at [341, 251] on input "True" at bounding box center [337, 248] width 8 height 7
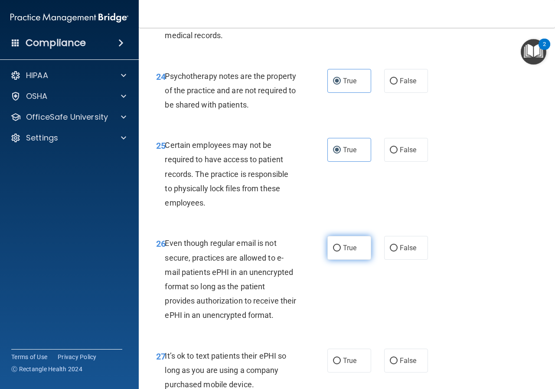
radio input "true"
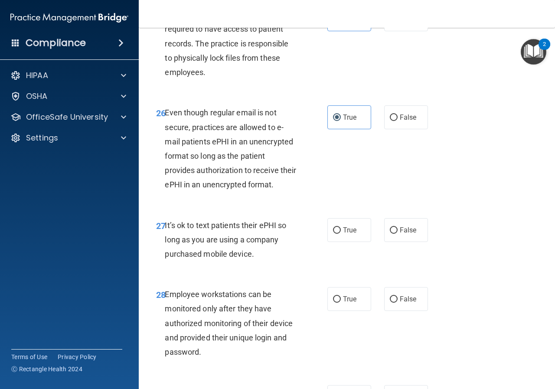
scroll to position [2428, 0]
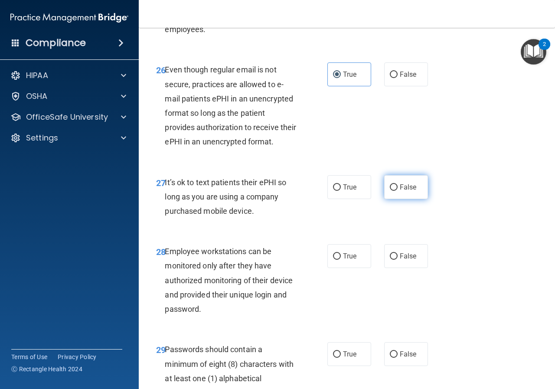
click at [412, 199] on label "False" at bounding box center [406, 187] width 44 height 24
click at [398, 191] on input "False" at bounding box center [394, 187] width 8 height 7
radio input "true"
click at [408, 260] on span "False" at bounding box center [408, 256] width 17 height 8
click at [398, 260] on input "False" at bounding box center [394, 256] width 8 height 7
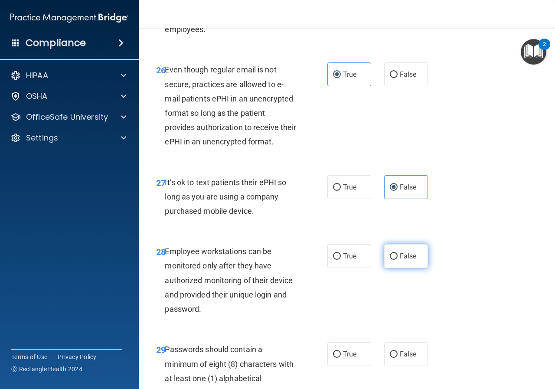
radio input "true"
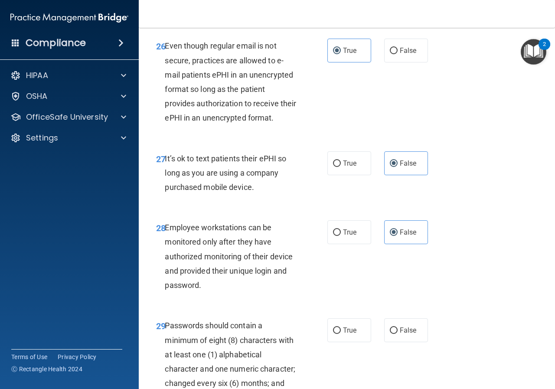
scroll to position [2558, 0]
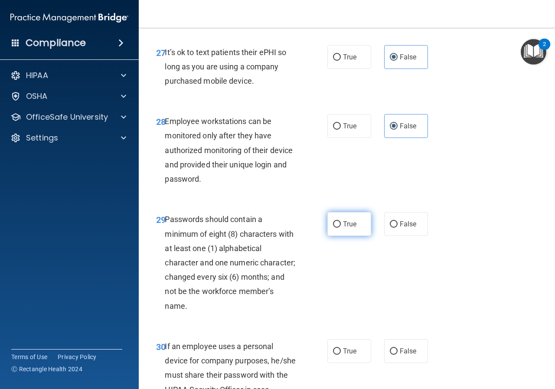
click at [355, 236] on label "True" at bounding box center [349, 224] width 44 height 24
click at [341, 228] on input "True" at bounding box center [337, 224] width 8 height 7
radio input "true"
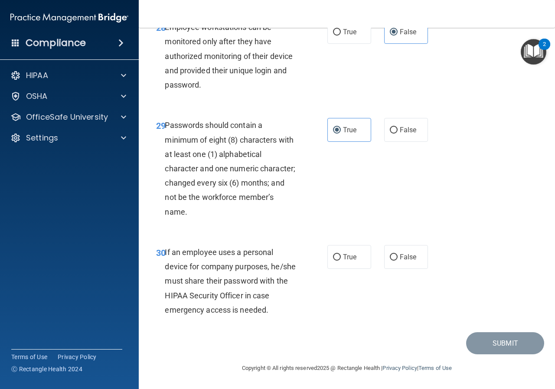
scroll to position [2710, 0]
click at [400, 261] on span "False" at bounding box center [408, 257] width 17 height 8
click at [397, 261] on input "False" at bounding box center [394, 257] width 8 height 7
radio input "true"
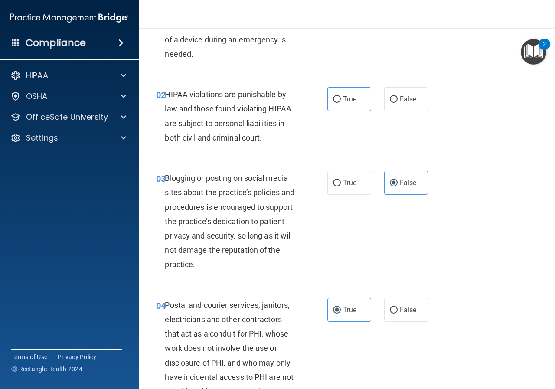
scroll to position [21, 0]
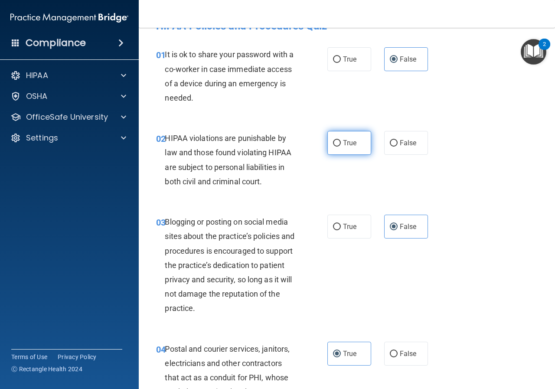
click at [333, 144] on input "True" at bounding box center [337, 143] width 8 height 7
radio input "true"
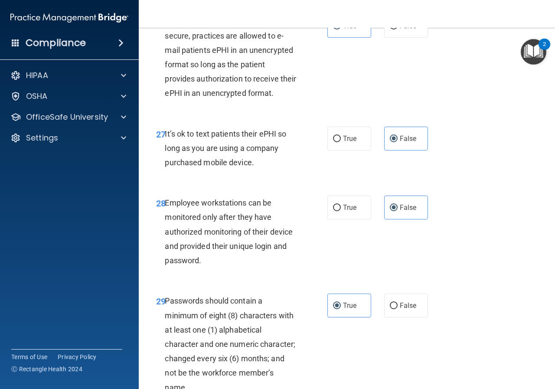
scroll to position [2710, 0]
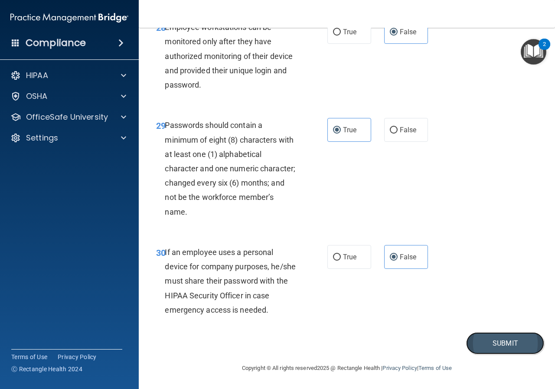
click at [479, 351] on button "Submit" at bounding box center [505, 343] width 78 height 22
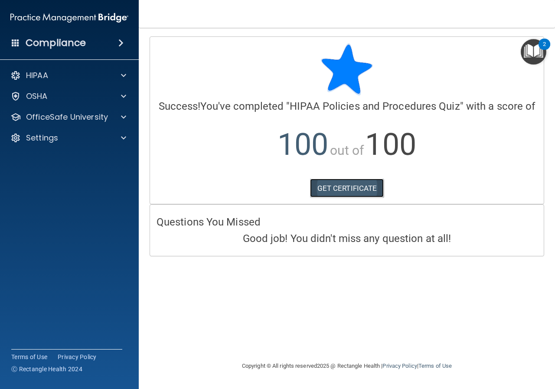
click at [375, 190] on link "GET CERTIFICATE" at bounding box center [347, 188] width 74 height 19
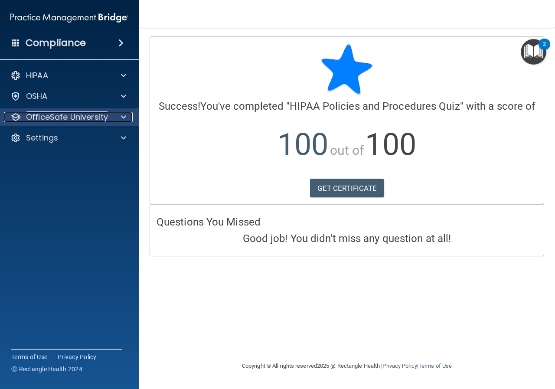
click at [85, 119] on p "OfficeSafe University" at bounding box center [67, 117] width 82 height 10
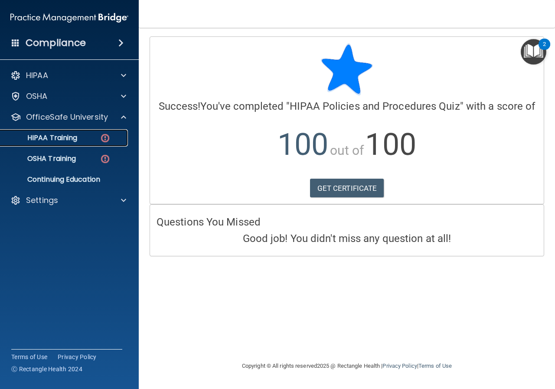
click at [91, 131] on link "HIPAA Training" at bounding box center [59, 137] width 137 height 17
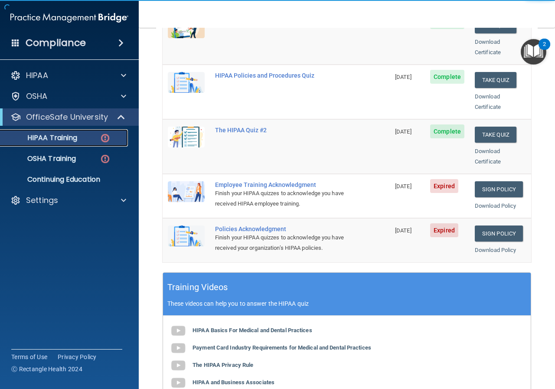
scroll to position [173, 0]
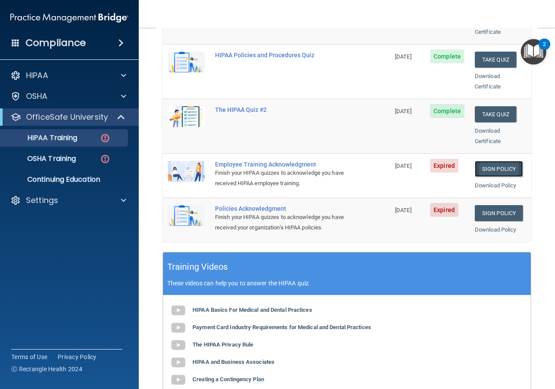
click at [489, 161] on link "Sign Policy" at bounding box center [499, 169] width 48 height 16
click at [497, 205] on link "Sign Policy" at bounding box center [499, 213] width 48 height 16
click at [82, 136] on div "HIPAA Training" at bounding box center [65, 138] width 118 height 9
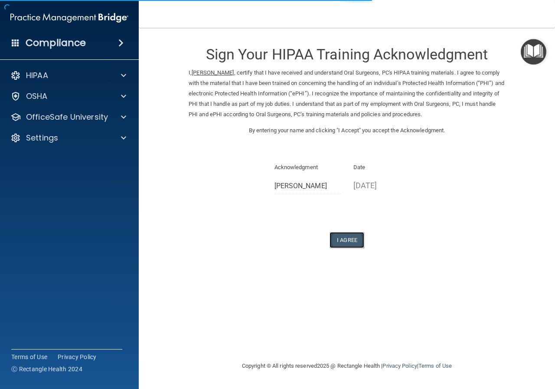
click at [356, 244] on button "I Agree" at bounding box center [347, 240] width 35 height 16
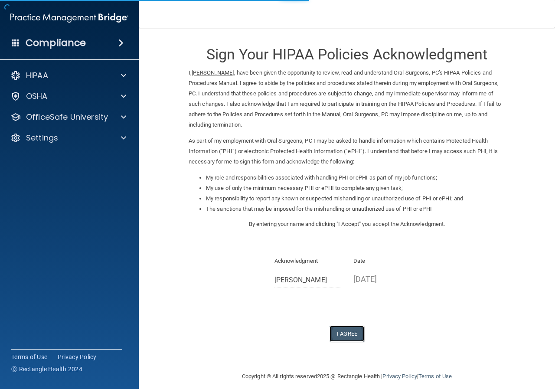
click at [349, 334] on button "I Agree" at bounding box center [347, 334] width 35 height 16
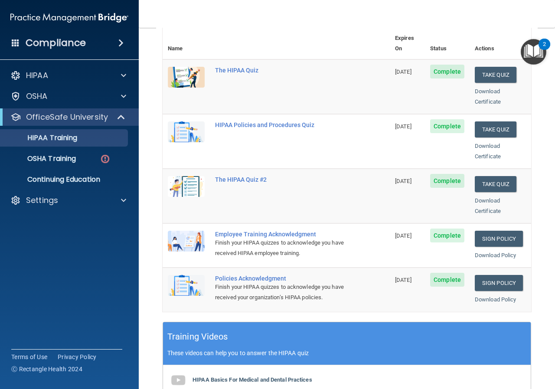
scroll to position [87, 0]
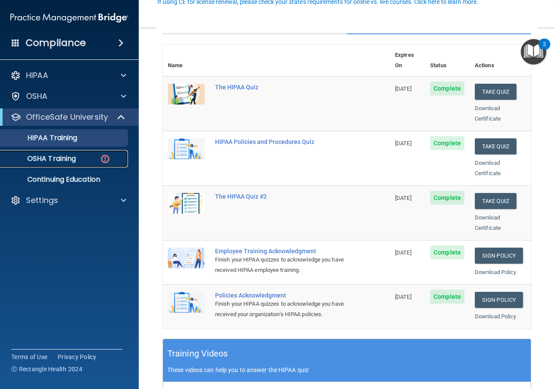
click at [89, 158] on div "OSHA Training" at bounding box center [65, 158] width 118 height 9
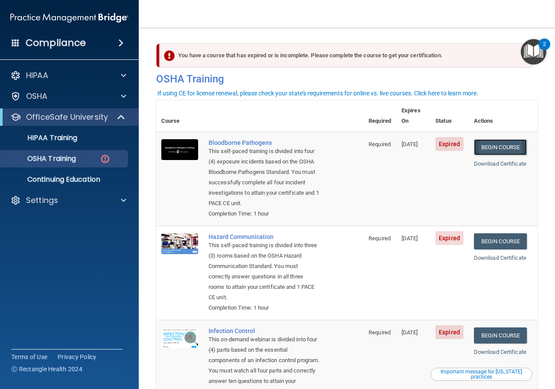
click at [495, 140] on link "Begin Course" at bounding box center [500, 147] width 53 height 16
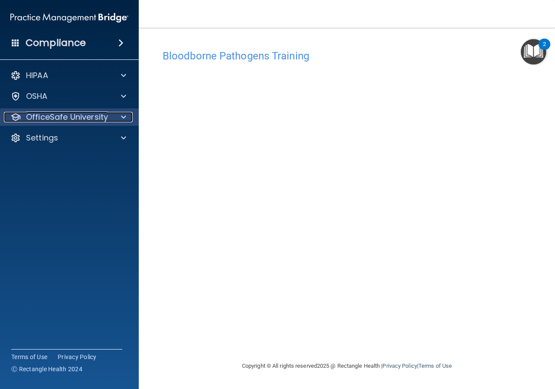
click at [121, 117] on span at bounding box center [123, 117] width 5 height 10
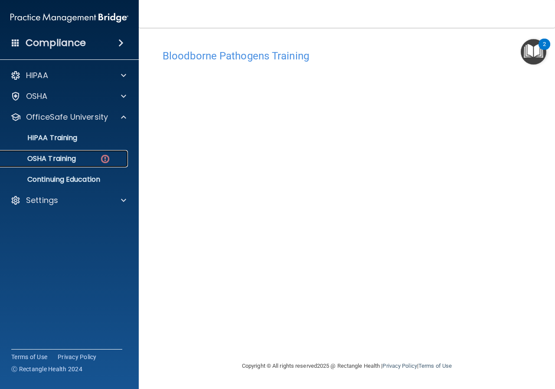
click at [97, 154] on link "OSHA Training" at bounding box center [59, 158] width 137 height 17
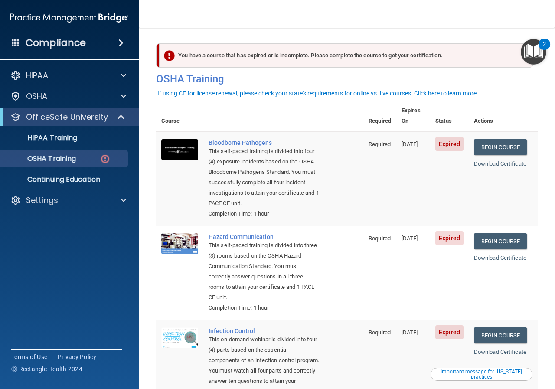
click at [454, 138] on span "Expired" at bounding box center [449, 144] width 28 height 14
click at [498, 139] on link "Begin Course" at bounding box center [500, 147] width 53 height 16
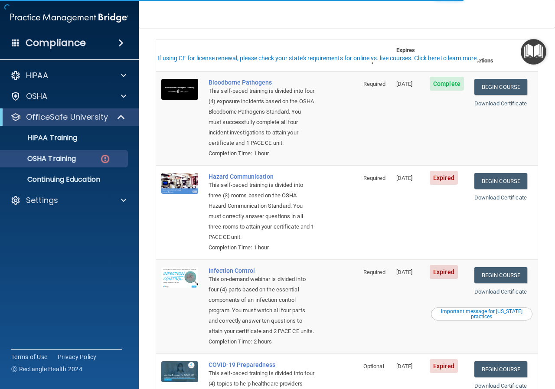
scroll to position [87, 0]
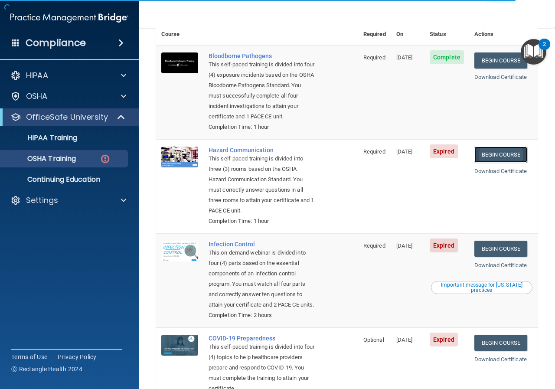
click at [490, 158] on link "Begin Course" at bounding box center [500, 155] width 53 height 16
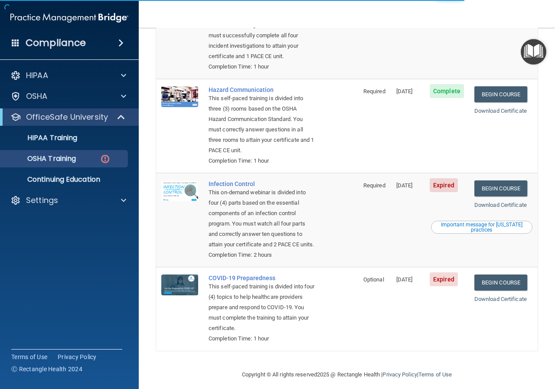
scroll to position [166, 0]
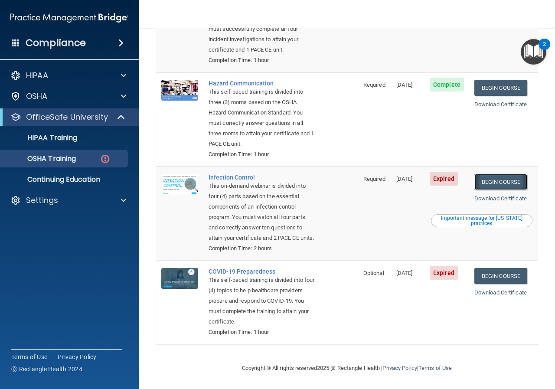
click at [496, 174] on link "Begin Course" at bounding box center [500, 182] width 53 height 16
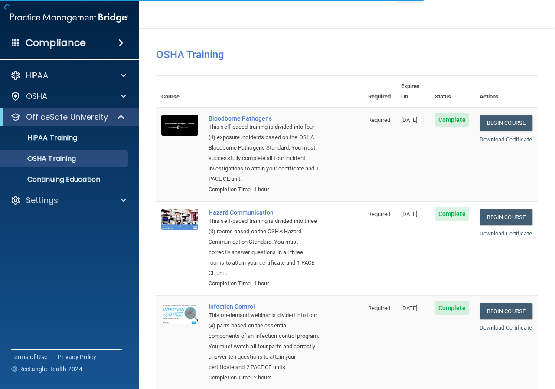
scroll to position [142, 0]
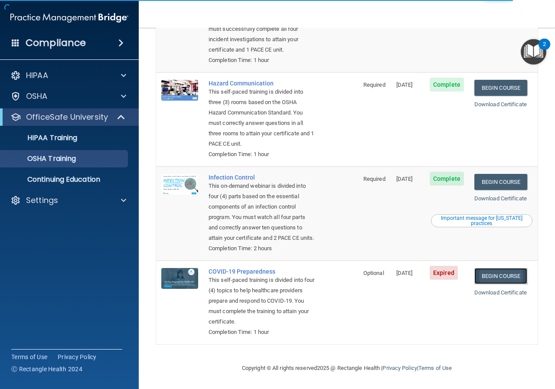
click at [509, 271] on link "Begin Course" at bounding box center [500, 276] width 53 height 16
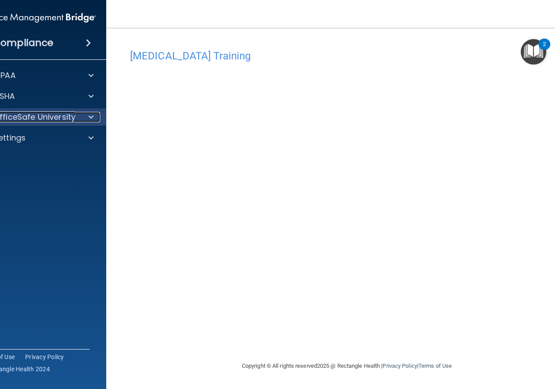
click at [79, 119] on div at bounding box center [90, 117] width 22 height 10
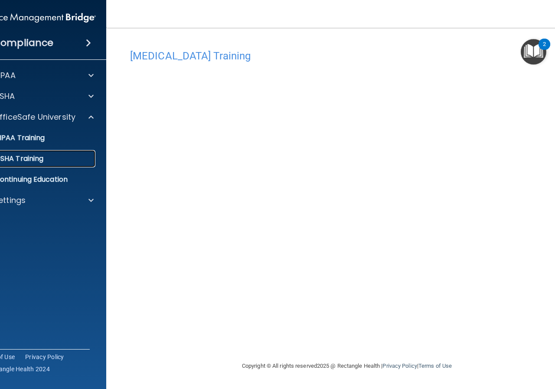
click at [62, 151] on link "OSHA Training" at bounding box center [27, 158] width 137 height 17
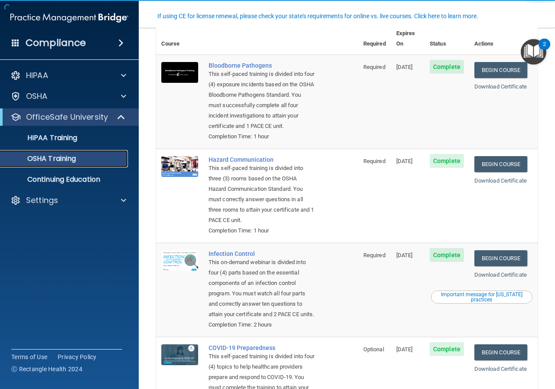
scroll to position [142, 0]
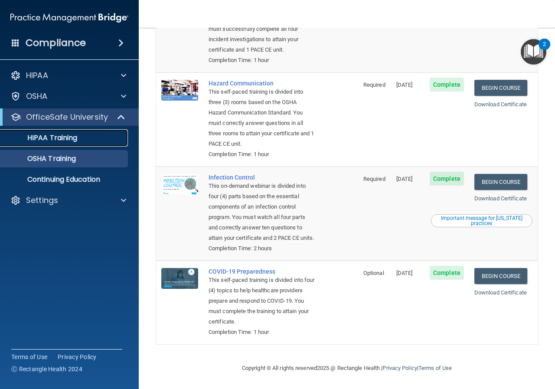
click at [92, 137] on div "HIPAA Training" at bounding box center [65, 138] width 118 height 9
